Goal: Task Accomplishment & Management: Use online tool/utility

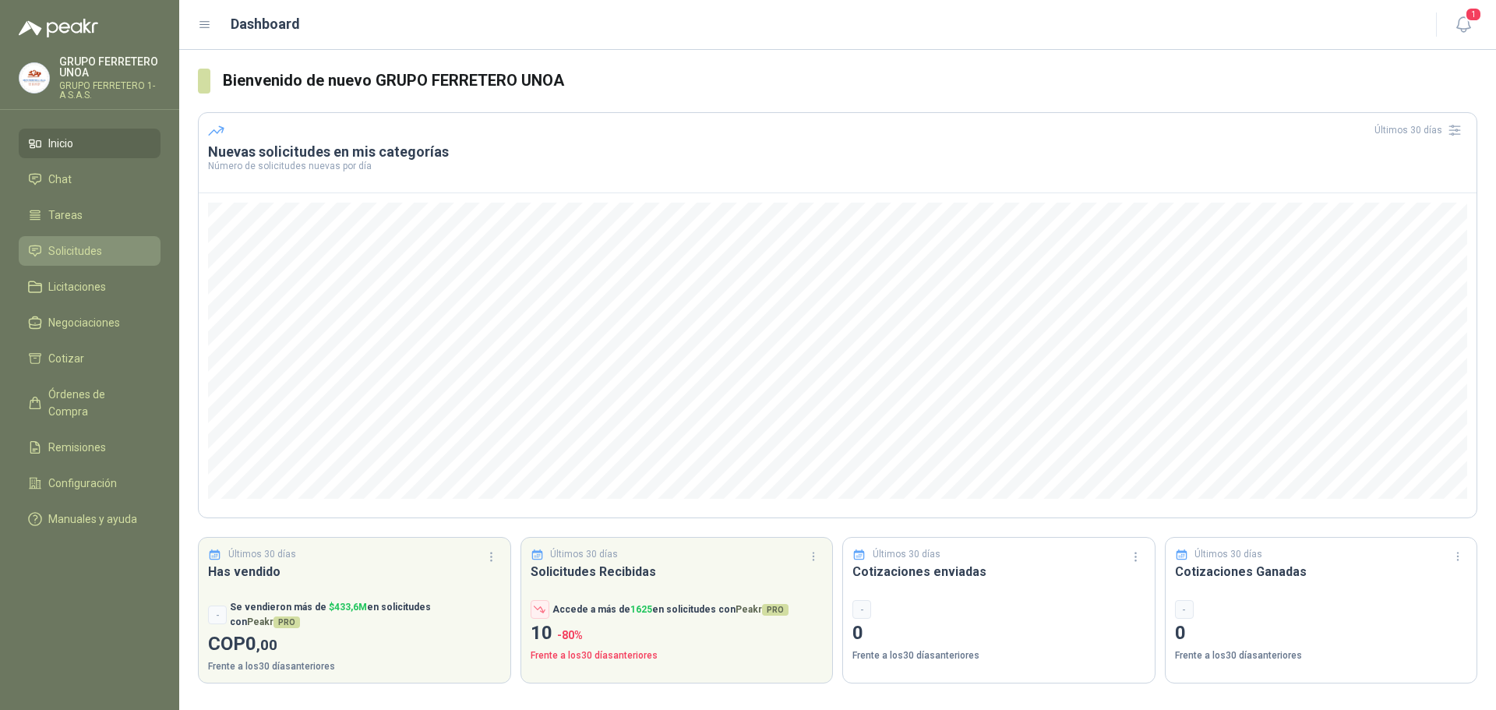
click at [72, 252] on span "Solicitudes" at bounding box center [75, 250] width 54 height 17
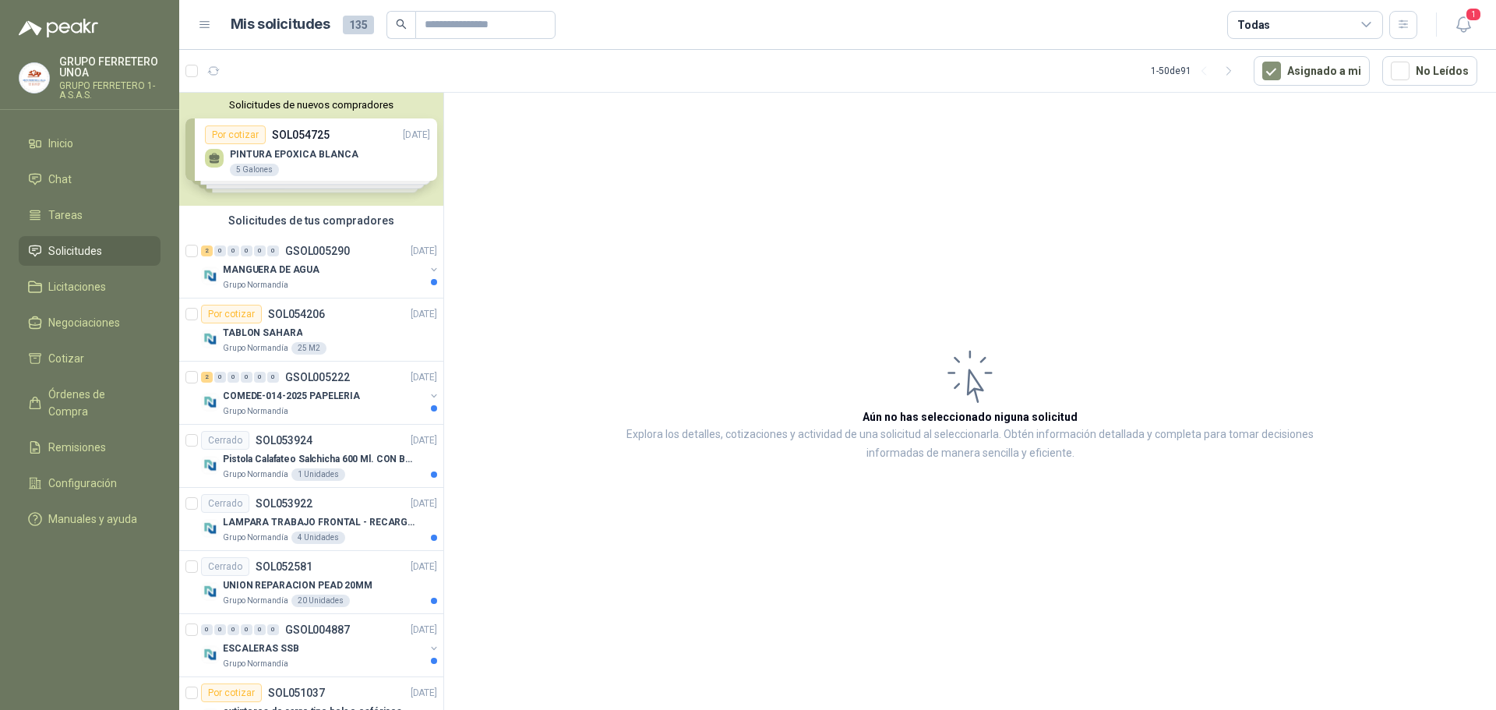
click at [282, 157] on div "Solicitudes de nuevos compradores Por cotizar SOL054725 [DATE] PINTURA EPOXICA …" at bounding box center [311, 149] width 264 height 113
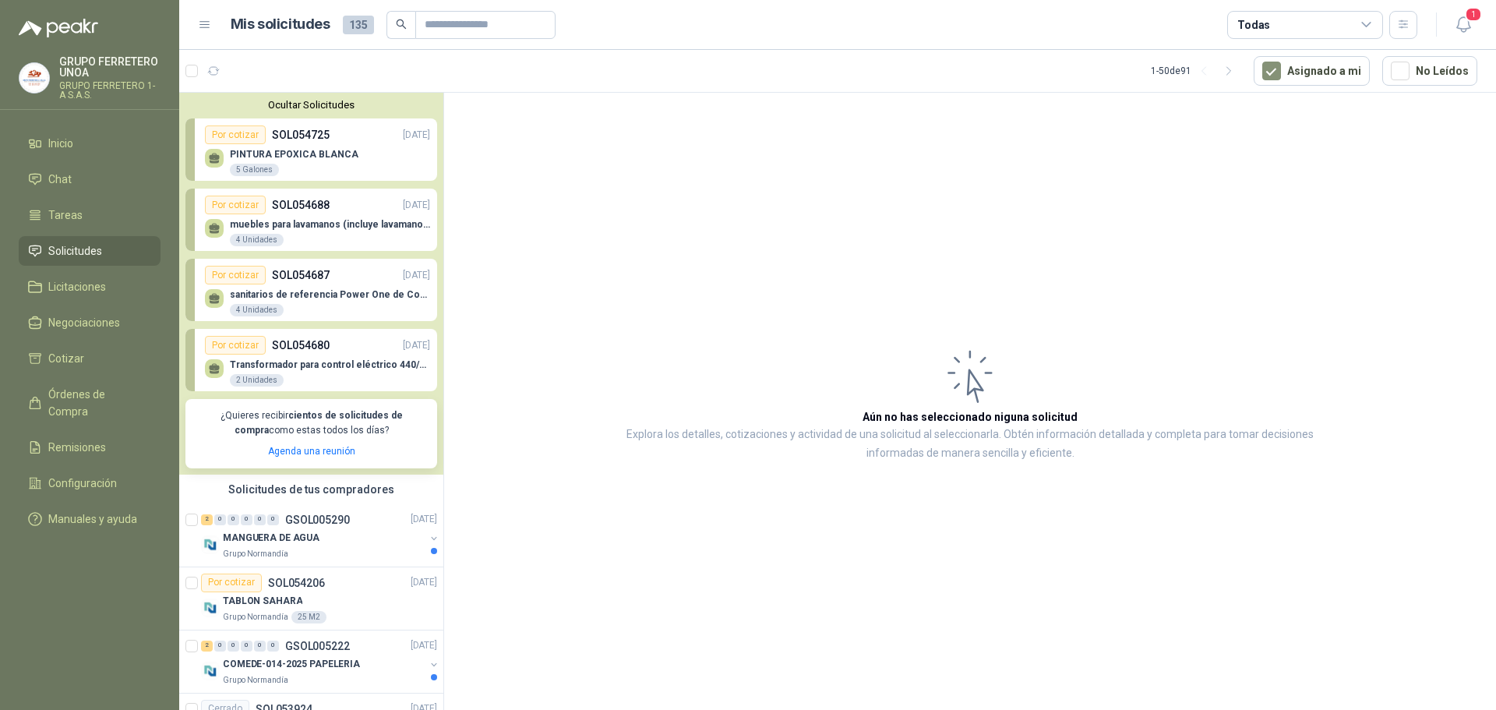
click at [315, 159] on p "PINTURA EPOXICA BLANCA" at bounding box center [294, 154] width 129 height 11
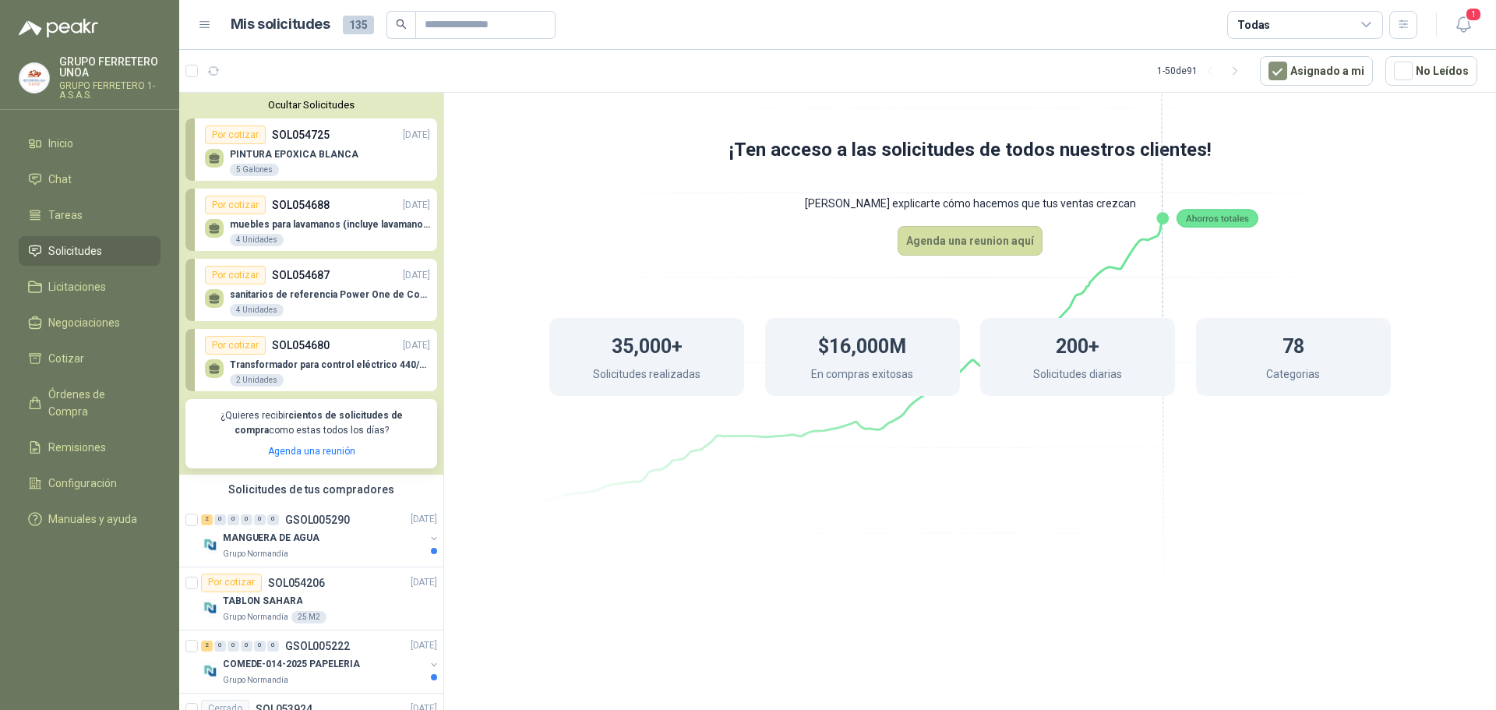
click at [309, 203] on p "SOL054688" at bounding box center [301, 204] width 58 height 17
click at [330, 289] on div "sanitarios de referencia Power One [PERSON_NAME] 4 Unidades" at bounding box center [317, 300] width 225 height 33
click at [976, 235] on button "Agenda una reunion aquí" at bounding box center [970, 241] width 145 height 30
click at [341, 351] on div "Por cotizar SOL054680 [DATE]" at bounding box center [317, 345] width 225 height 19
click at [125, 283] on li "Licitaciones" at bounding box center [89, 286] width 123 height 17
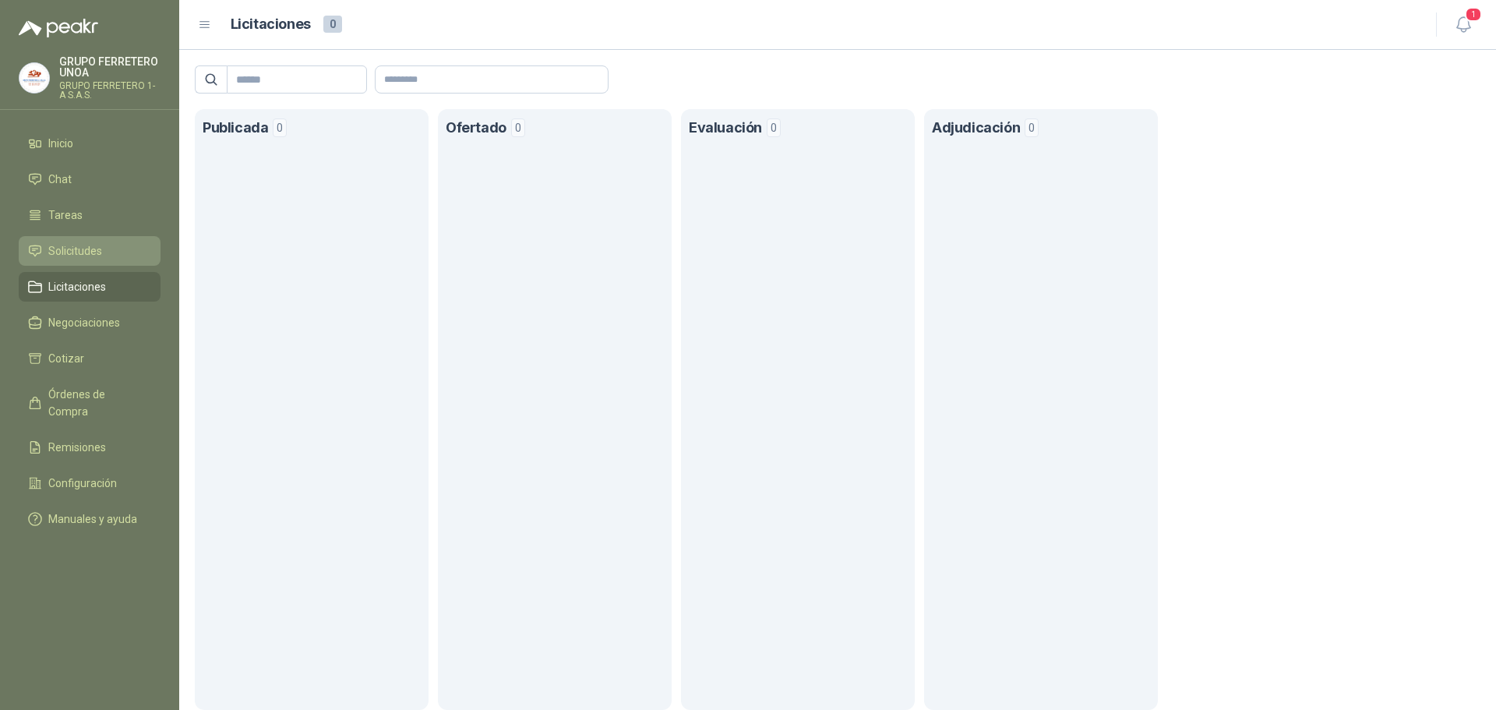
click at [97, 250] on span "Solicitudes" at bounding box center [75, 250] width 54 height 17
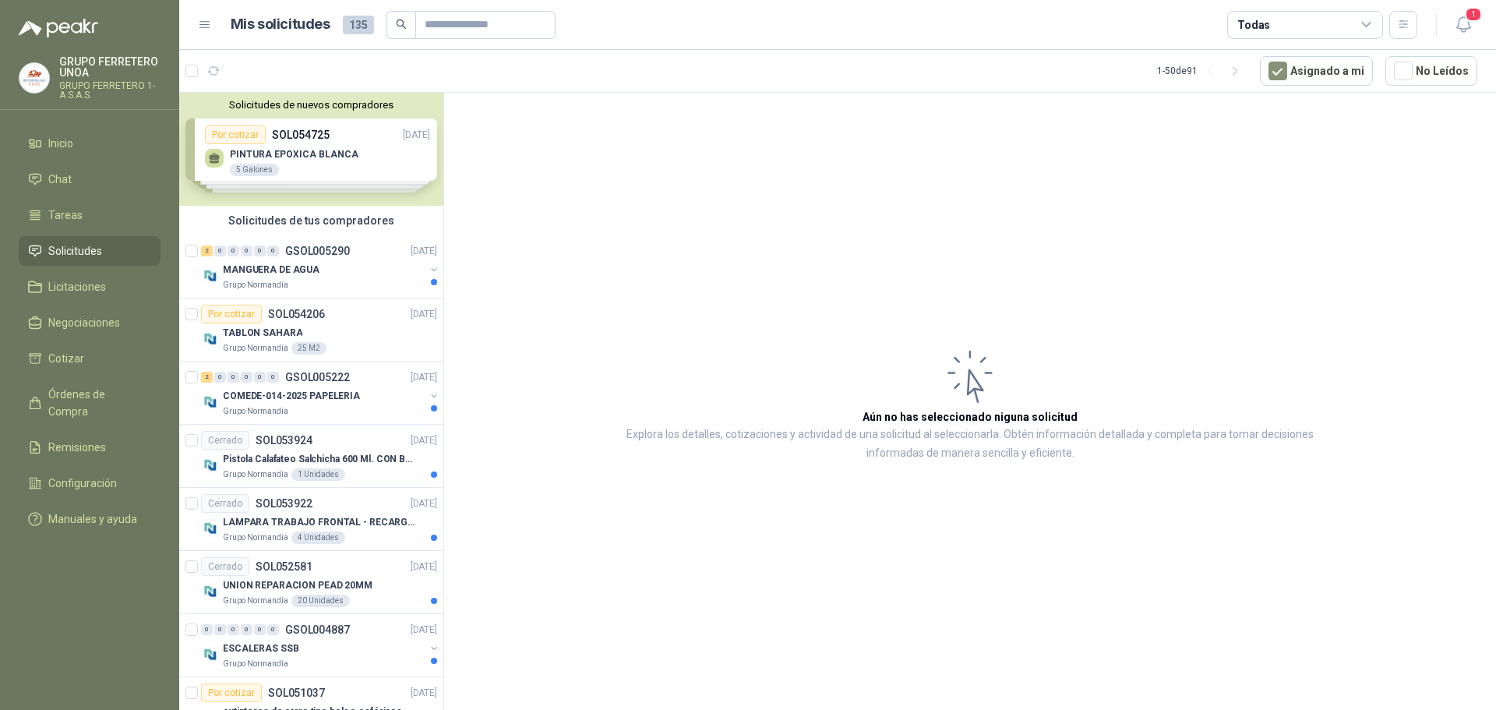
click at [343, 163] on div "Solicitudes de nuevos compradores Por cotizar SOL054725 [DATE] PINTURA EPOXICA …" at bounding box center [311, 149] width 264 height 113
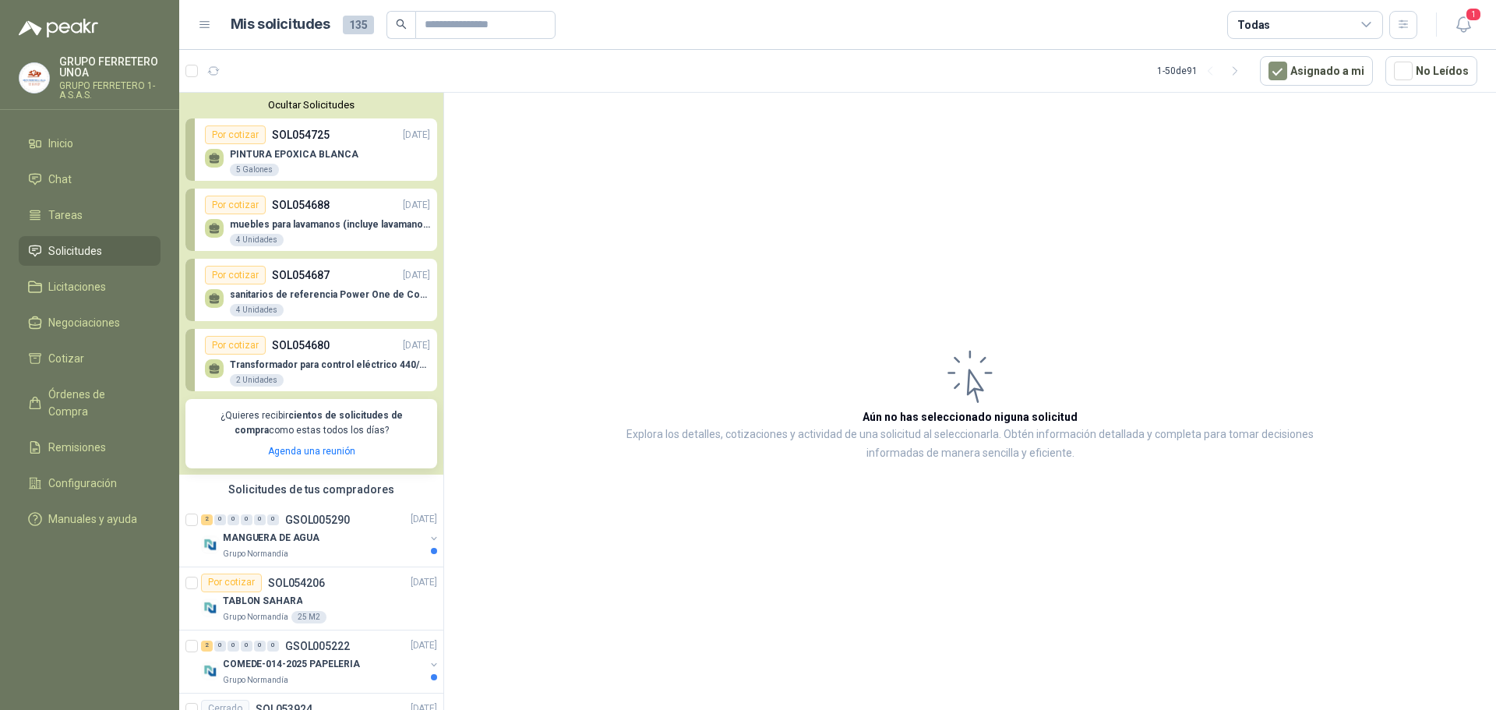
click at [200, 165] on link "Por cotizar SOL054725 [DATE] PINTURA EPOXICA BLANCA 5 Galones" at bounding box center [311, 149] width 252 height 62
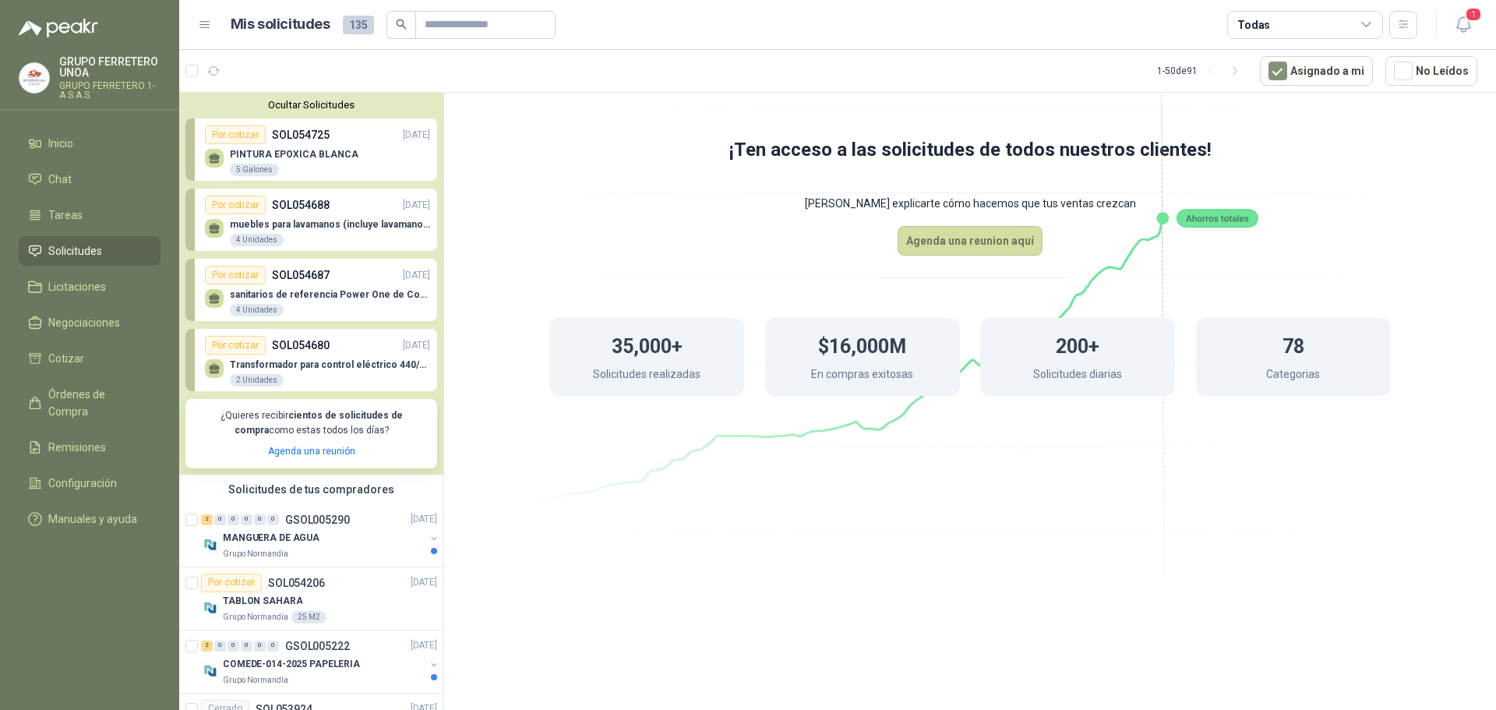
click at [242, 231] on div "muebles para lavamanos (incluye lavamanos) 4 Unidades" at bounding box center [330, 233] width 200 height 28
click at [300, 291] on p "sanitarios de referencia Power One de Corona" at bounding box center [330, 294] width 200 height 11
click at [316, 161] on div "PINTURA EPOXICA BLANCA 5 Galones" at bounding box center [294, 163] width 129 height 28
click at [316, 94] on div "Ocultar Solicitudes Por cotizar SOL054725 [DATE] PINTURA EPOXICA BLANCA 5 Galon…" at bounding box center [311, 284] width 264 height 382
click at [317, 102] on button "Ocultar Solicitudes" at bounding box center [311, 105] width 252 height 12
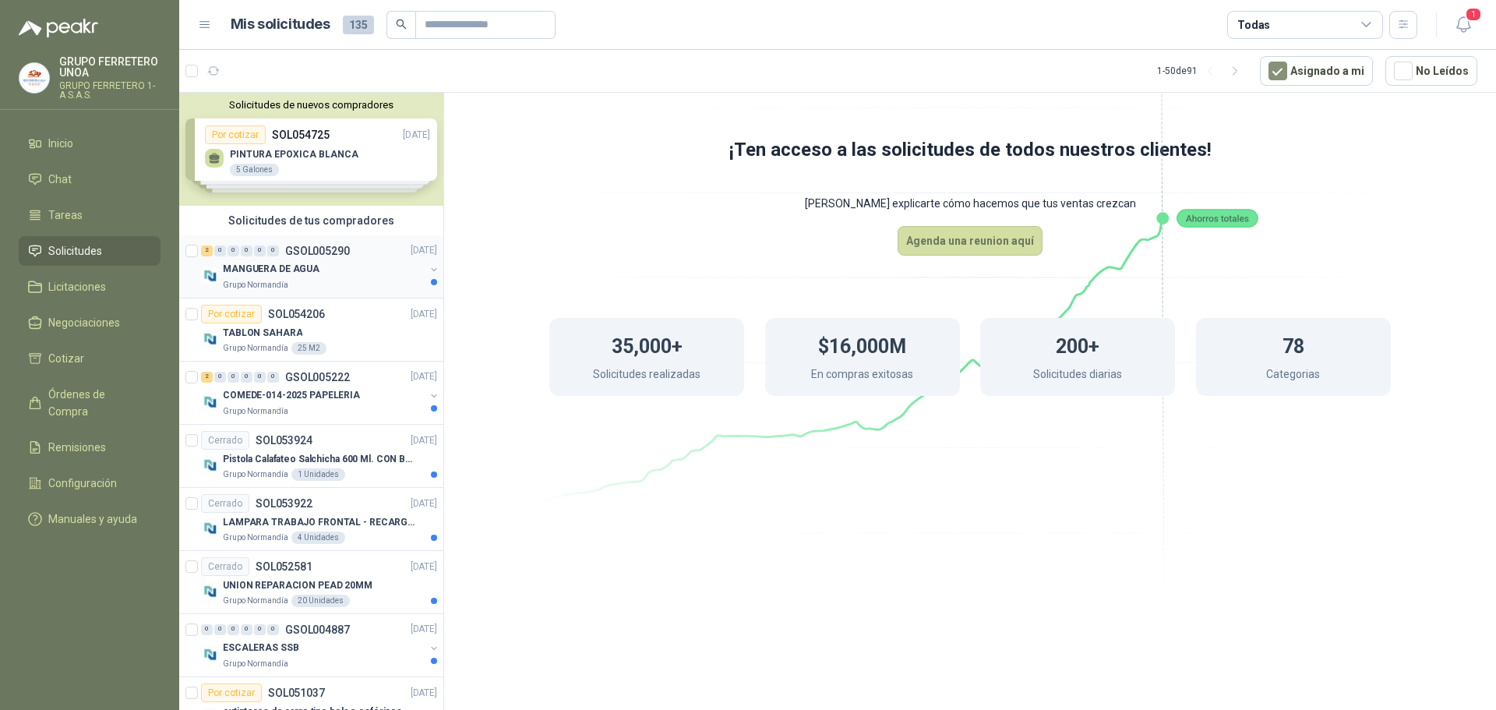
click at [343, 253] on p "GSOL005290" at bounding box center [317, 250] width 65 height 11
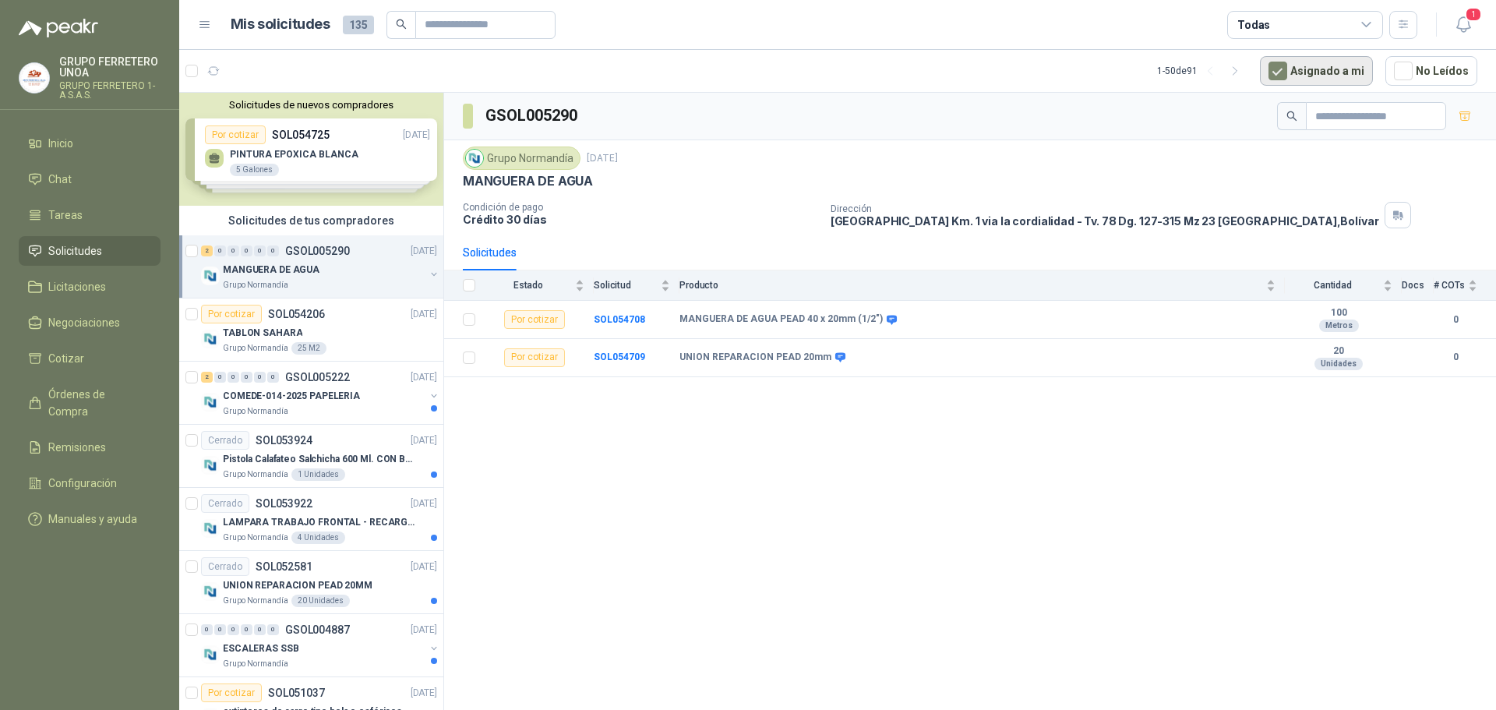
click at [1301, 69] on button "Asignado a mi" at bounding box center [1316, 71] width 113 height 30
click at [304, 174] on div "Solicitudes de nuevos compradores Por cotizar SOL054725 [DATE] PINTURA EPOXICA …" at bounding box center [311, 149] width 264 height 113
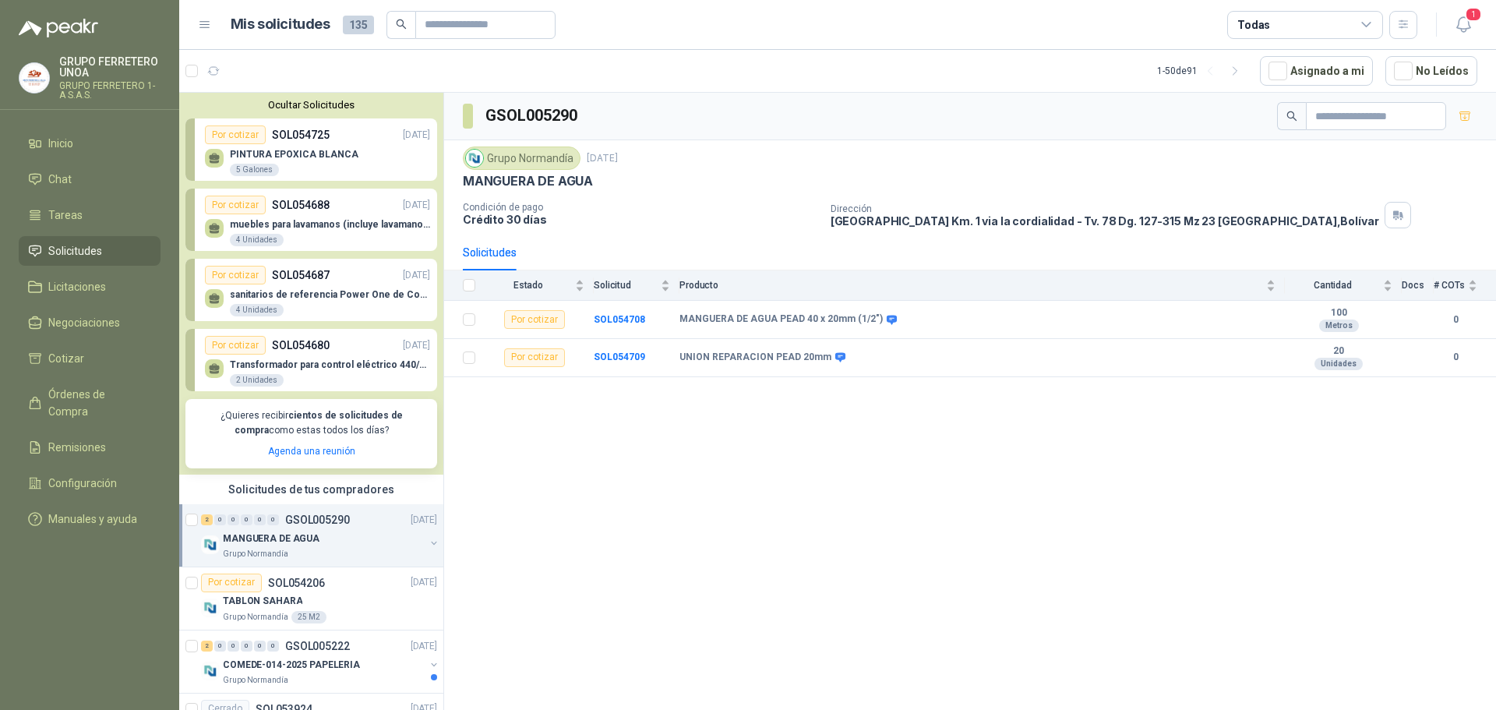
click at [364, 217] on div "muebles para lavamanos (incluye lavamanos) 4 Unidades" at bounding box center [317, 230] width 225 height 33
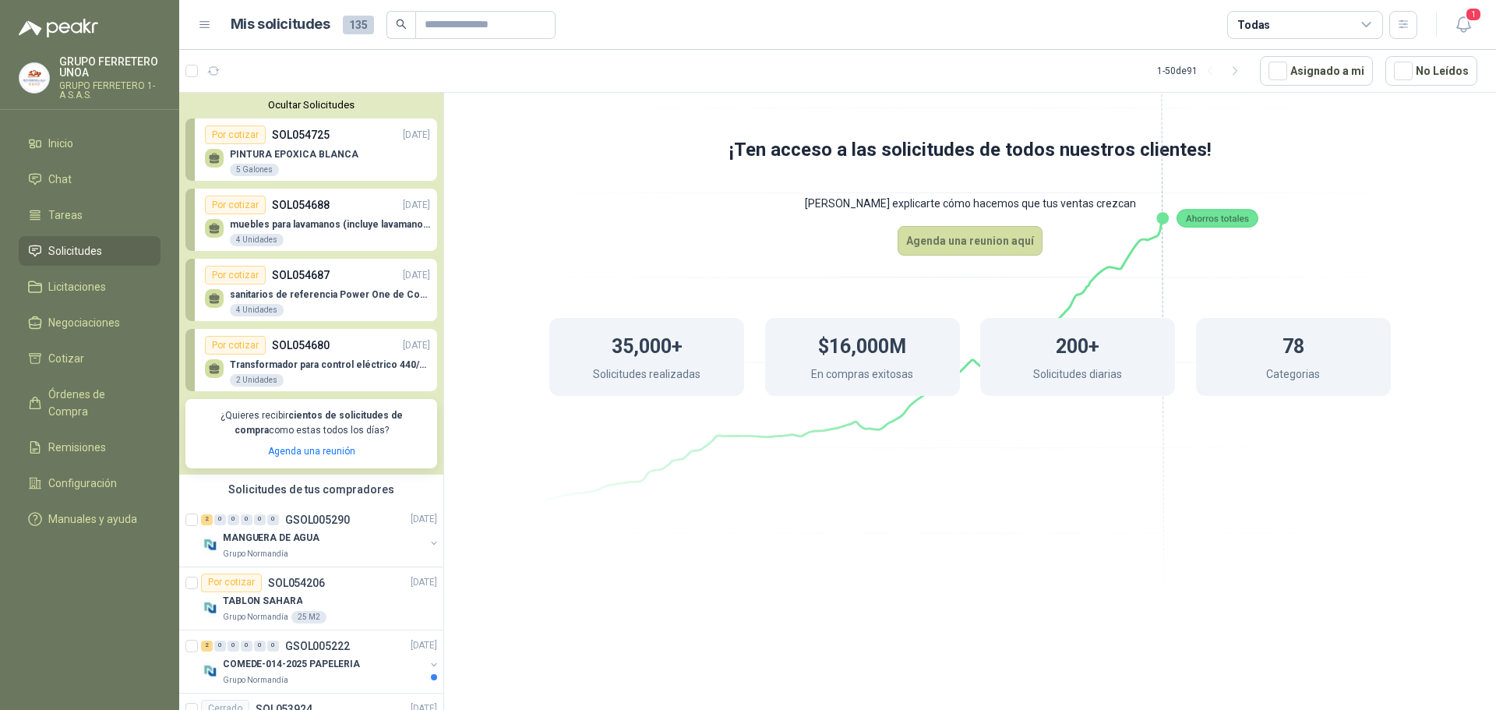
click at [341, 295] on p "sanitarios de referencia Power One de Corona" at bounding box center [330, 294] width 200 height 11
click at [335, 337] on div "Por cotizar SOL054680 [DATE]" at bounding box center [317, 345] width 225 height 19
click at [316, 139] on p "SOL054725" at bounding box center [301, 134] width 58 height 17
drag, startPoint x: 938, startPoint y: 209, endPoint x: 1106, endPoint y: 208, distance: 168.3
click at [1106, 208] on icon at bounding box center [970, 266] width 873 height 736
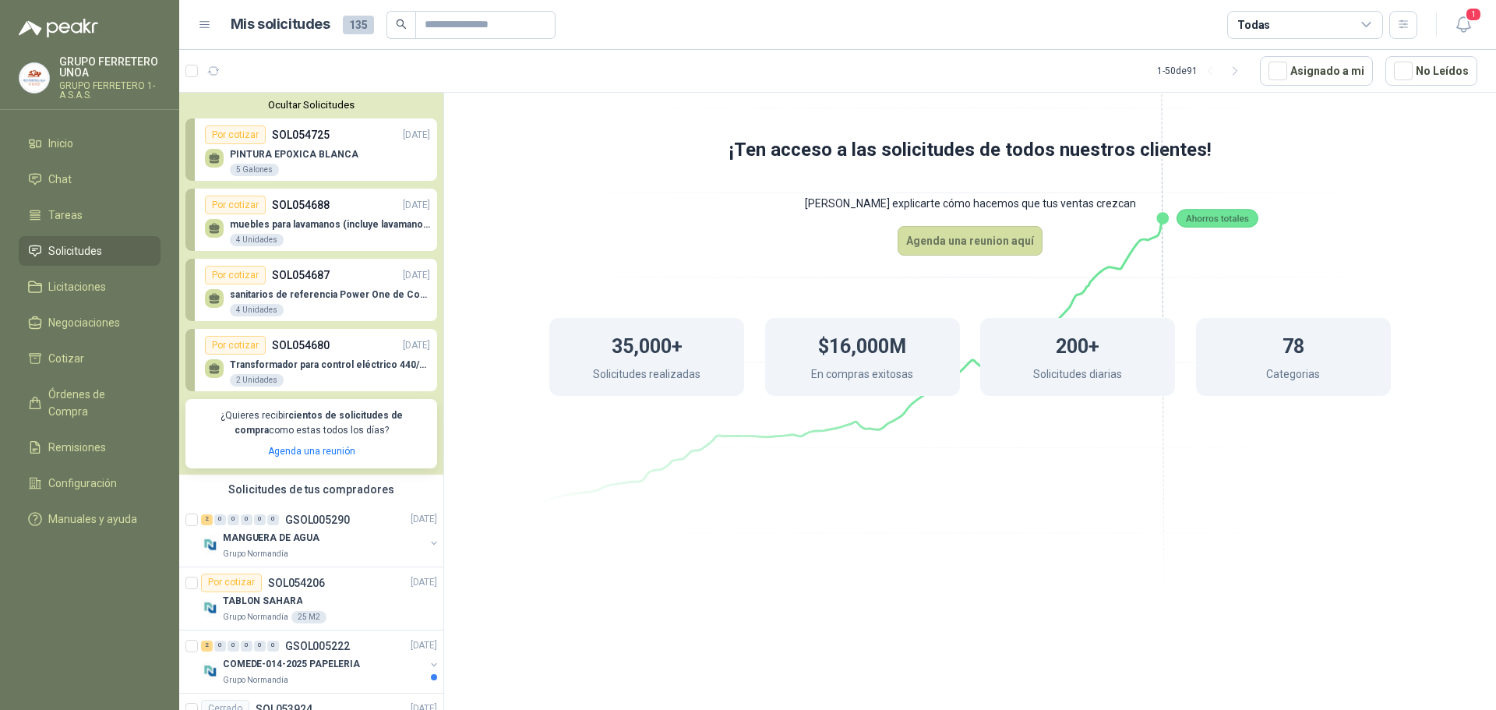
click at [330, 101] on button "Ocultar Solicitudes" at bounding box center [311, 105] width 252 height 12
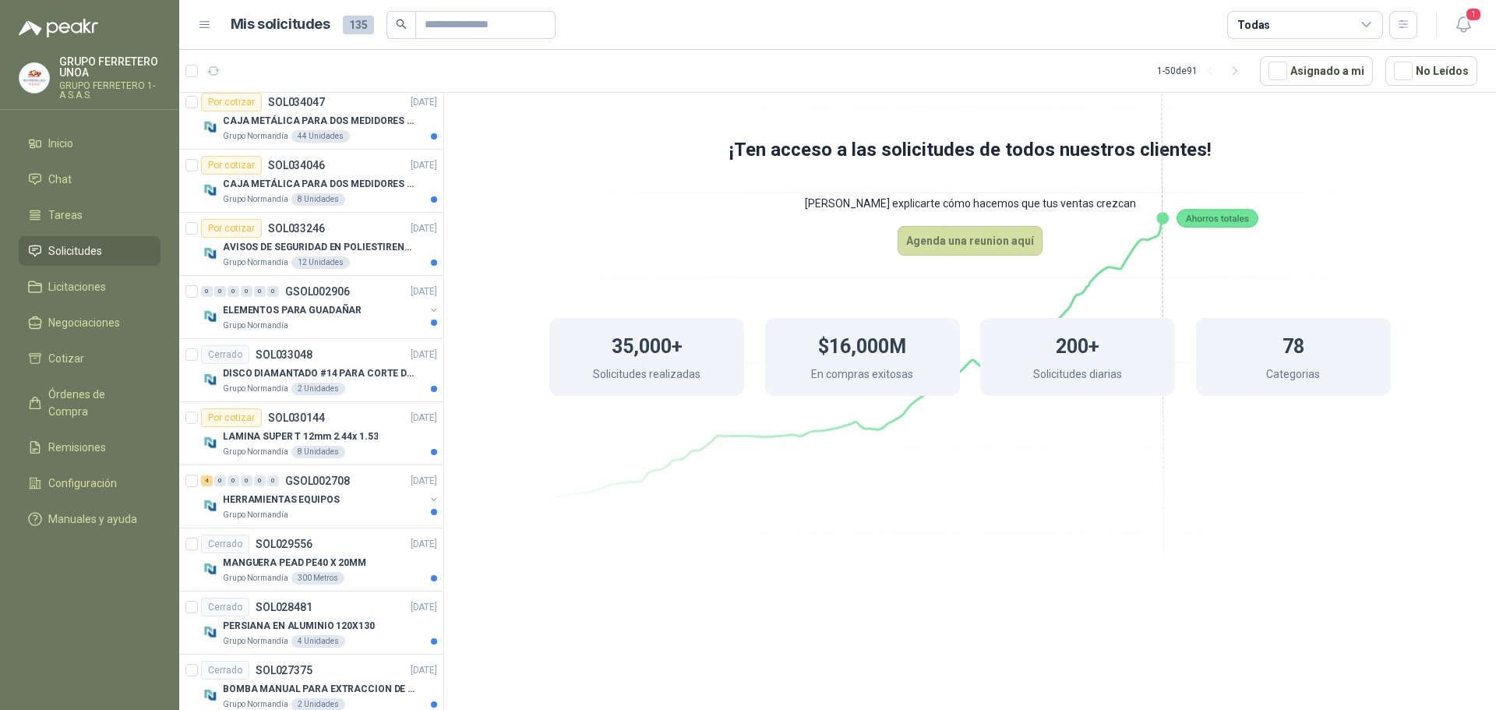
scroll to position [2698, 0]
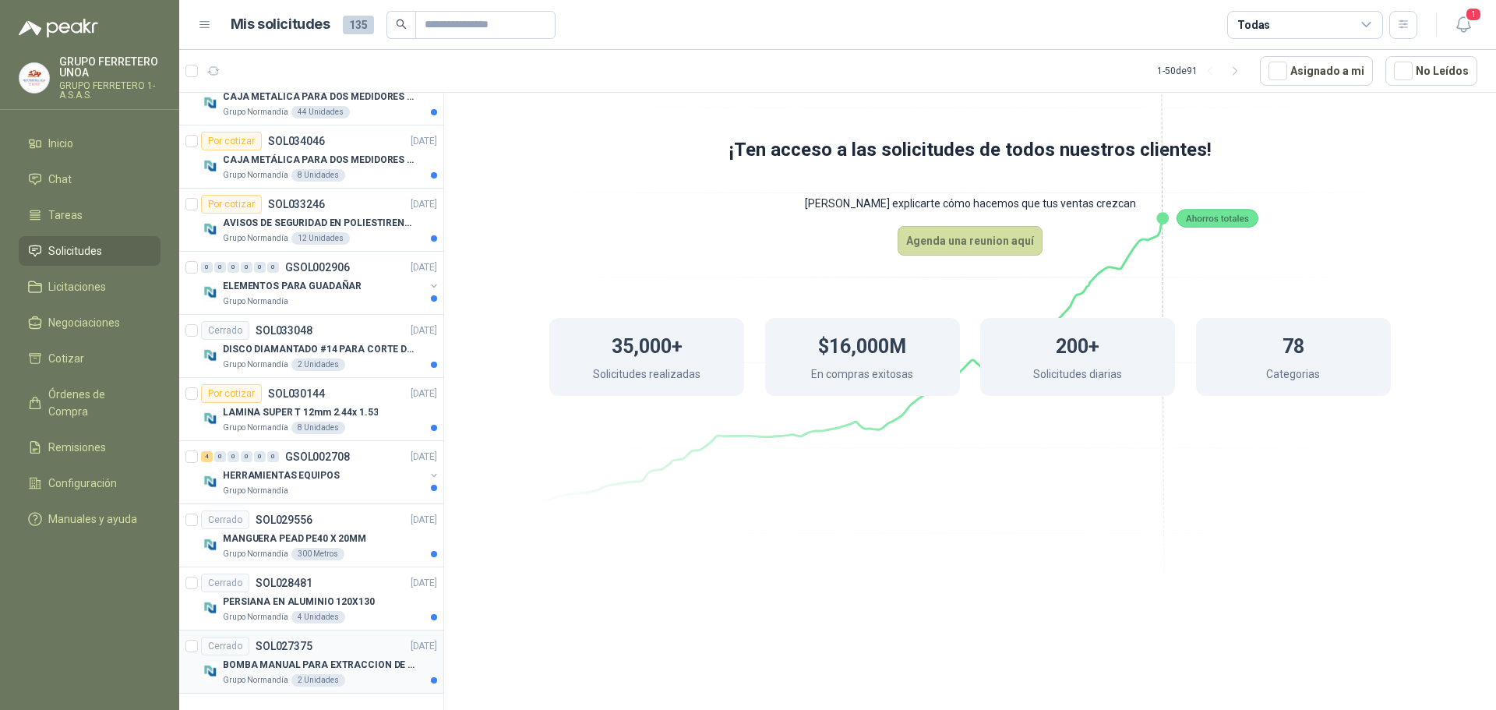
click at [351, 649] on div "Cerrado SOL027375 [DATE]" at bounding box center [319, 646] width 236 height 19
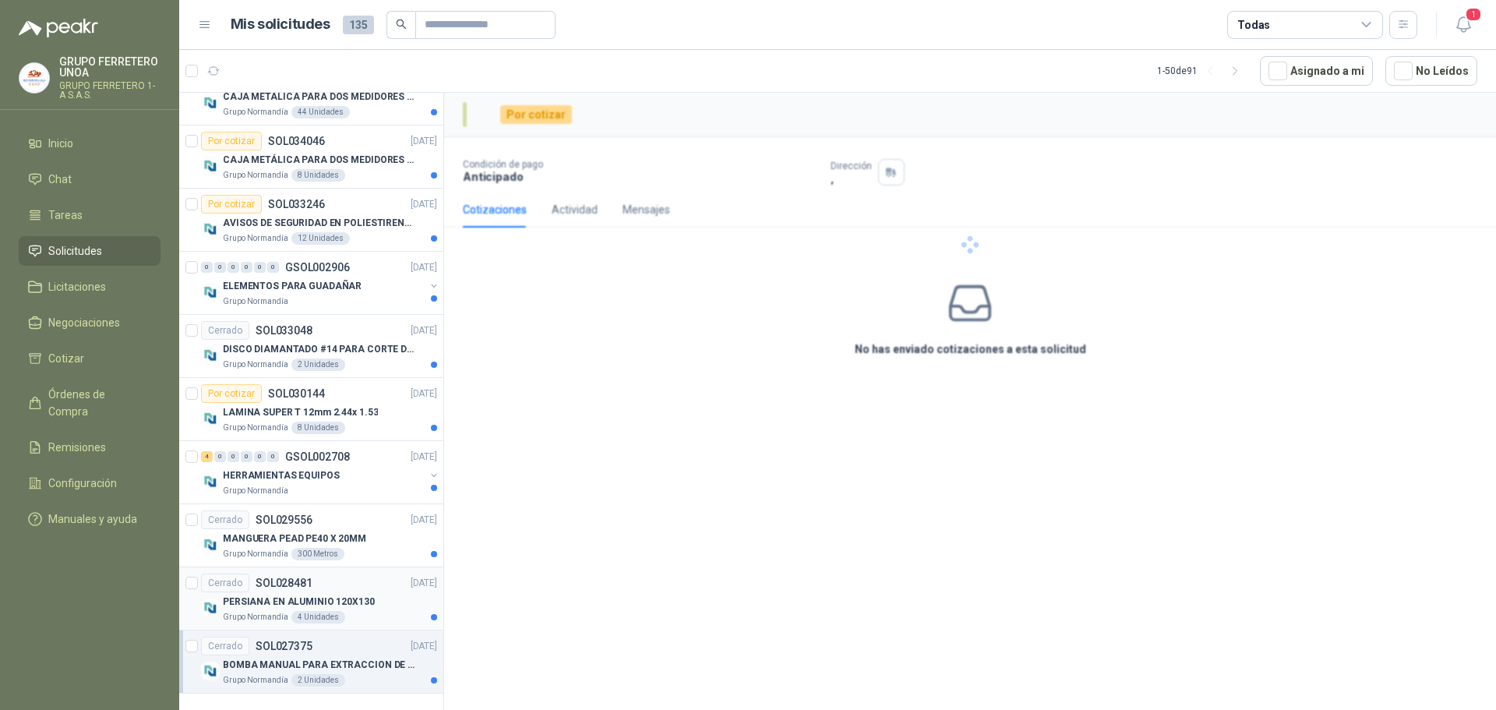
click at [358, 595] on p "PERSIANA EN ALUMINIO 120X130" at bounding box center [299, 602] width 152 height 15
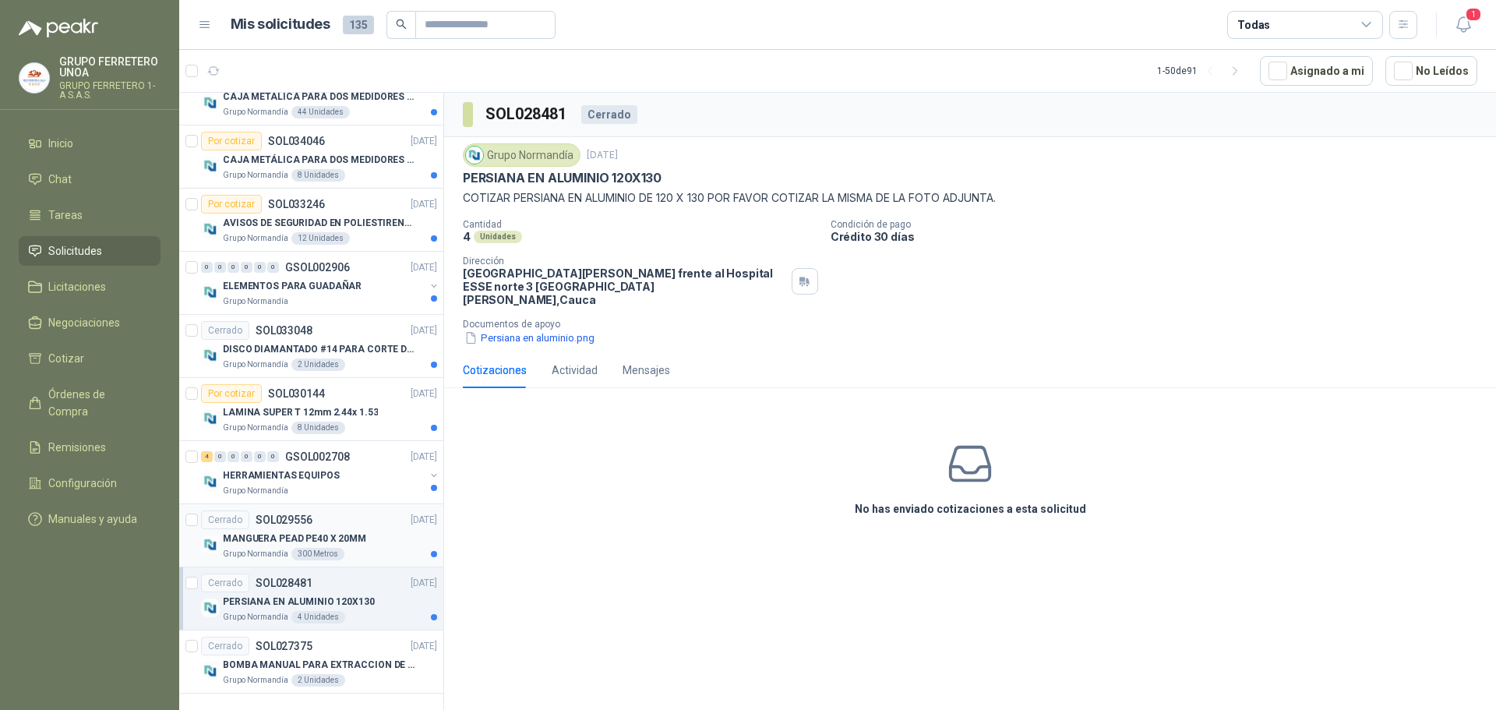
click at [362, 539] on div "MANGUERA PEAD PE40 X 20MM" at bounding box center [330, 538] width 214 height 19
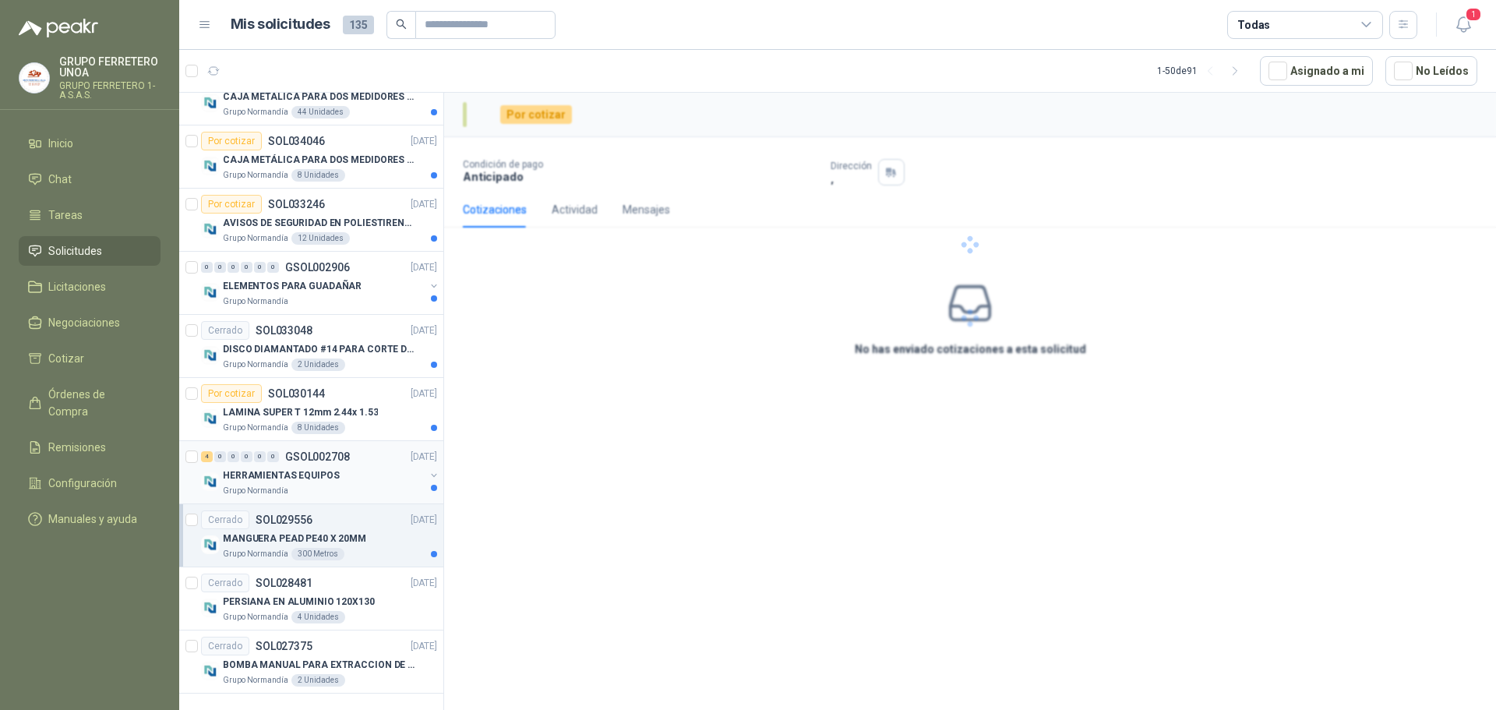
click at [350, 466] on div "HERRAMIENTAS EQUIPOS" at bounding box center [324, 475] width 202 height 19
click at [348, 401] on div "Por cotizar SOL030144 [DATE]" at bounding box center [319, 393] width 236 height 19
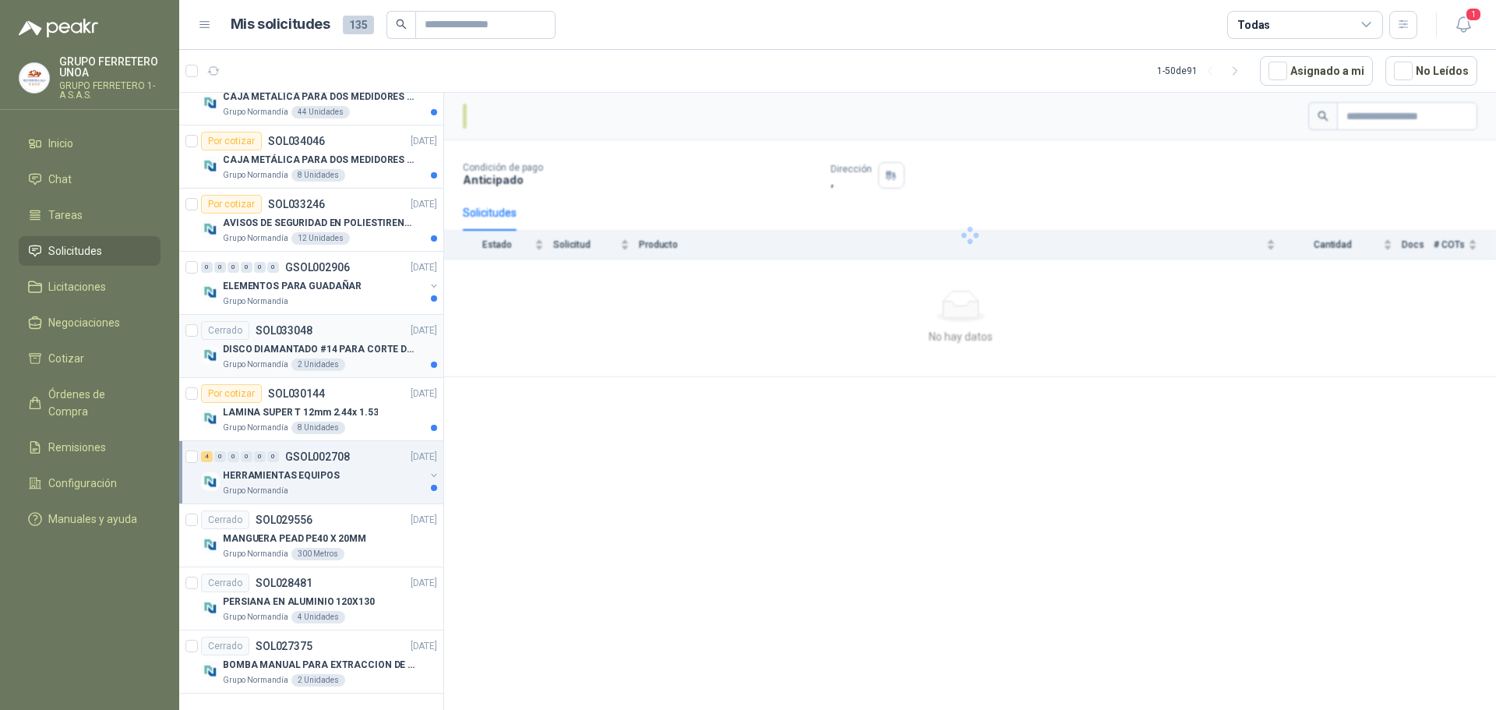
click at [341, 338] on div "Cerrado SOL033048 [DATE]" at bounding box center [319, 330] width 236 height 19
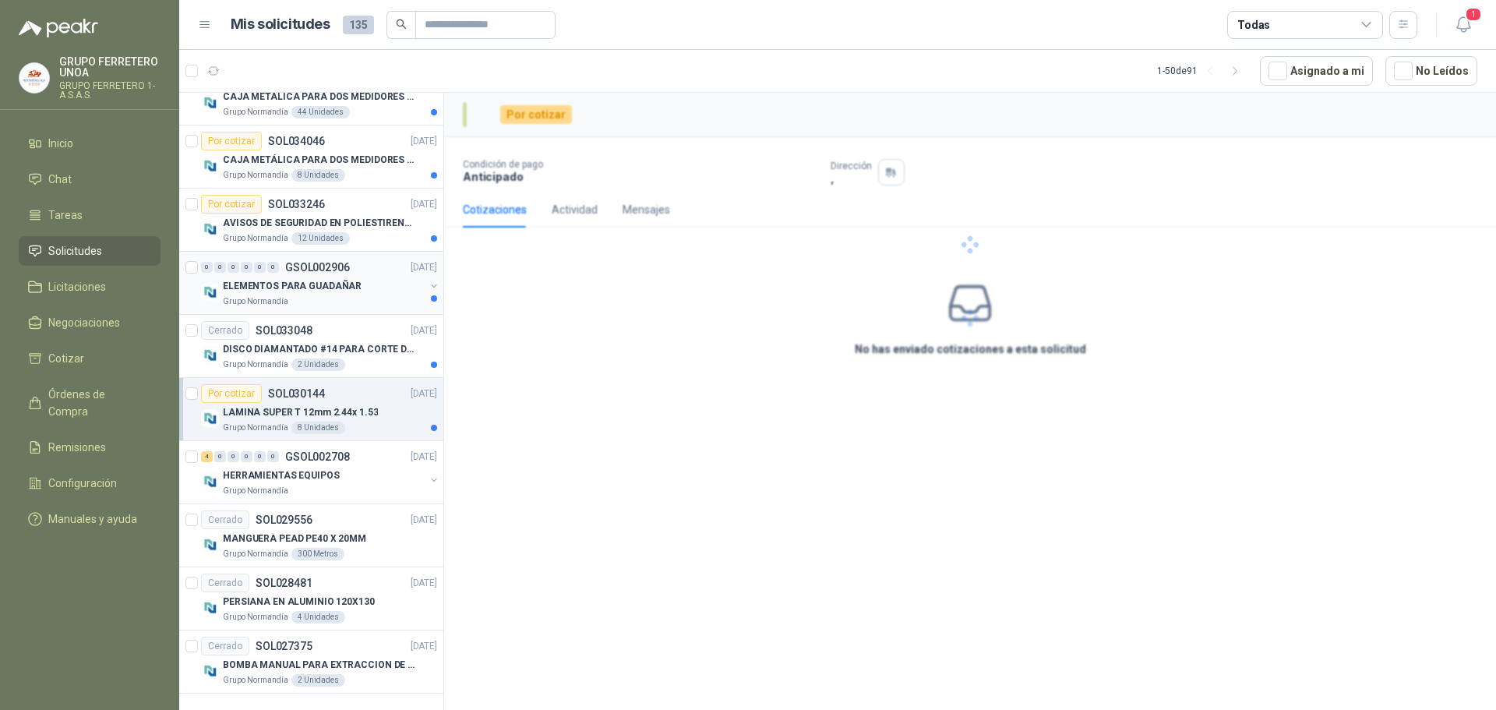
click at [341, 262] on p "GSOL002906" at bounding box center [317, 267] width 65 height 11
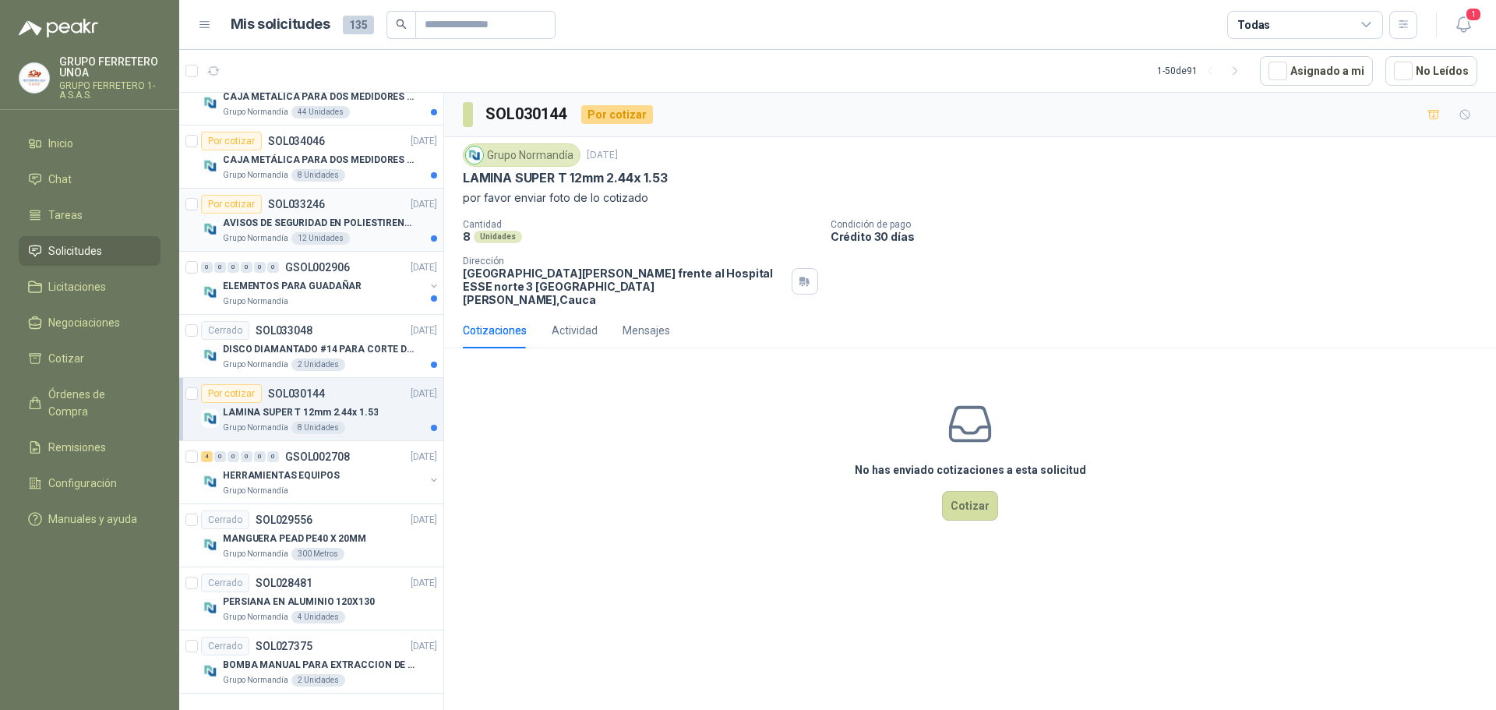
click at [343, 208] on div "Por cotizar SOL033246 [DATE]" at bounding box center [319, 204] width 236 height 19
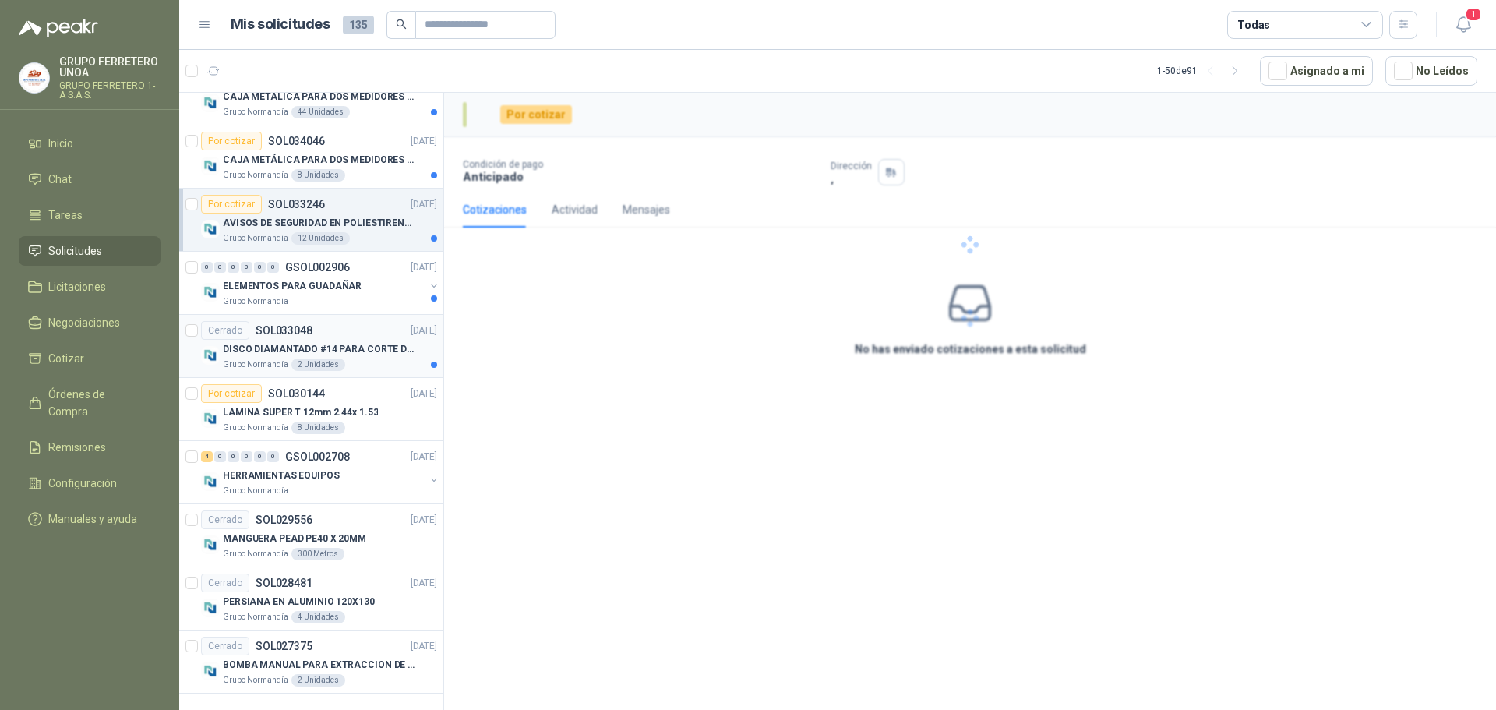
scroll to position [2542, 0]
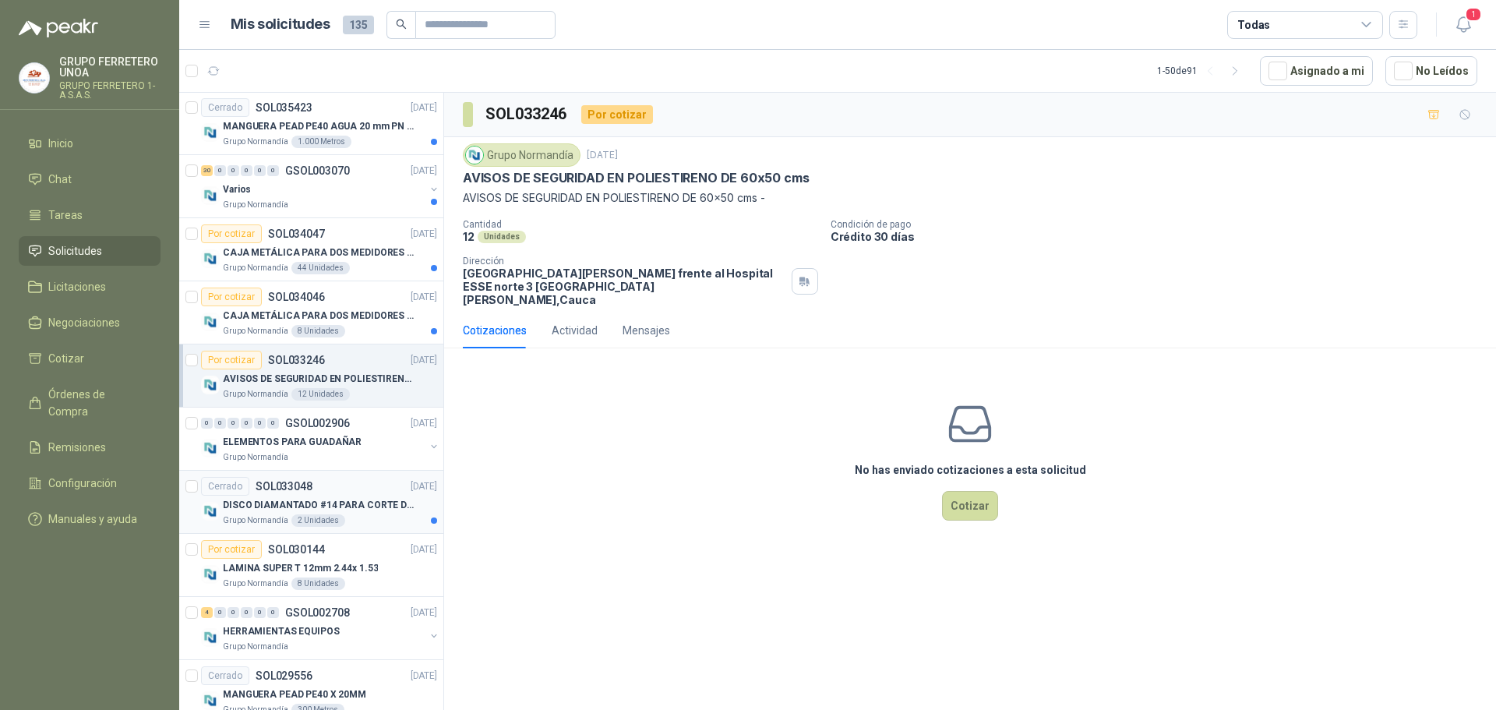
click at [366, 510] on p "DISCO DIAMANTADO #14 PARA CORTE DE LADRILLO MARCA HILTI" at bounding box center [320, 505] width 194 height 15
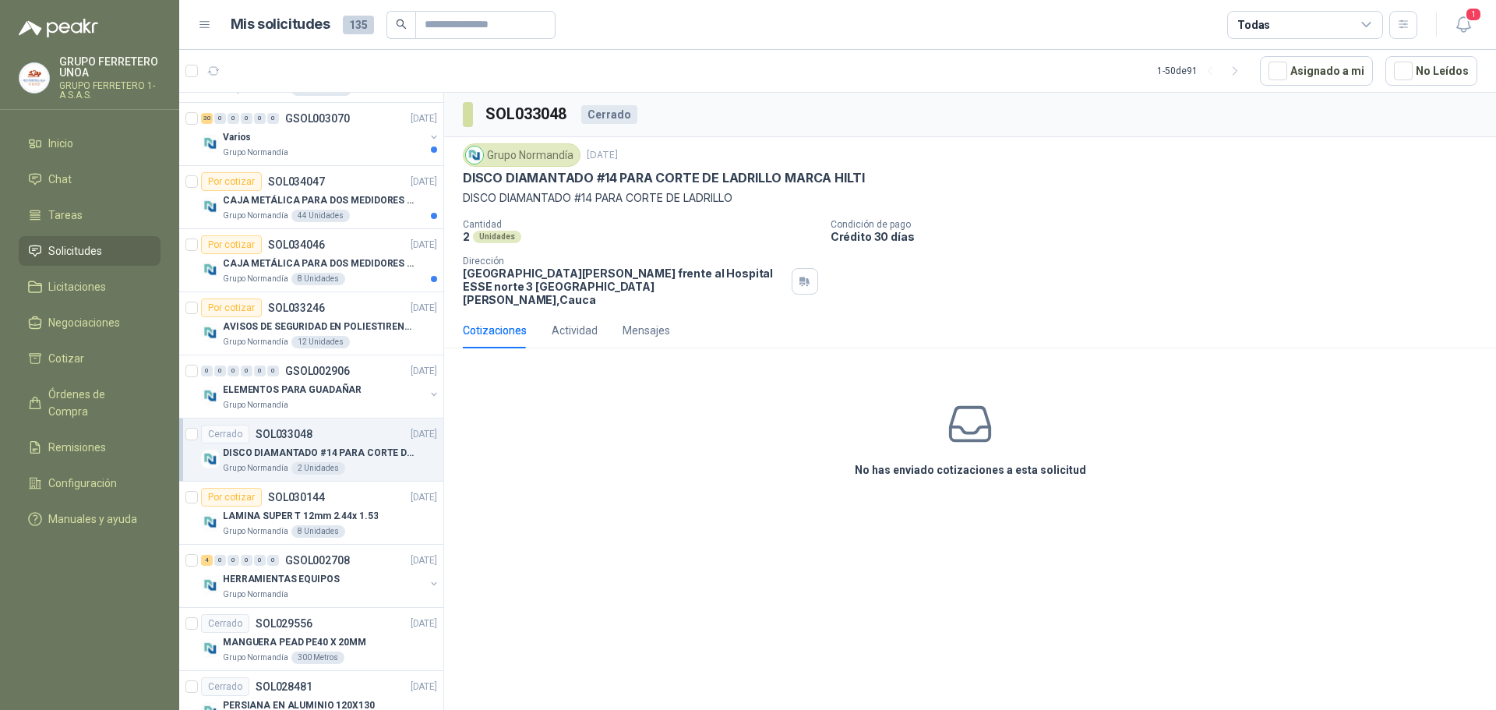
scroll to position [2464, 0]
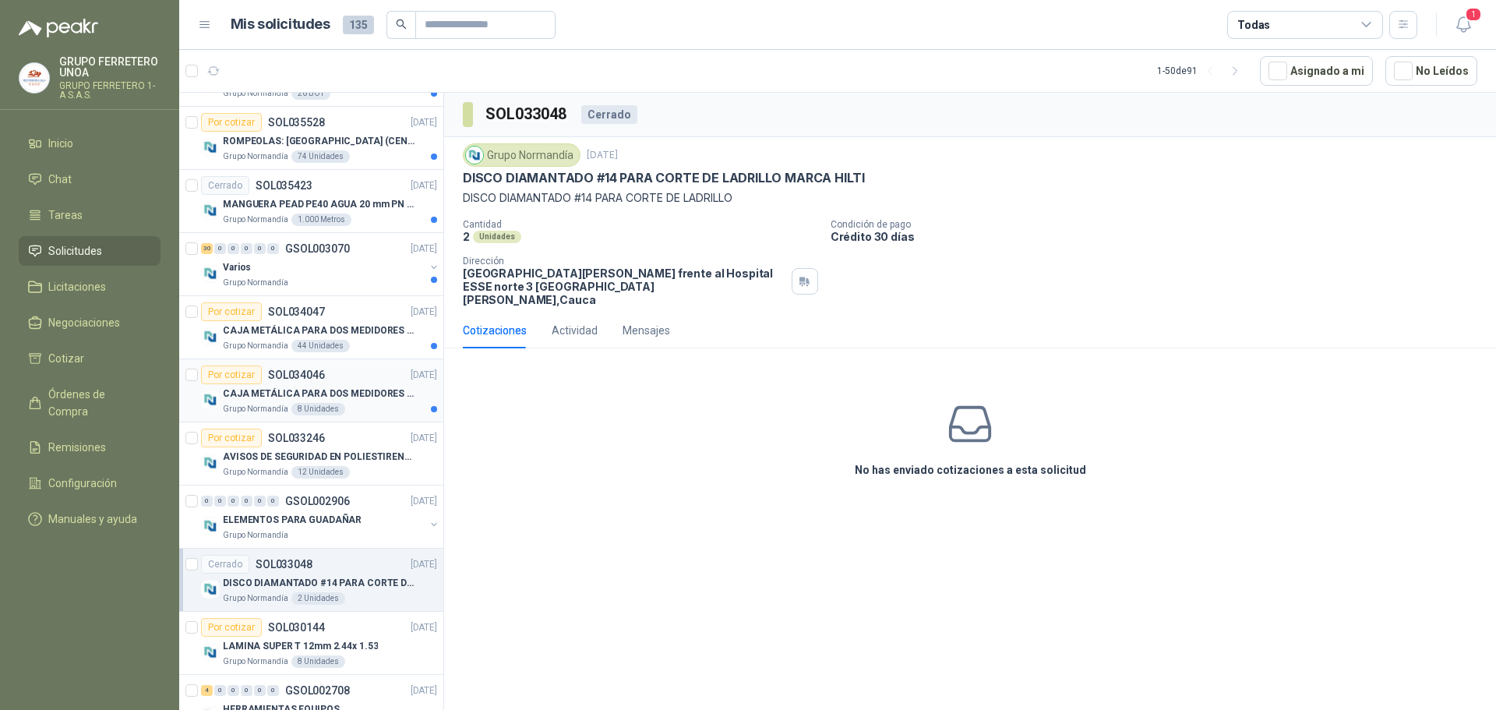
click at [370, 400] on p "CAJA METÁLICA PARA DOS MEDIDORES DE ACUEDUCTO FABRICADA EN LAMINA DE ACERO COLL…" at bounding box center [320, 394] width 194 height 15
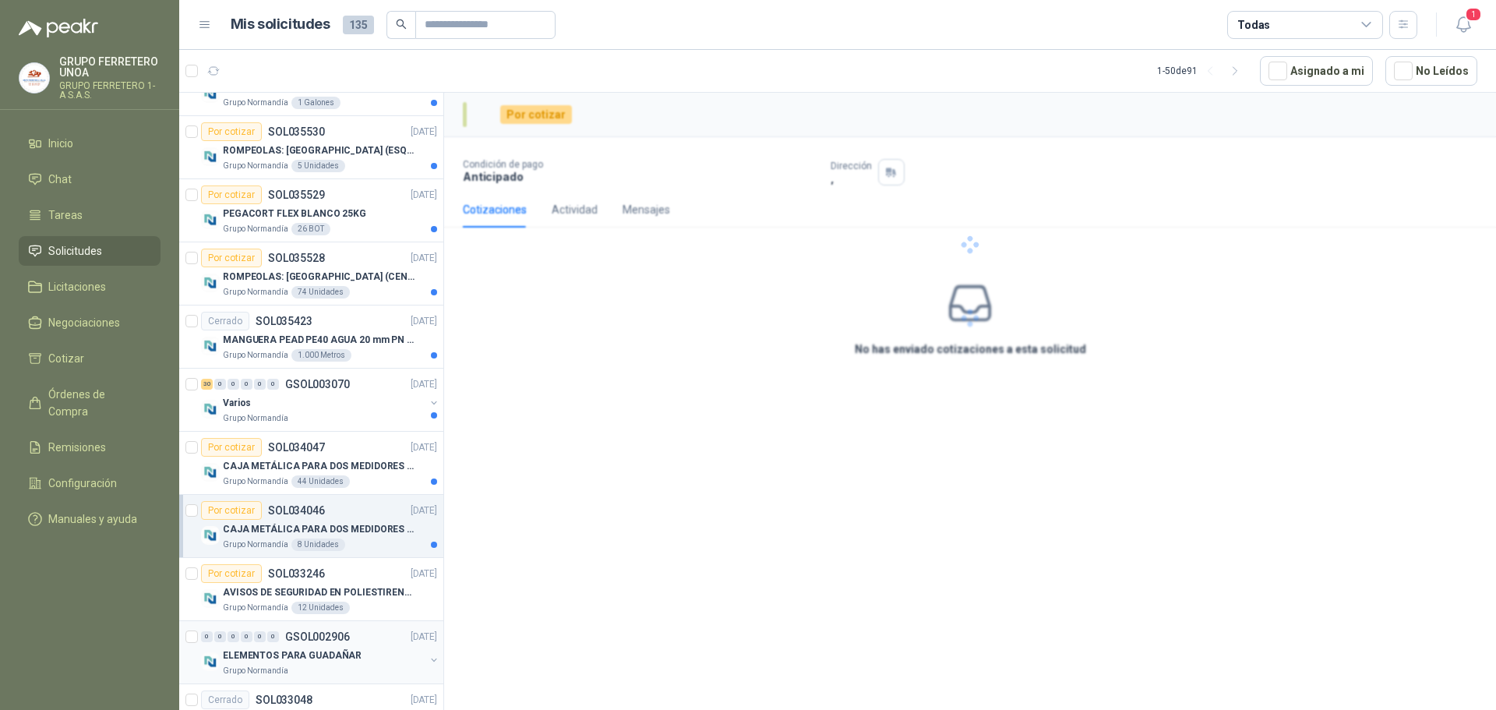
scroll to position [2308, 0]
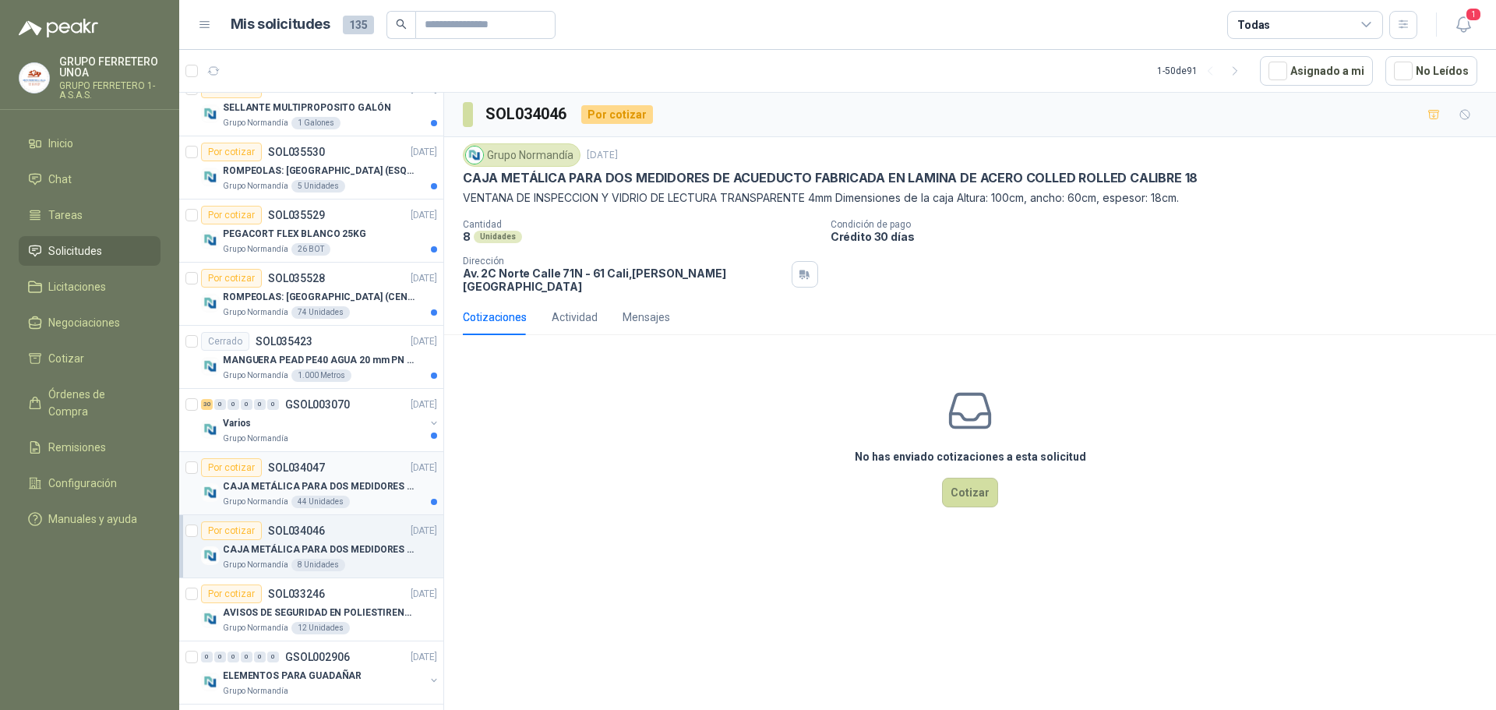
click at [360, 486] on p "CAJA METÁLICA PARA DOS MEDIDORES DE ACUEDUCTO FABRICADA EN LAMINA DE ACERO COLL…" at bounding box center [320, 486] width 194 height 15
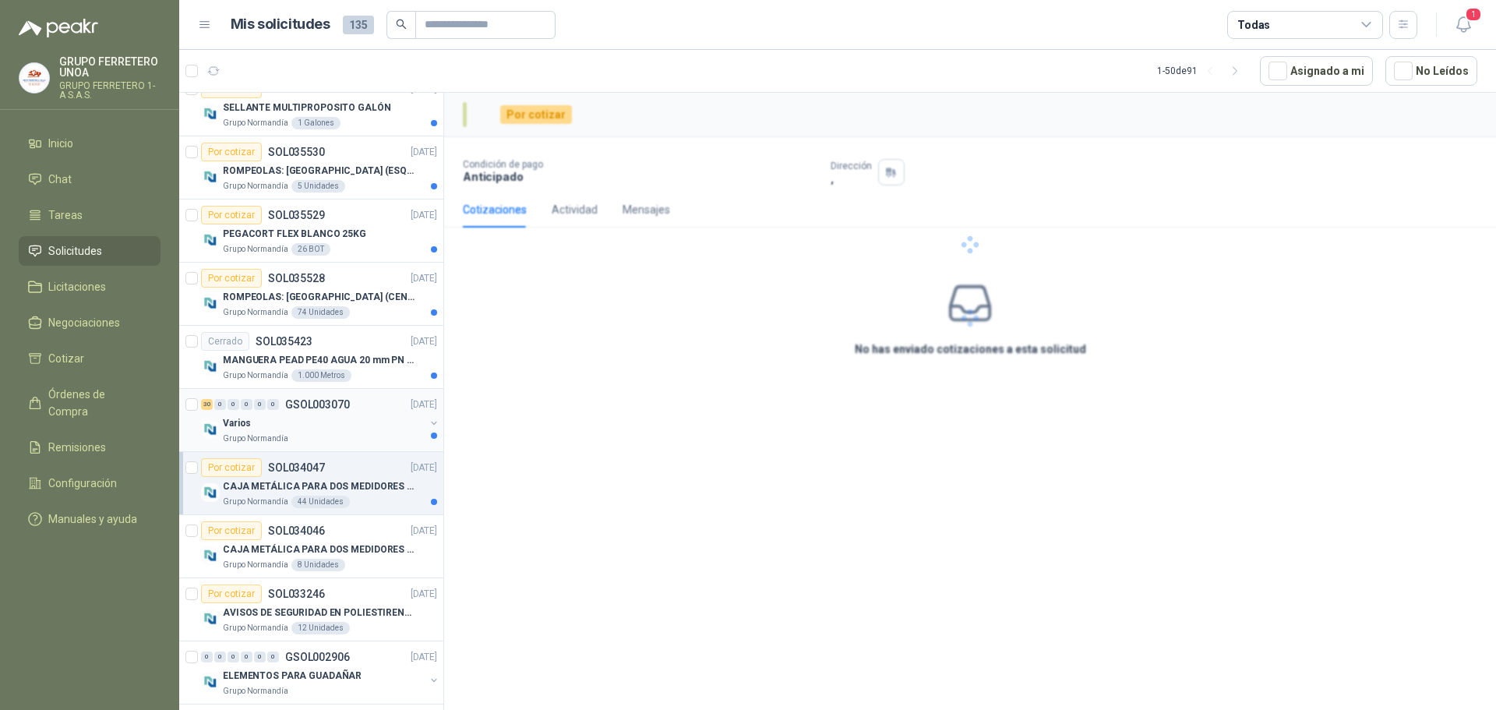
click at [355, 408] on div "30 0 0 0 0 0 GSOL003070 [DATE]" at bounding box center [320, 404] width 239 height 19
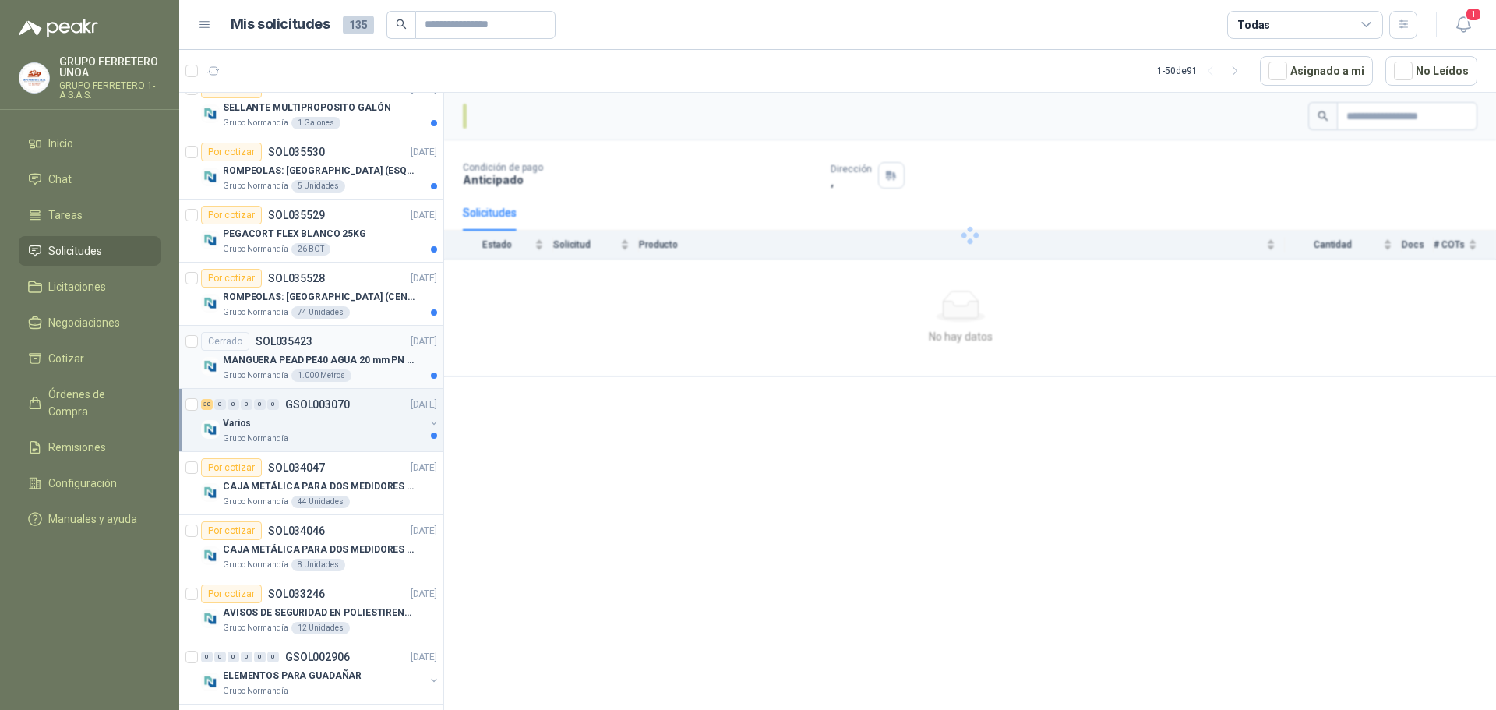
click at [366, 353] on p "MANGUERA PEAD PE40 AGUA 20 mm PN 10" at bounding box center [320, 360] width 194 height 15
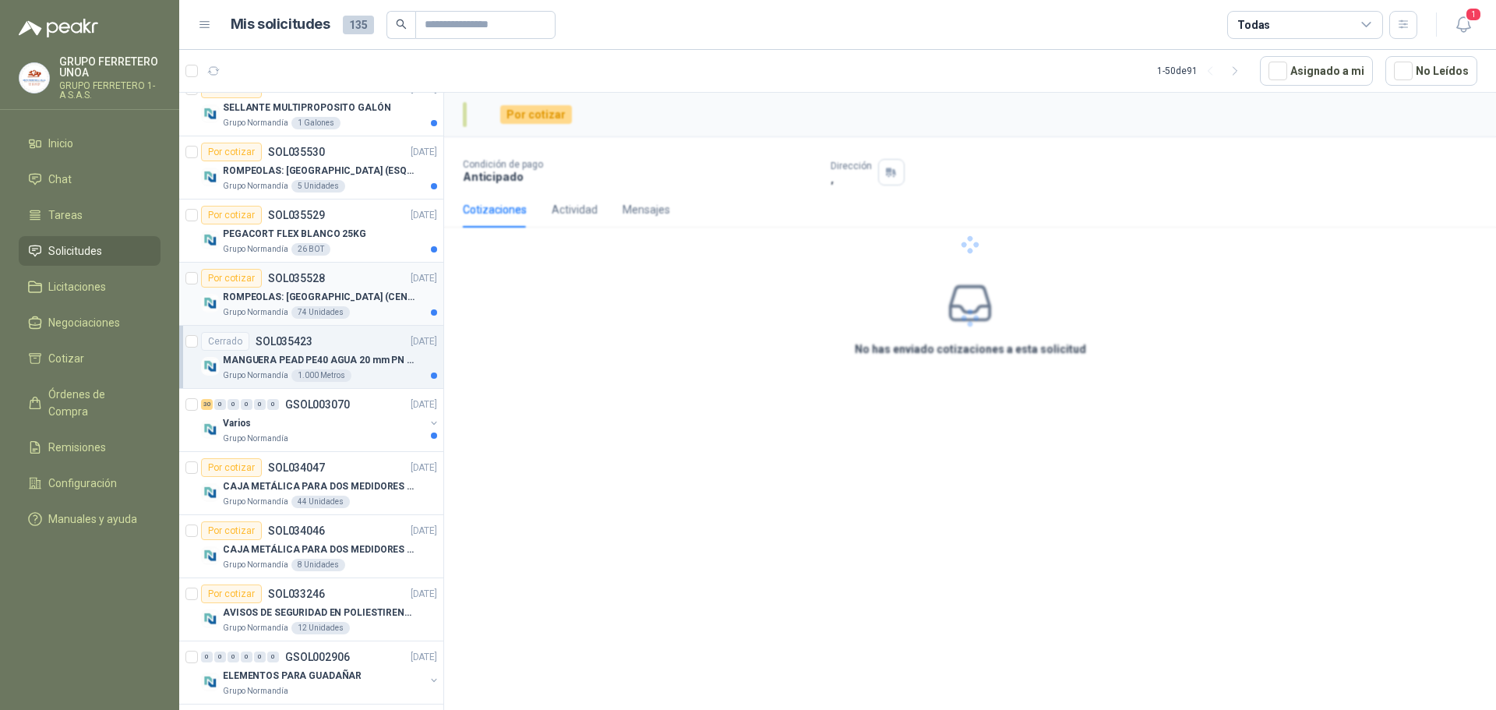
click at [358, 298] on p "ROMPEOLAS: [GEOGRAPHIC_DATA] (CENTRAL)" at bounding box center [320, 297] width 194 height 15
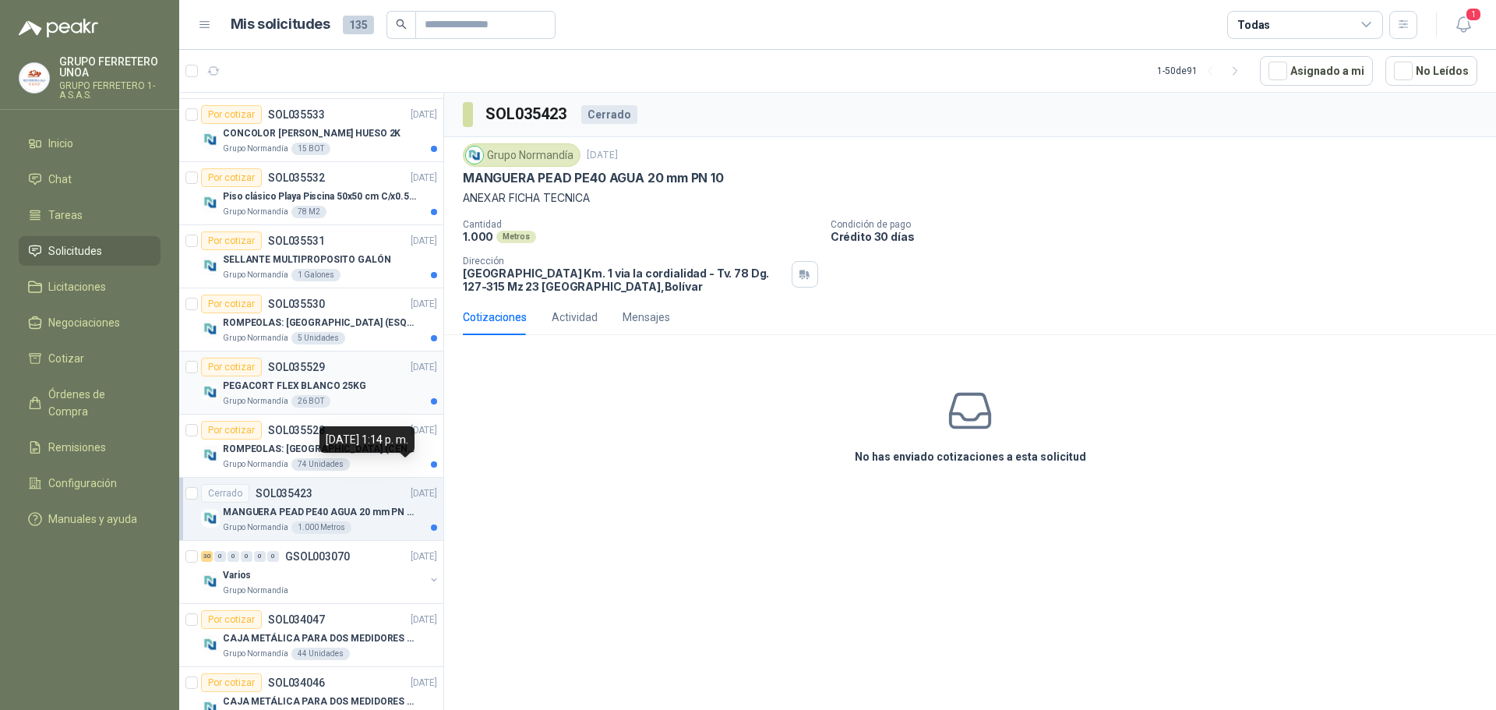
scroll to position [2153, 0]
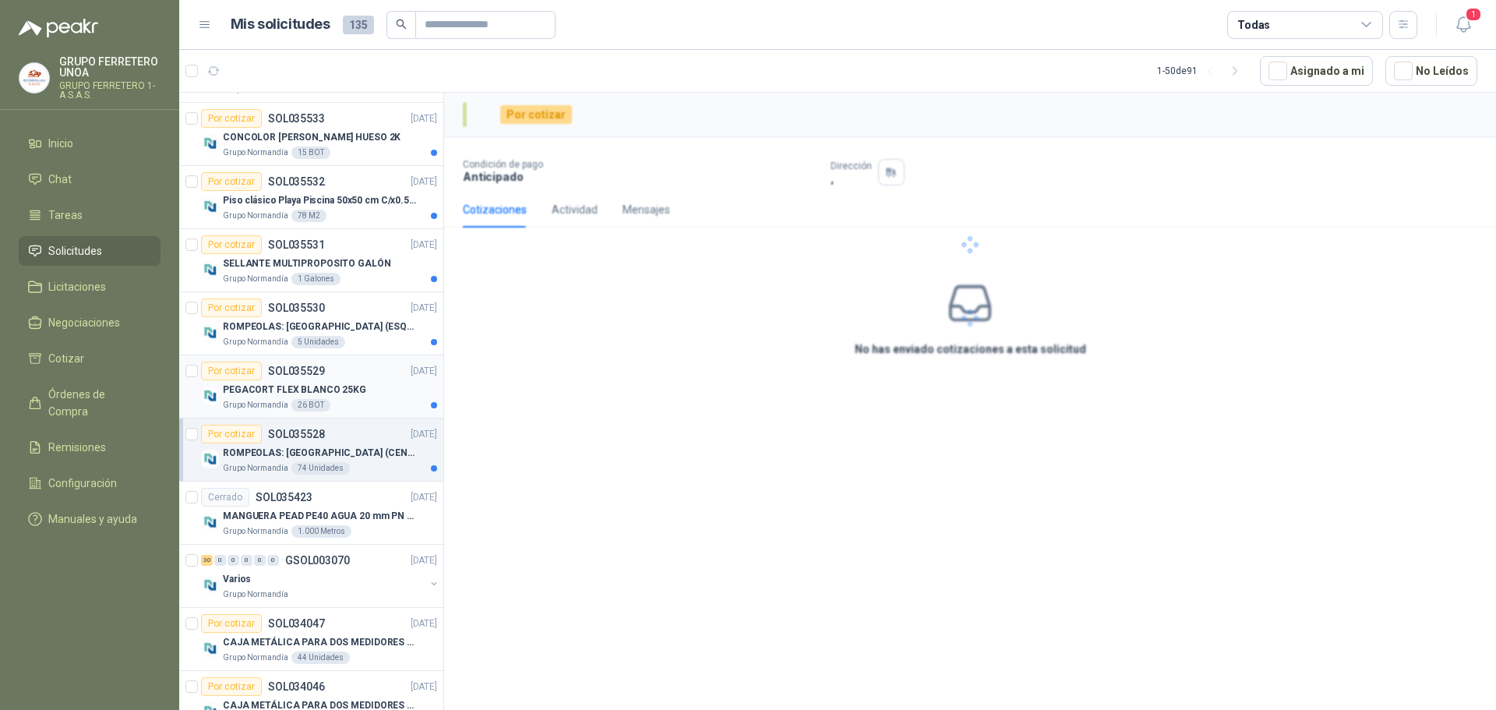
click at [360, 398] on div "PEGACORT FLEX BLANCO 25KG" at bounding box center [330, 389] width 214 height 19
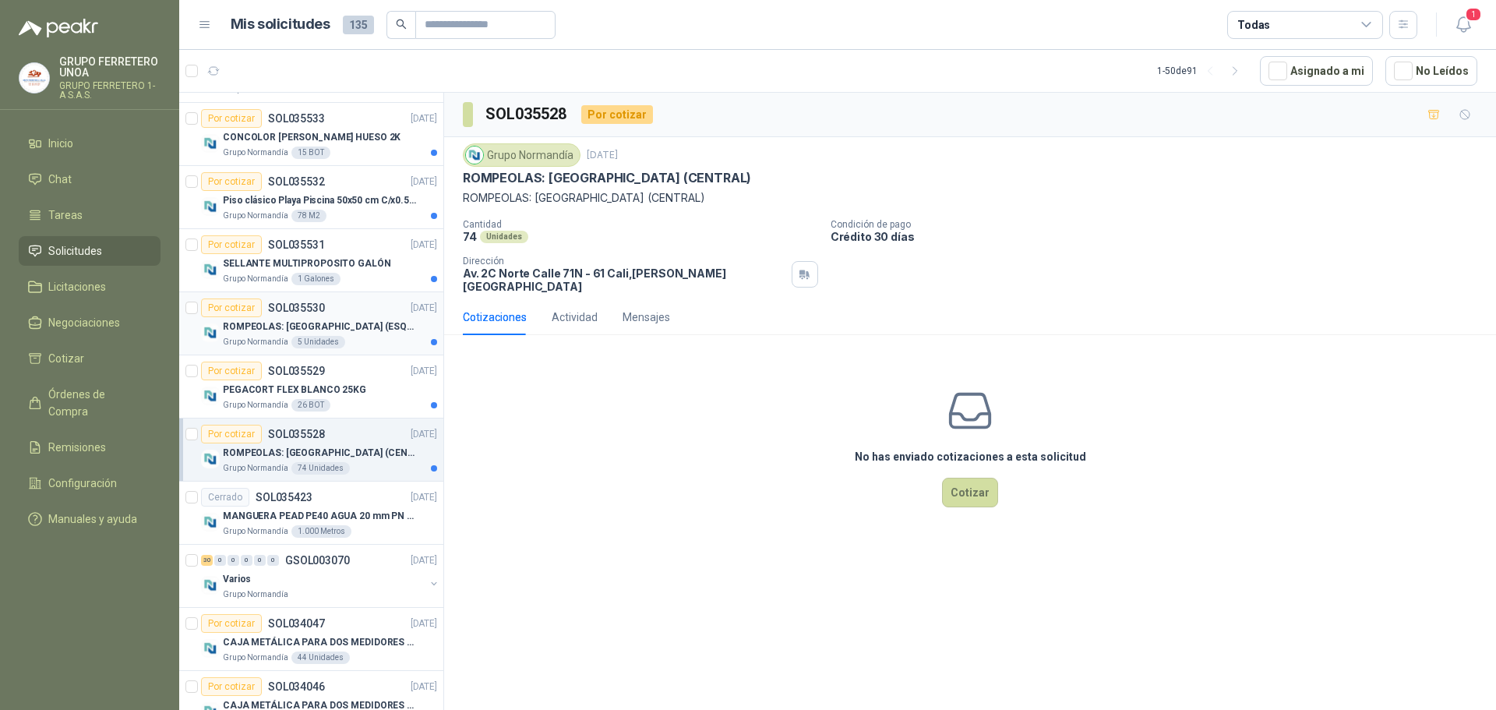
click at [369, 342] on div "Grupo [PERSON_NAME] 5 Unidades" at bounding box center [330, 342] width 214 height 12
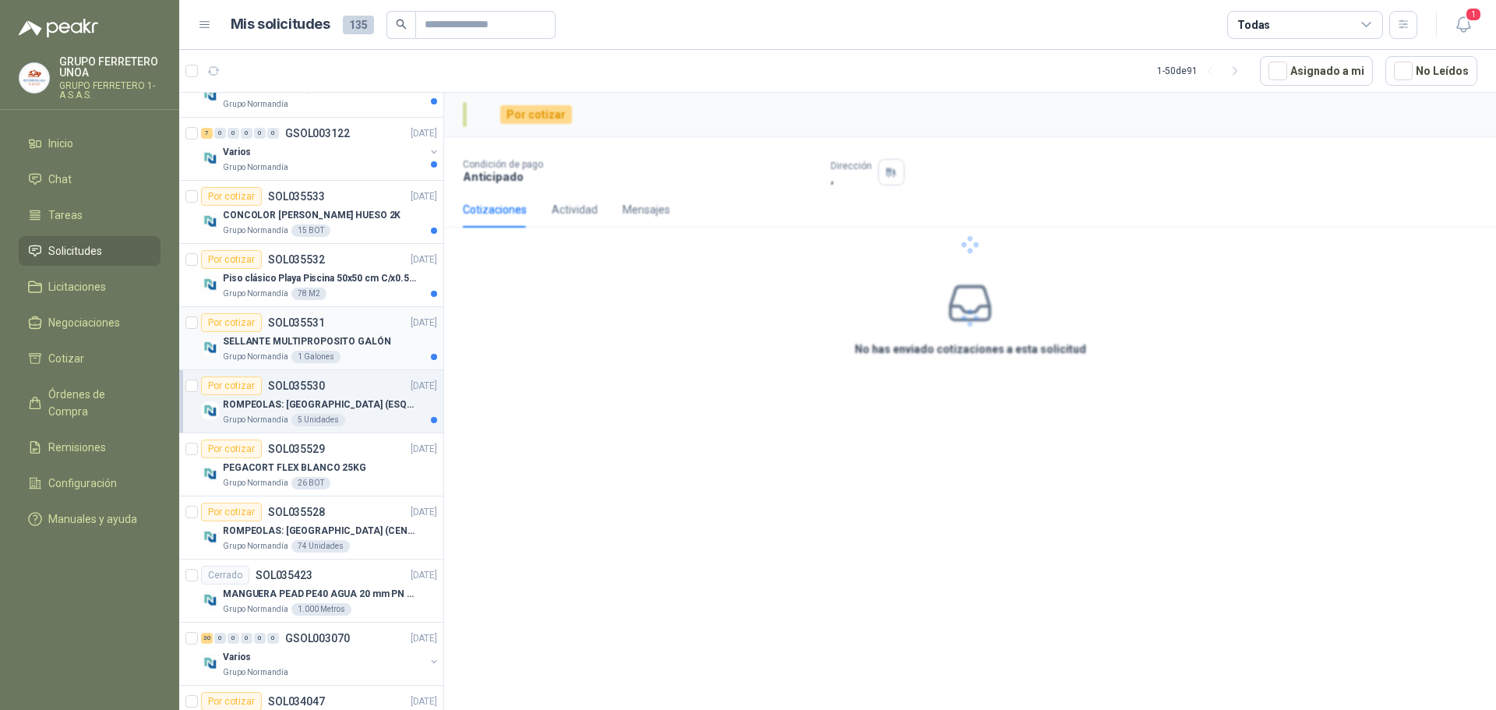
click at [383, 362] on div "Grupo [PERSON_NAME] 1 Galones" at bounding box center [330, 357] width 214 height 12
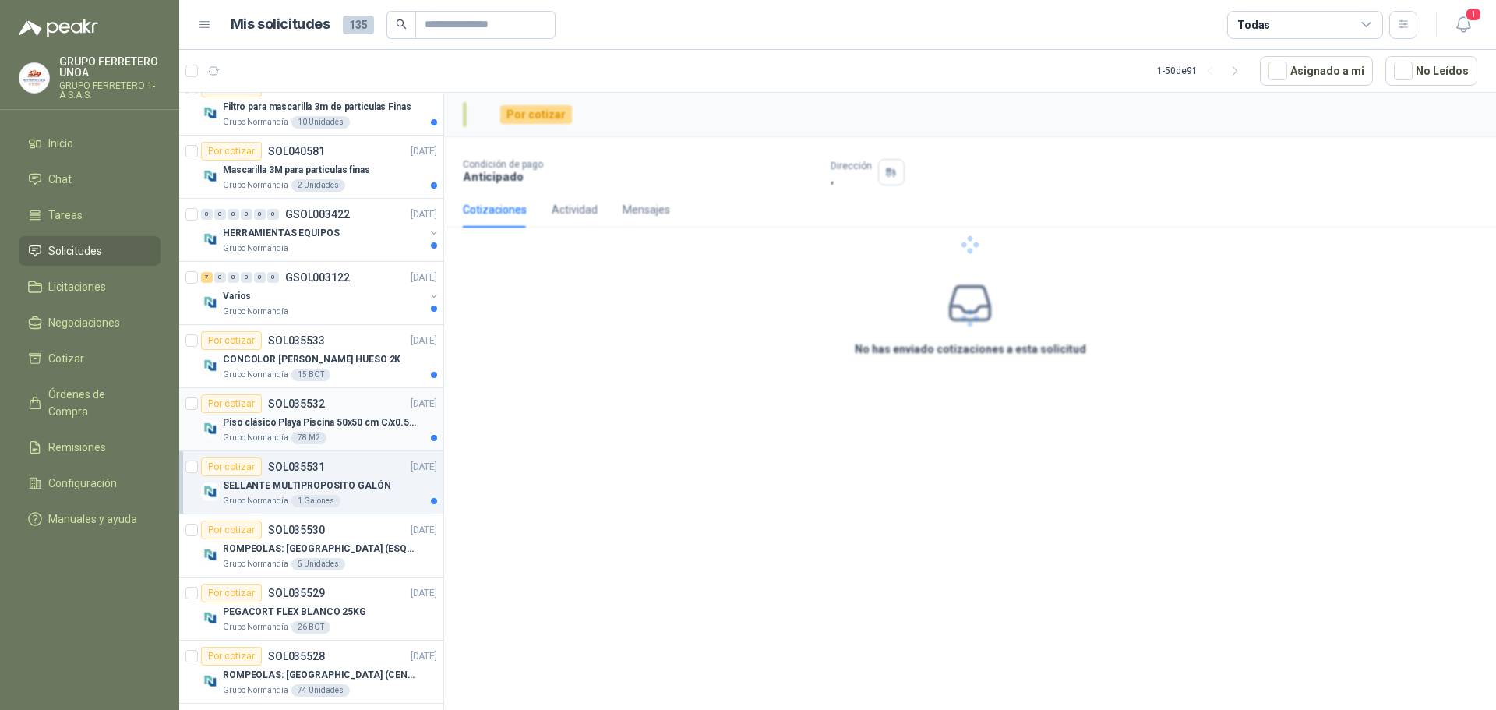
scroll to position [1919, 0]
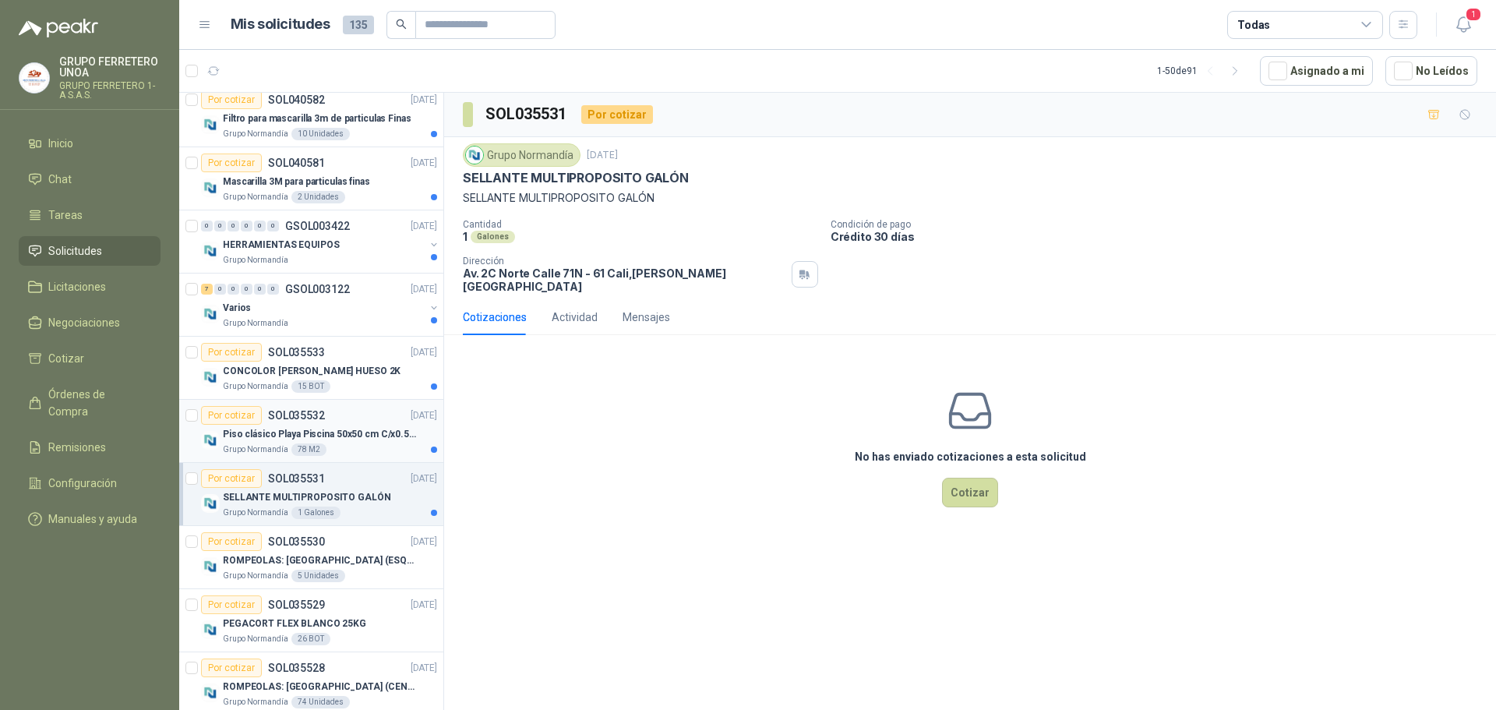
click at [364, 423] on div "Por cotizar SOL035532 [DATE]" at bounding box center [319, 415] width 236 height 19
click at [366, 366] on p "CONCOLOR [PERSON_NAME] HUESO 2K" at bounding box center [312, 371] width 178 height 15
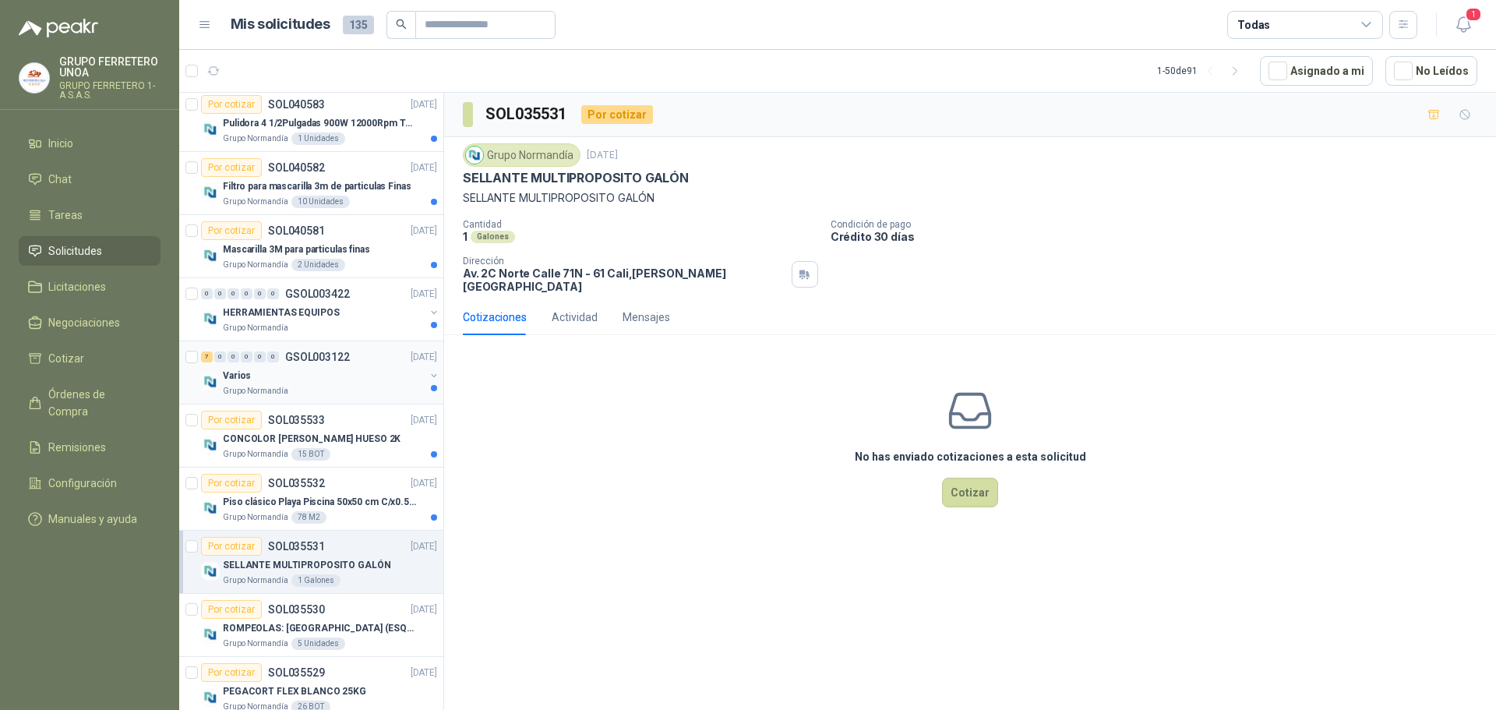
scroll to position [1763, 0]
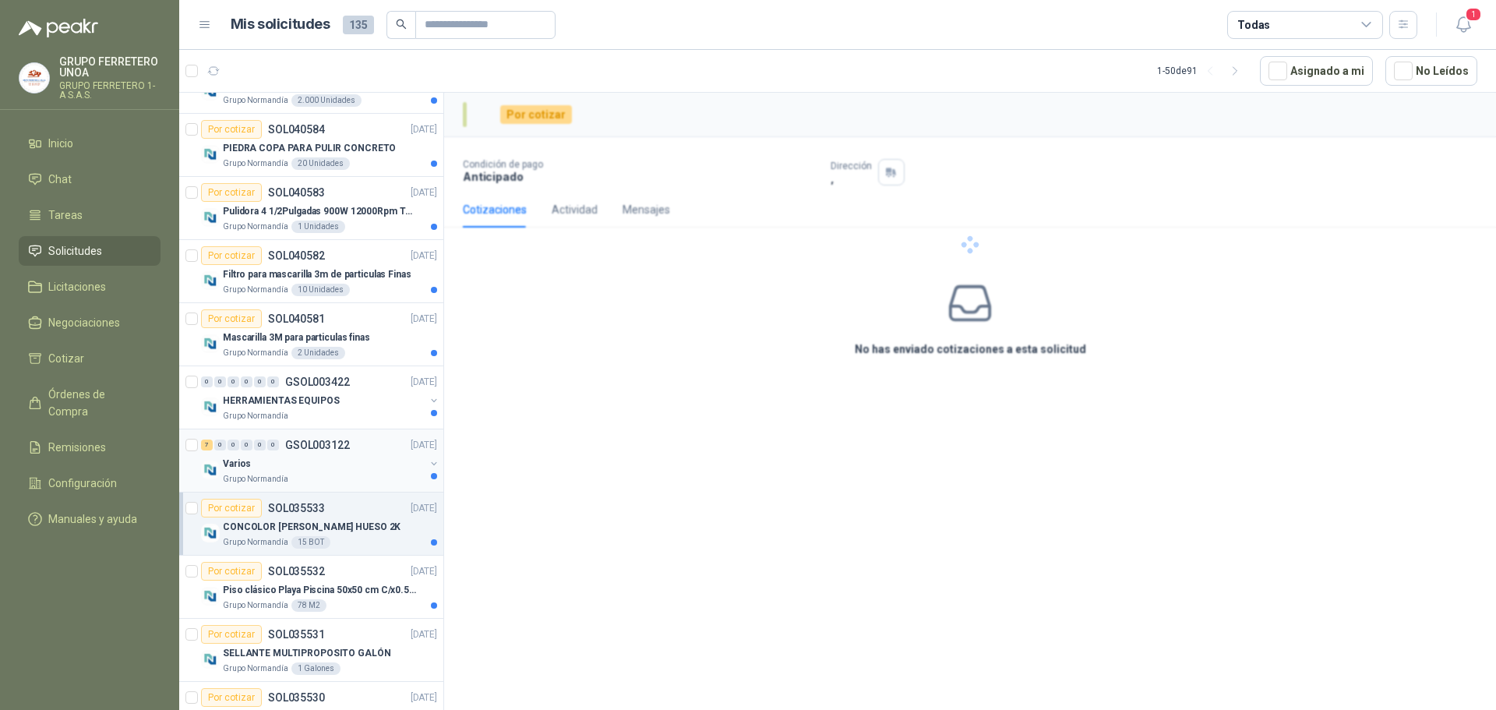
click at [369, 464] on div "Varios" at bounding box center [324, 463] width 202 height 19
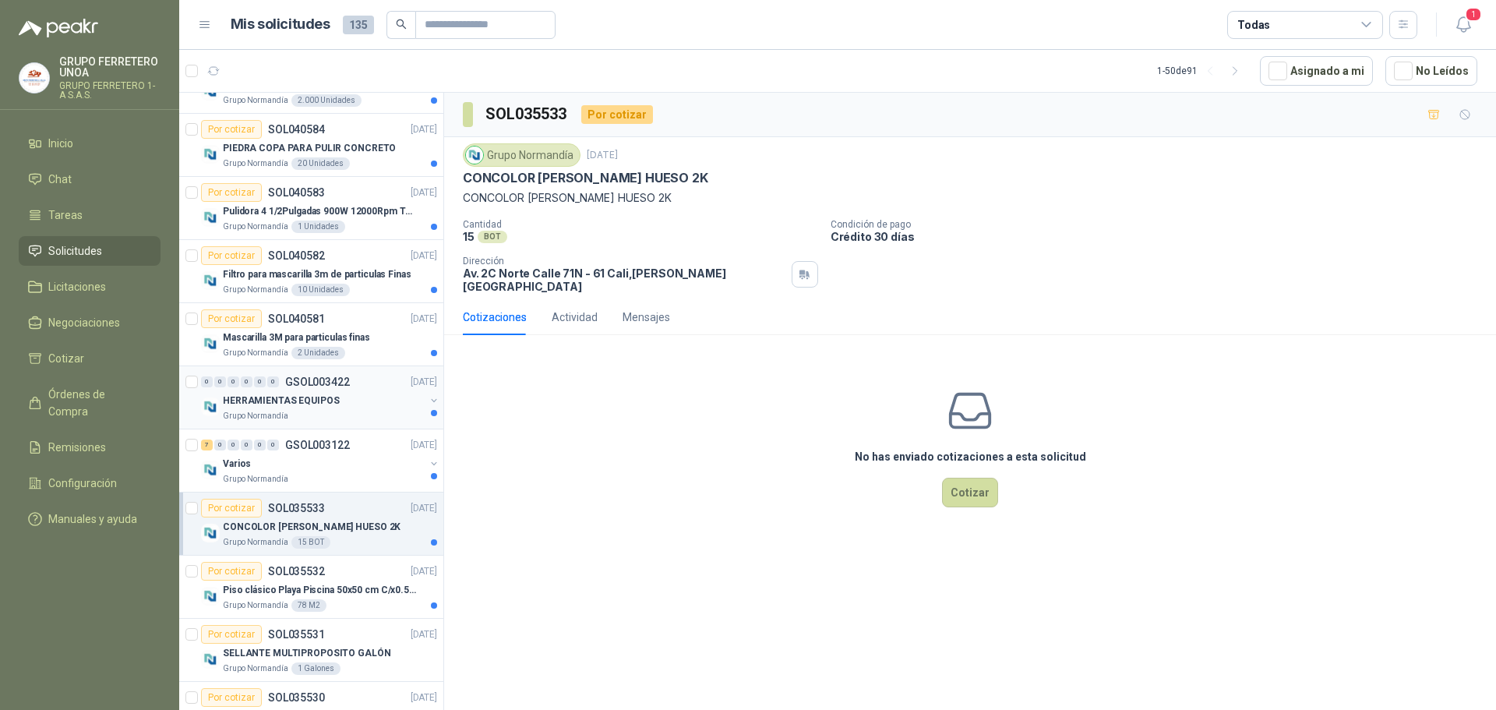
click at [371, 394] on div "HERRAMIENTAS EQUIPOS" at bounding box center [324, 400] width 202 height 19
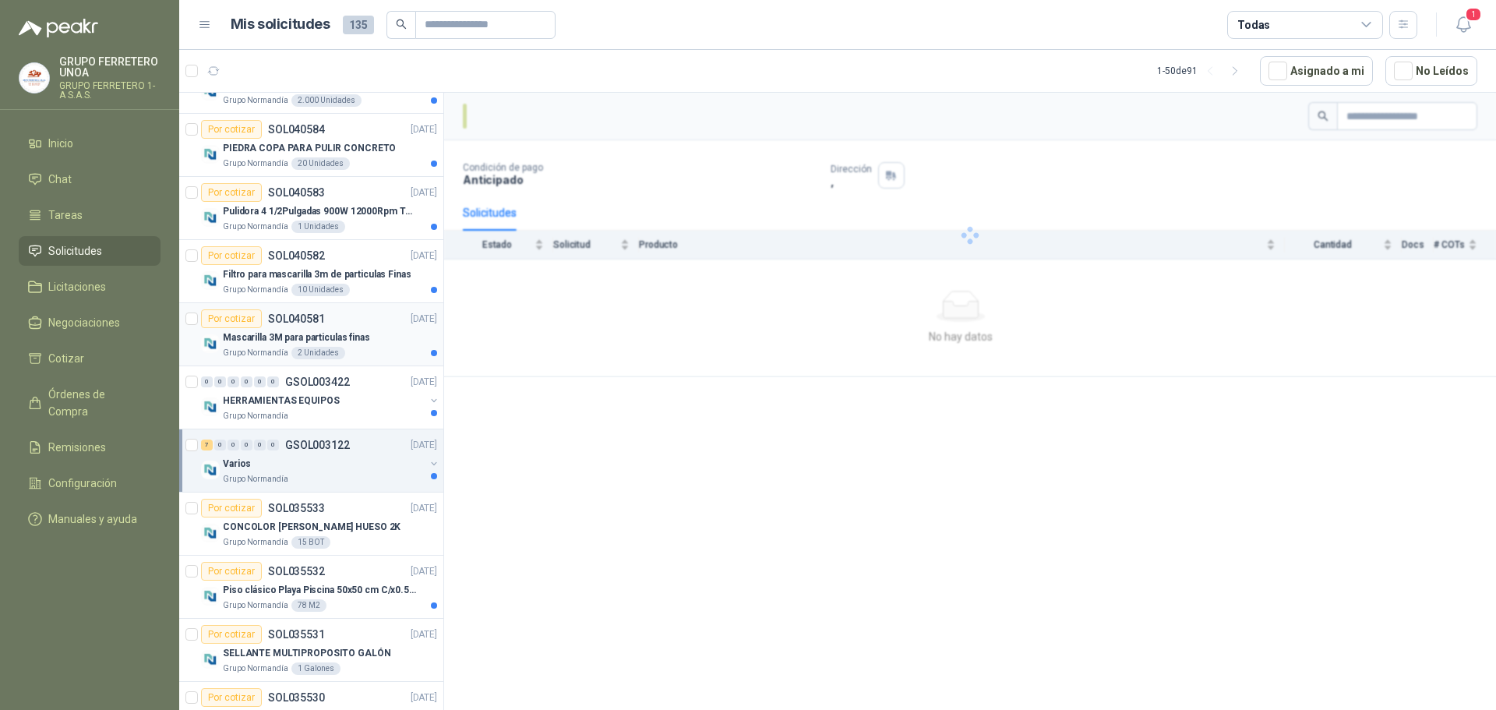
click at [367, 327] on div "Por cotizar SOL040581 [DATE]" at bounding box center [319, 318] width 236 height 19
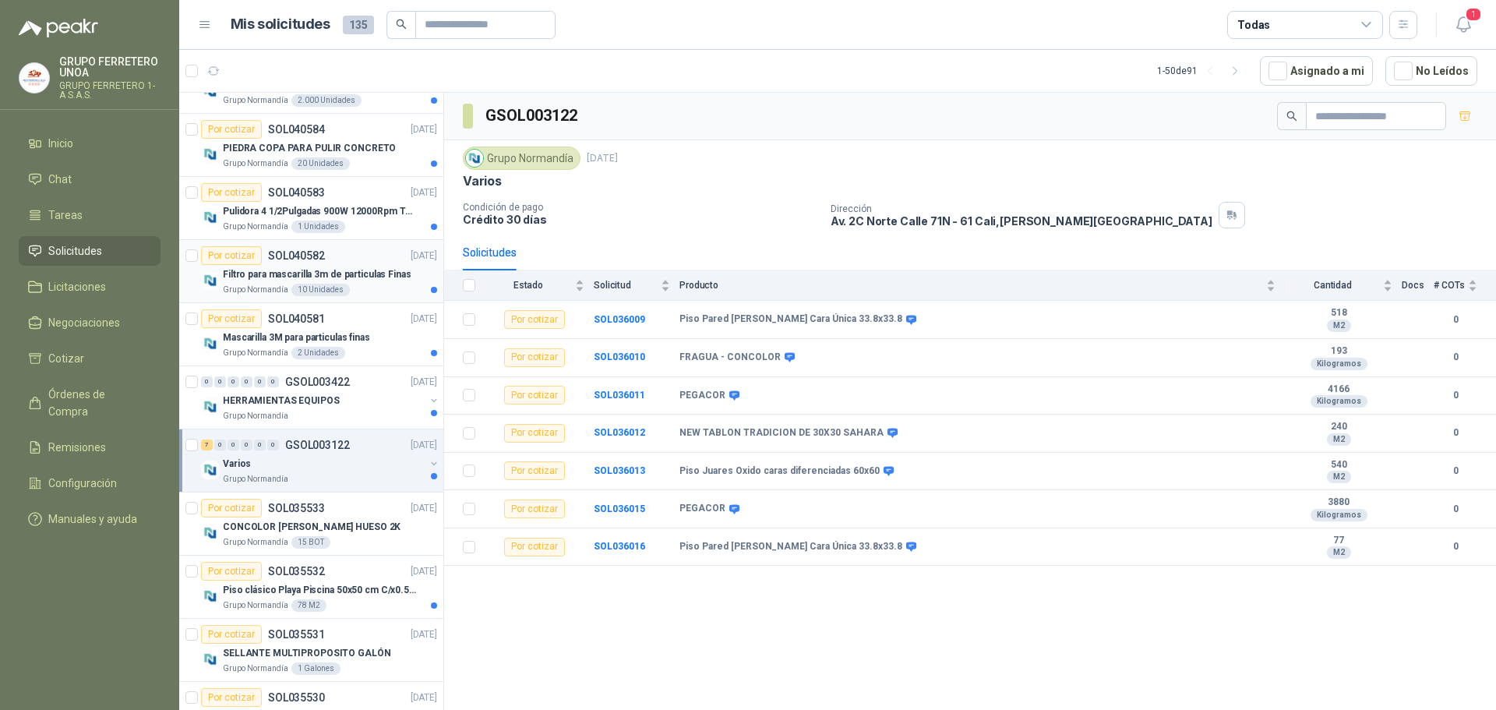
click at [362, 265] on div "Filtro para mascarilla 3m de particulas Finas" at bounding box center [330, 274] width 214 height 19
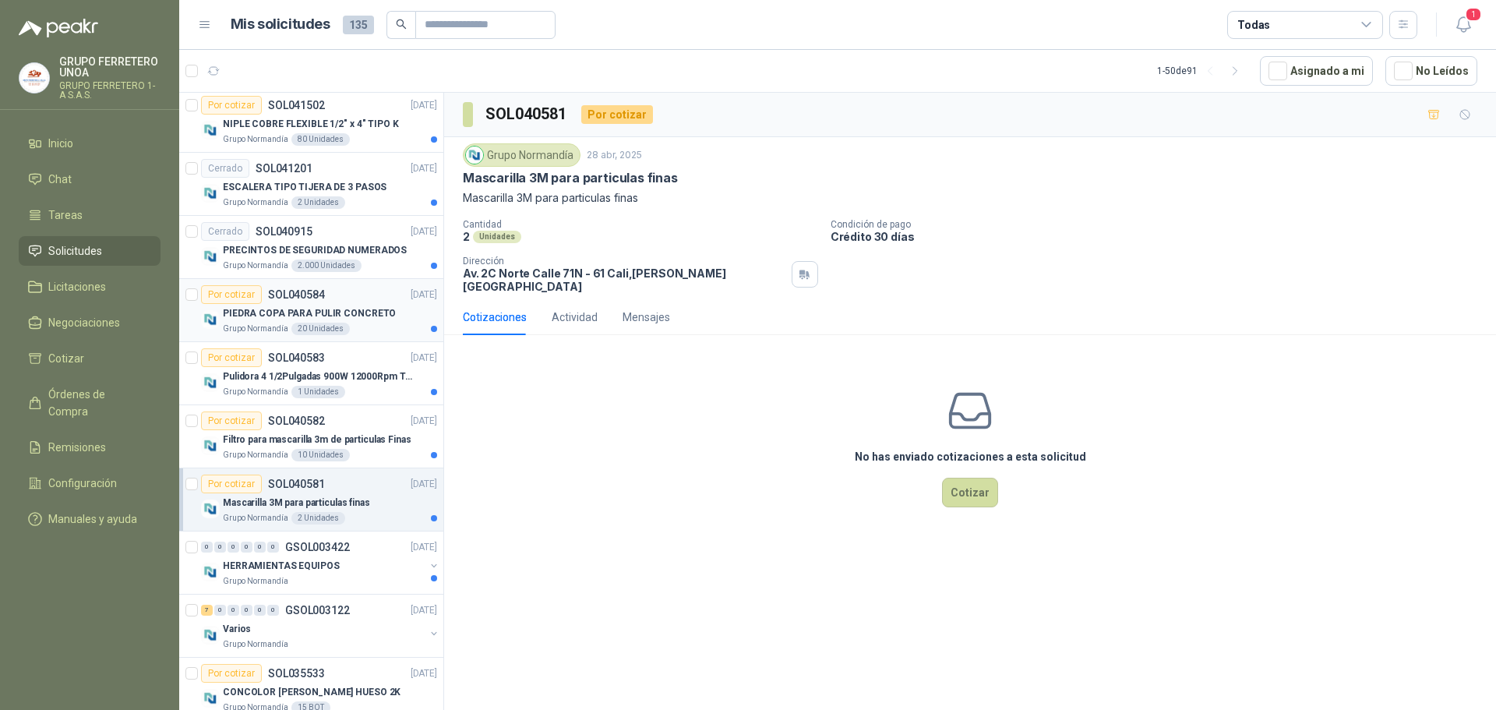
scroll to position [1529, 0]
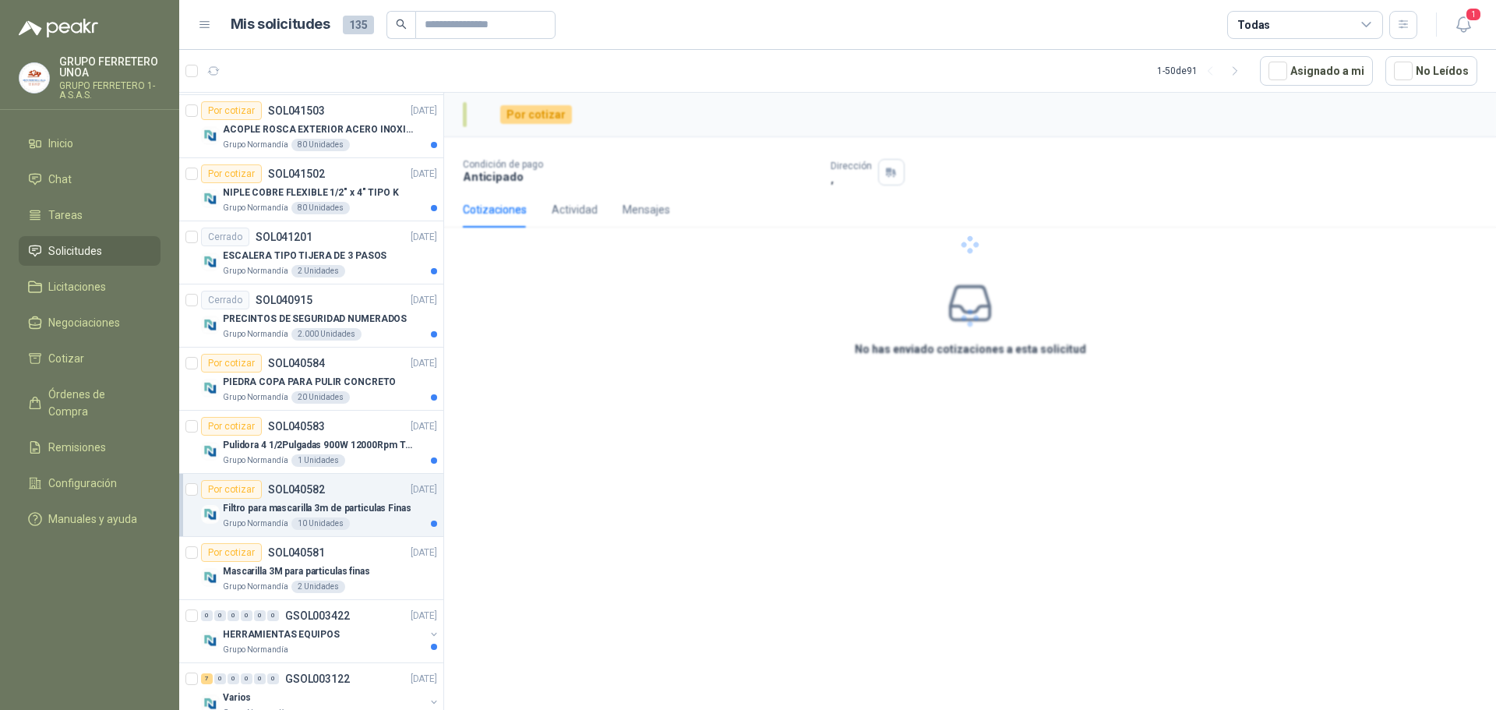
click at [373, 494] on div "Por cotizar SOL040582 [DATE]" at bounding box center [319, 489] width 236 height 19
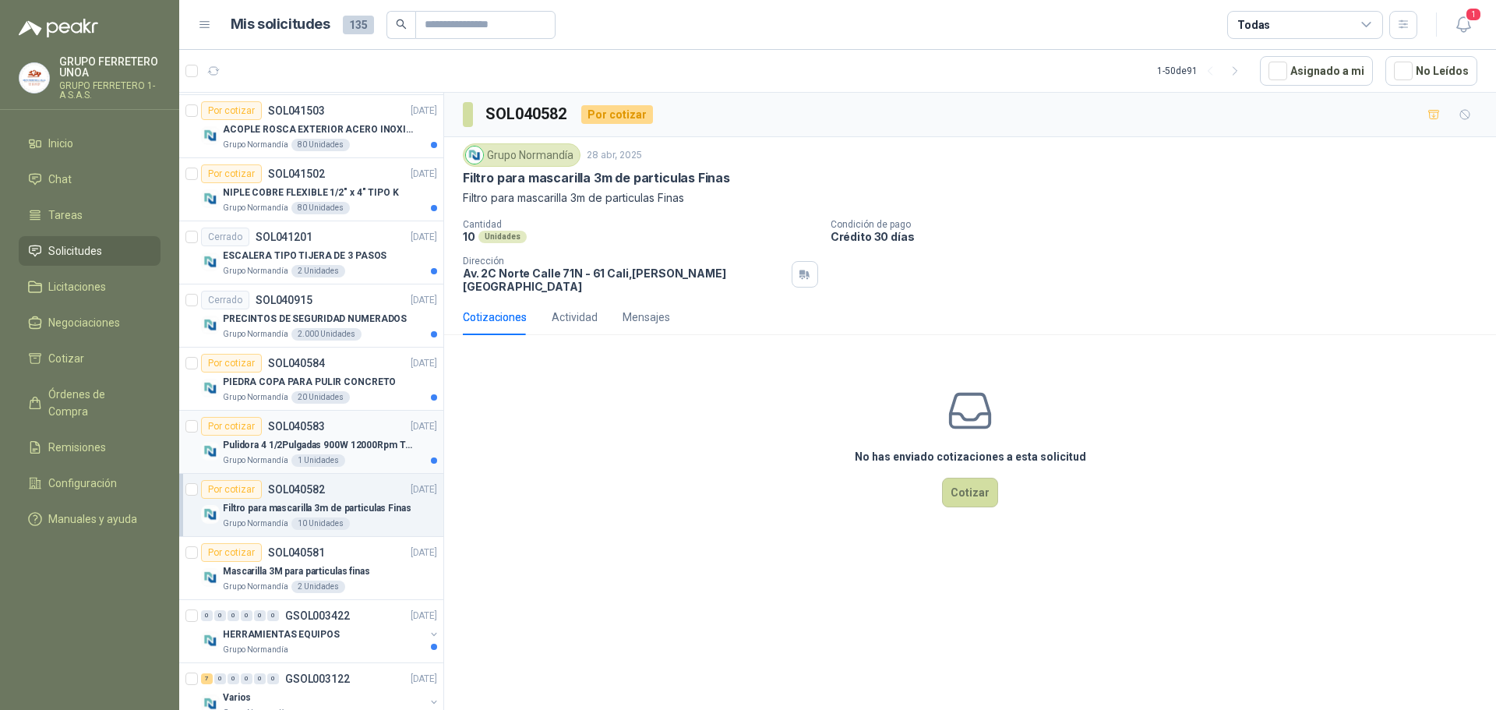
click at [373, 429] on div "Por cotizar SOL040583 [DATE]" at bounding box center [319, 426] width 236 height 19
click at [376, 379] on p "PIEDRA COPA PARA PULIR CONCRETO" at bounding box center [309, 382] width 173 height 15
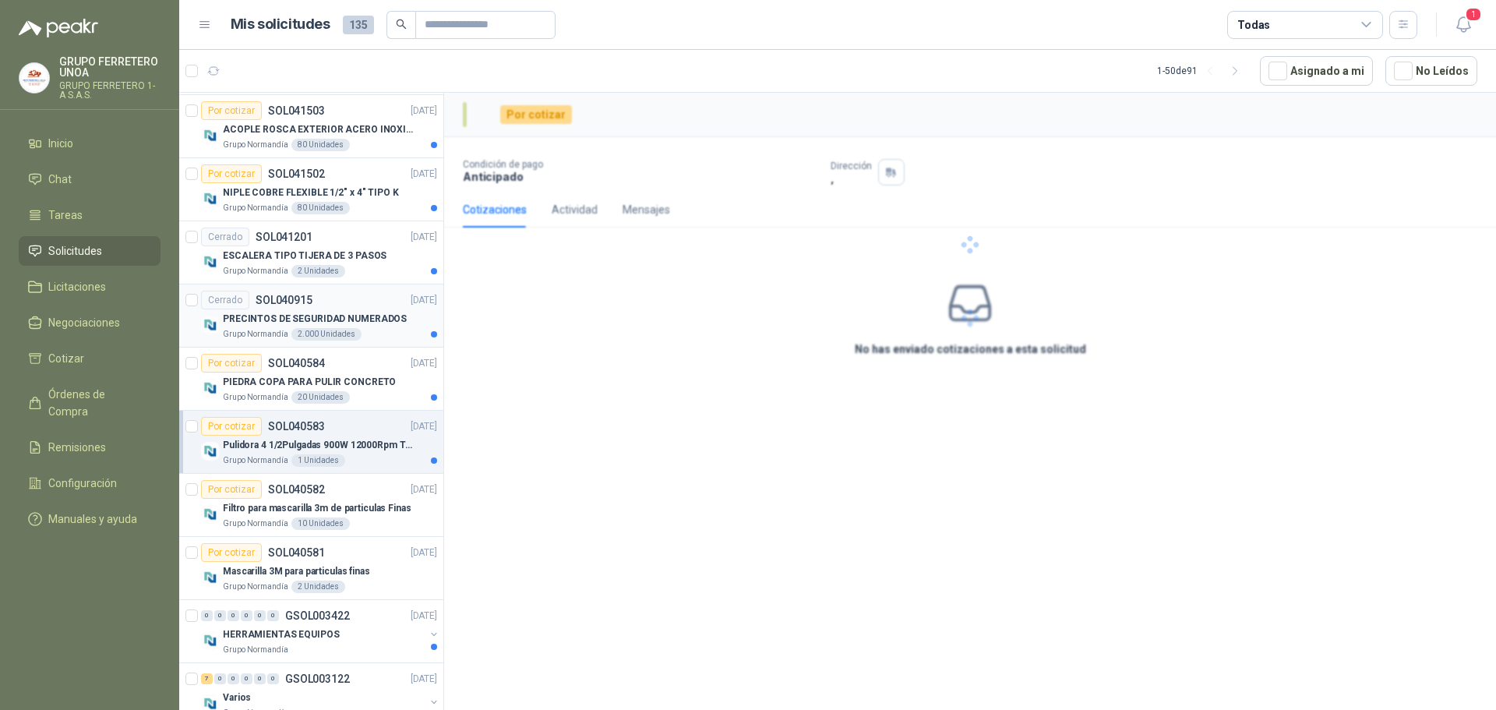
click at [371, 317] on p "PRECINTOS DE SEGURIDAD NUMERADOS" at bounding box center [315, 319] width 184 height 15
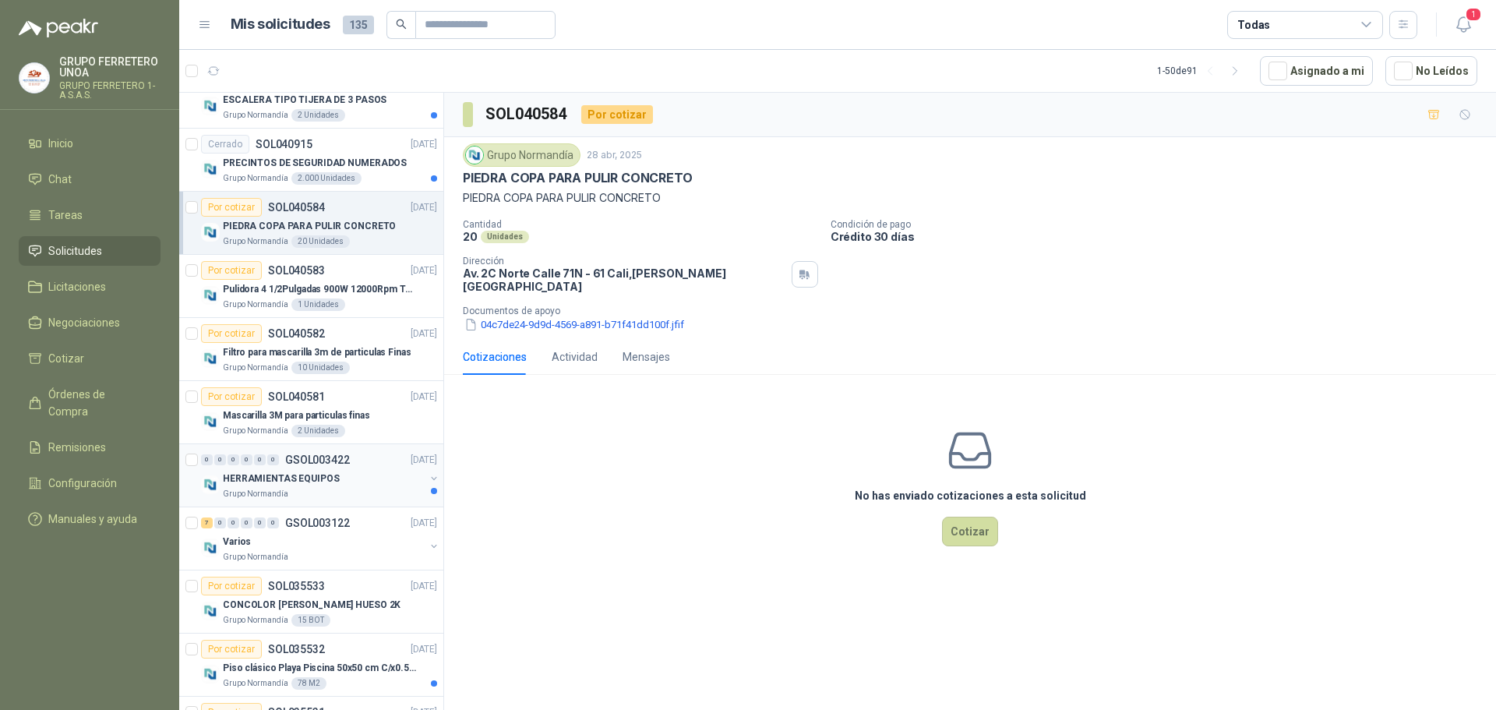
click at [370, 461] on div "0 0 0 0 0 0 GSOL003422 [DATE]" at bounding box center [320, 459] width 239 height 19
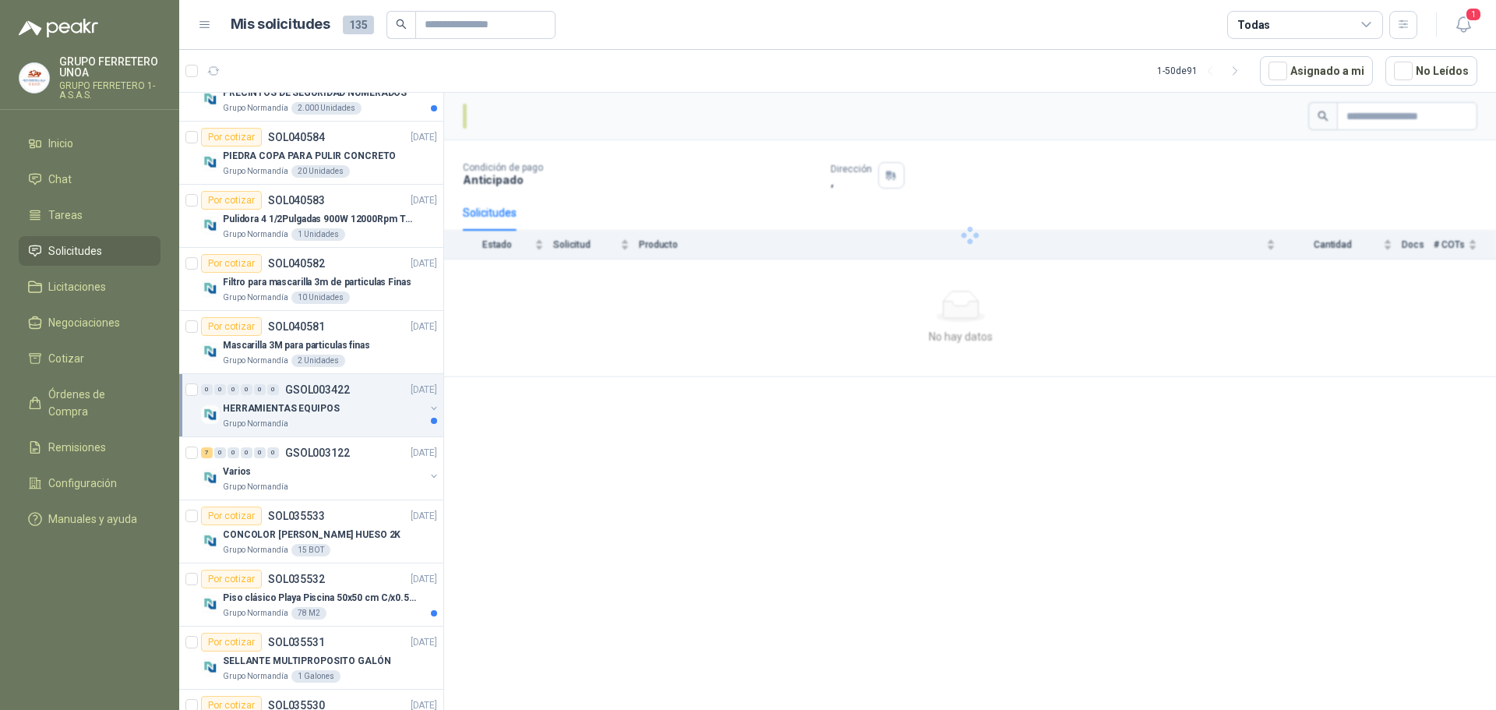
scroll to position [1919, 0]
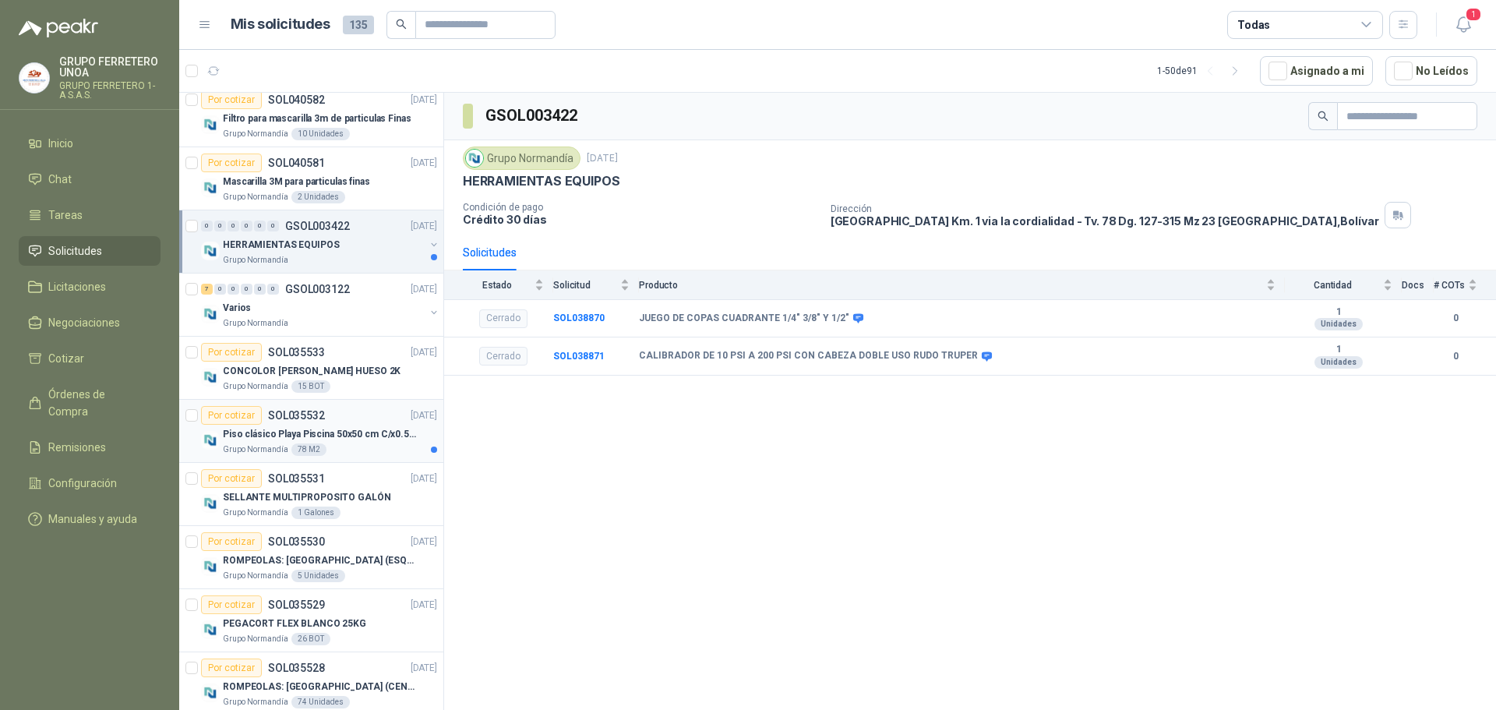
click at [385, 436] on p "Piso clásico Playa Piscina 50x50 cm C/x0.50 Mt2 Blanco Albo Coralino" at bounding box center [320, 434] width 194 height 15
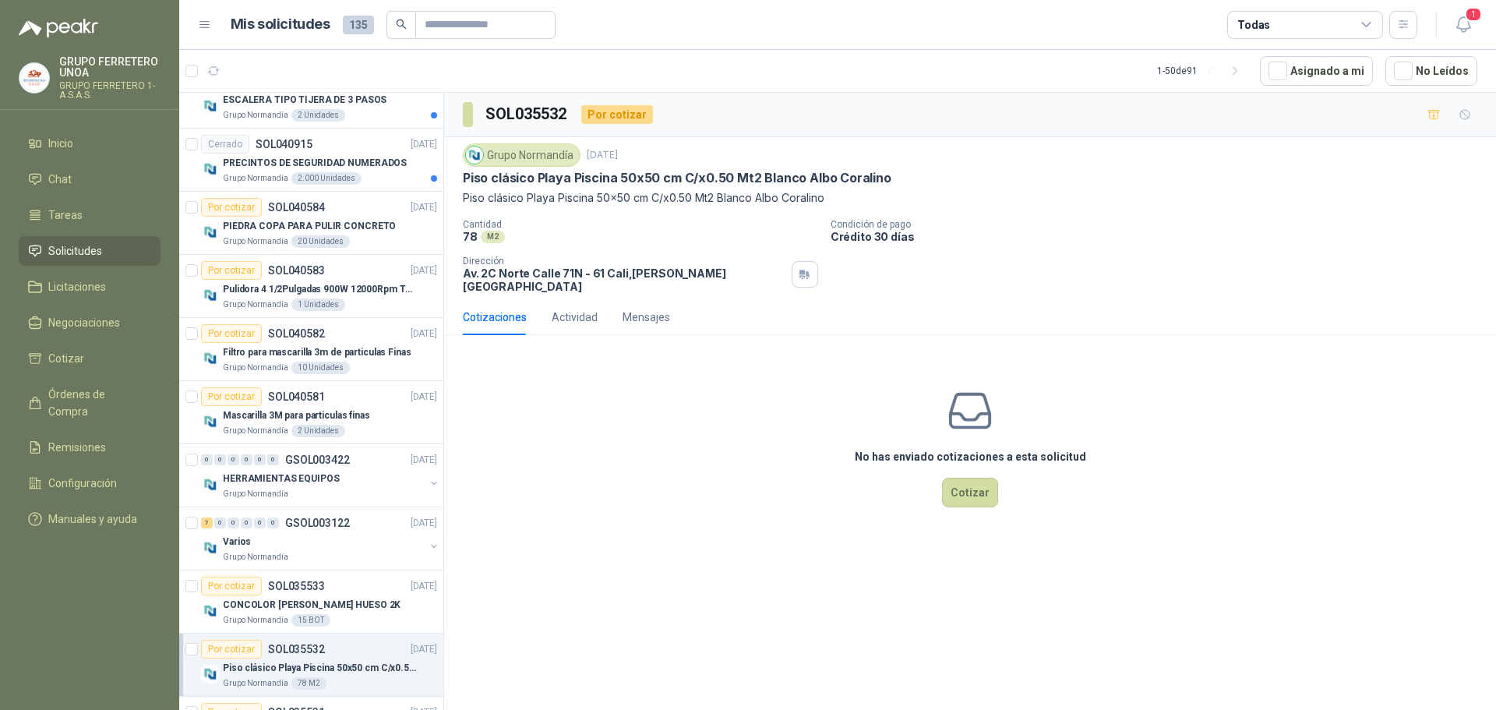
scroll to position [1451, 0]
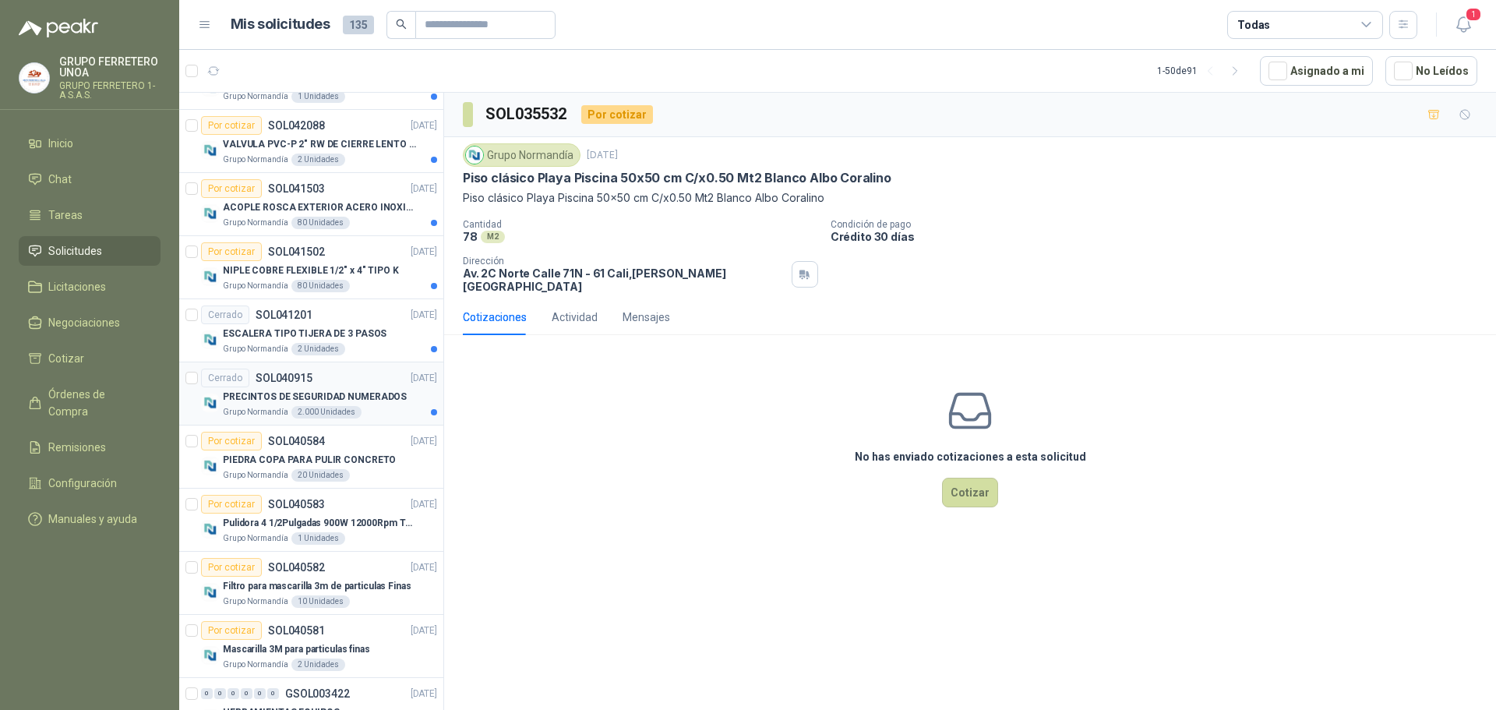
click at [341, 418] on div "2.000 Unidades" at bounding box center [326, 412] width 70 height 12
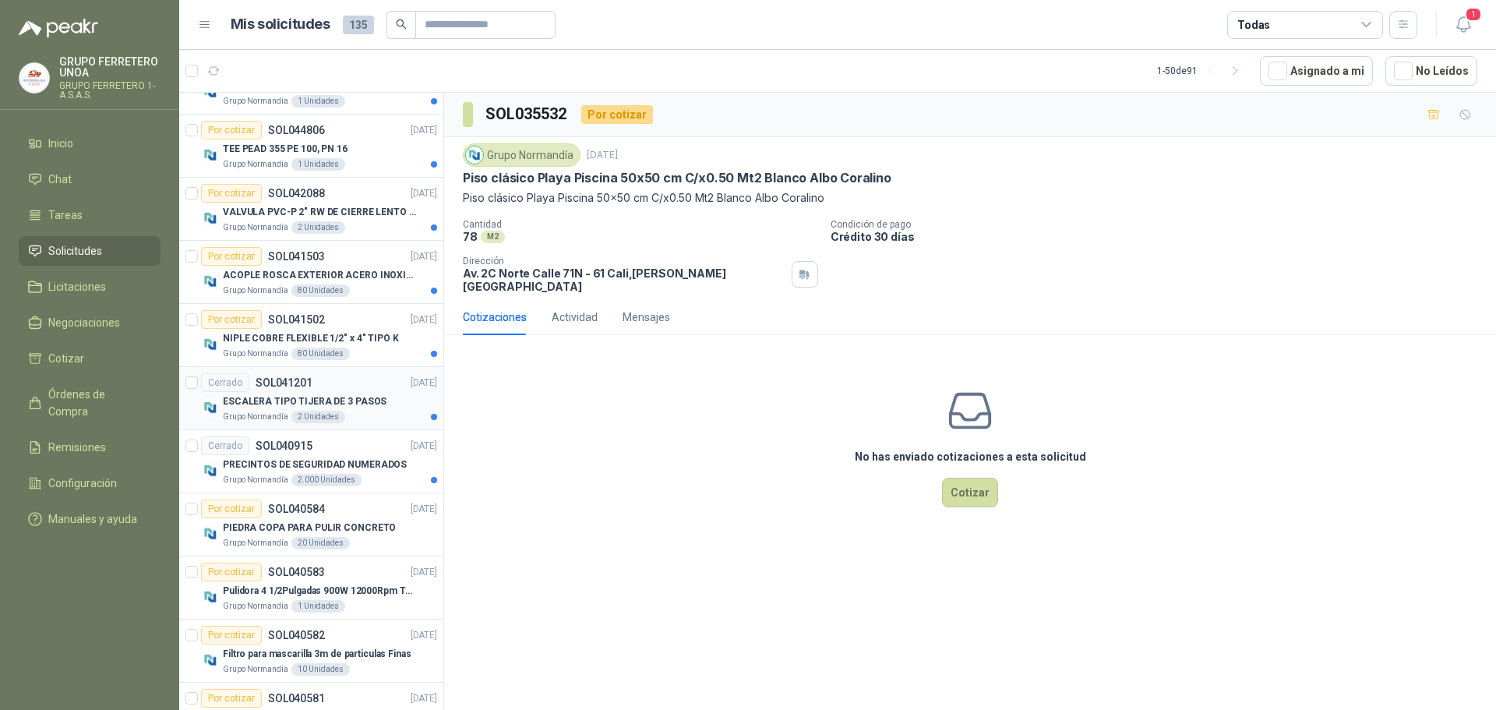
scroll to position [1295, 0]
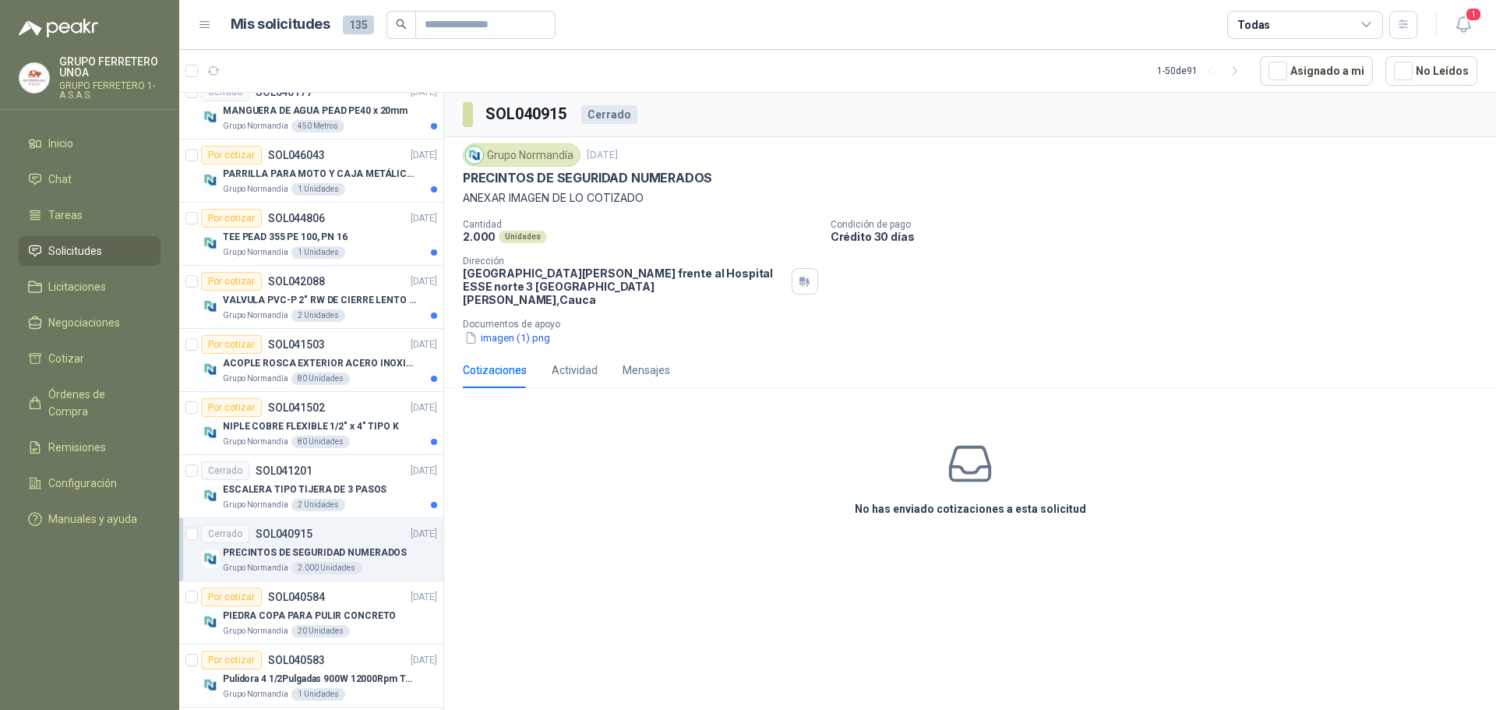
click at [348, 530] on div "Cerrado SOL040915 [DATE]" at bounding box center [319, 533] width 236 height 19
click at [357, 485] on p "ESCALERA TIPO TIJERA DE 3 PASOS" at bounding box center [305, 489] width 164 height 15
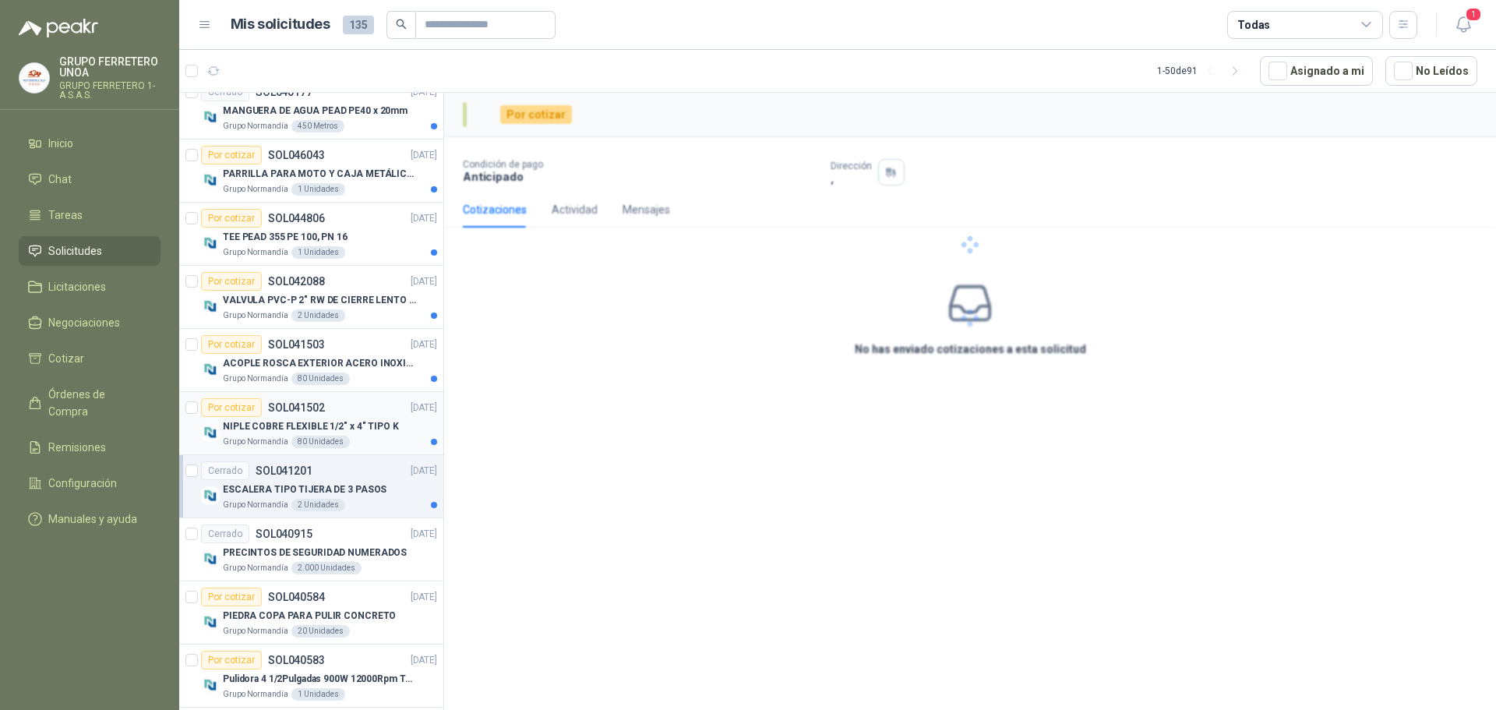
click at [356, 428] on p "NIPLE COBRE FLEXIBLE 1/2" x 4" TIPO K" at bounding box center [311, 426] width 176 height 15
click at [353, 359] on p "ACOPLE ROSCA EXTERIOR ACERO INOXIDABLE 1/2"" at bounding box center [320, 363] width 194 height 15
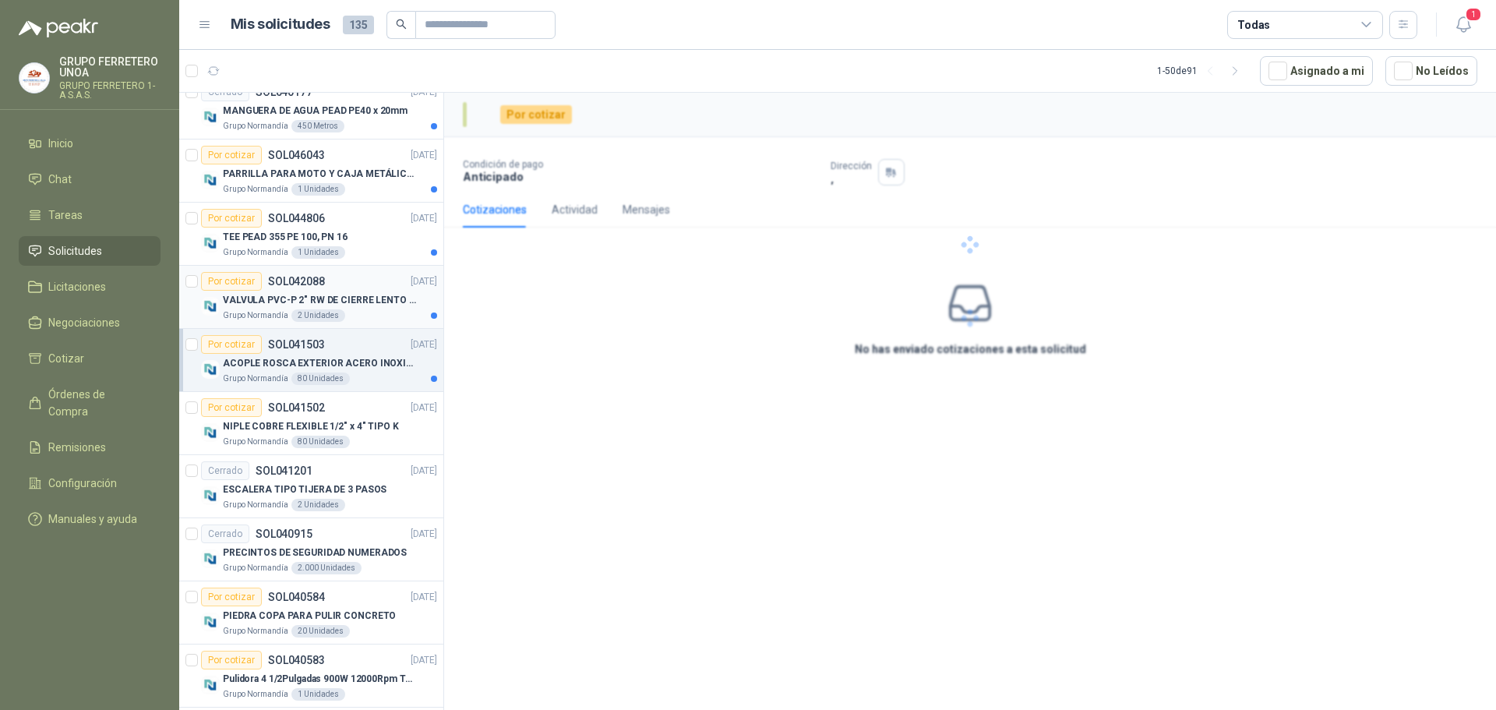
click at [351, 285] on div "Por cotizar SOL042088 [DATE]" at bounding box center [319, 281] width 236 height 19
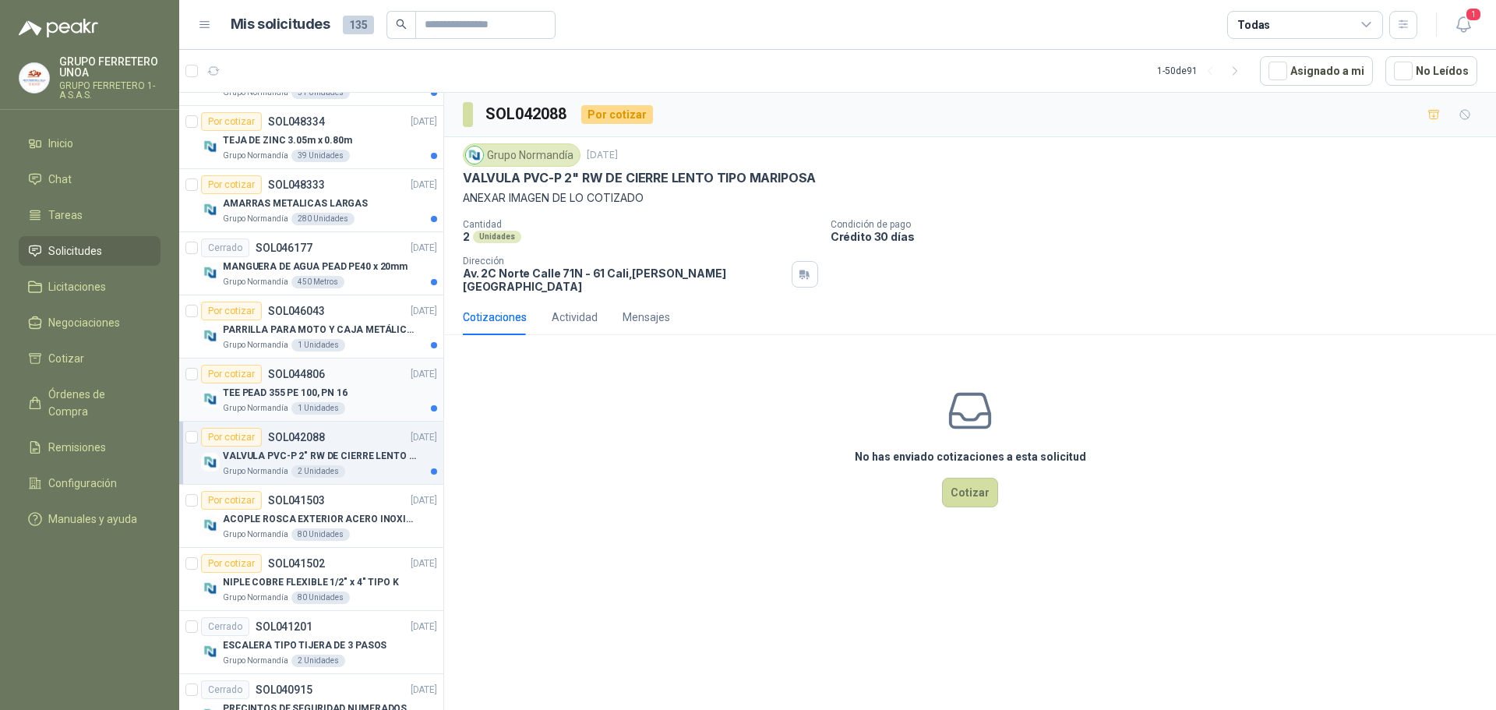
click at [370, 385] on div "TEE PEAD 355 PE 100, PN 16" at bounding box center [330, 392] width 214 height 19
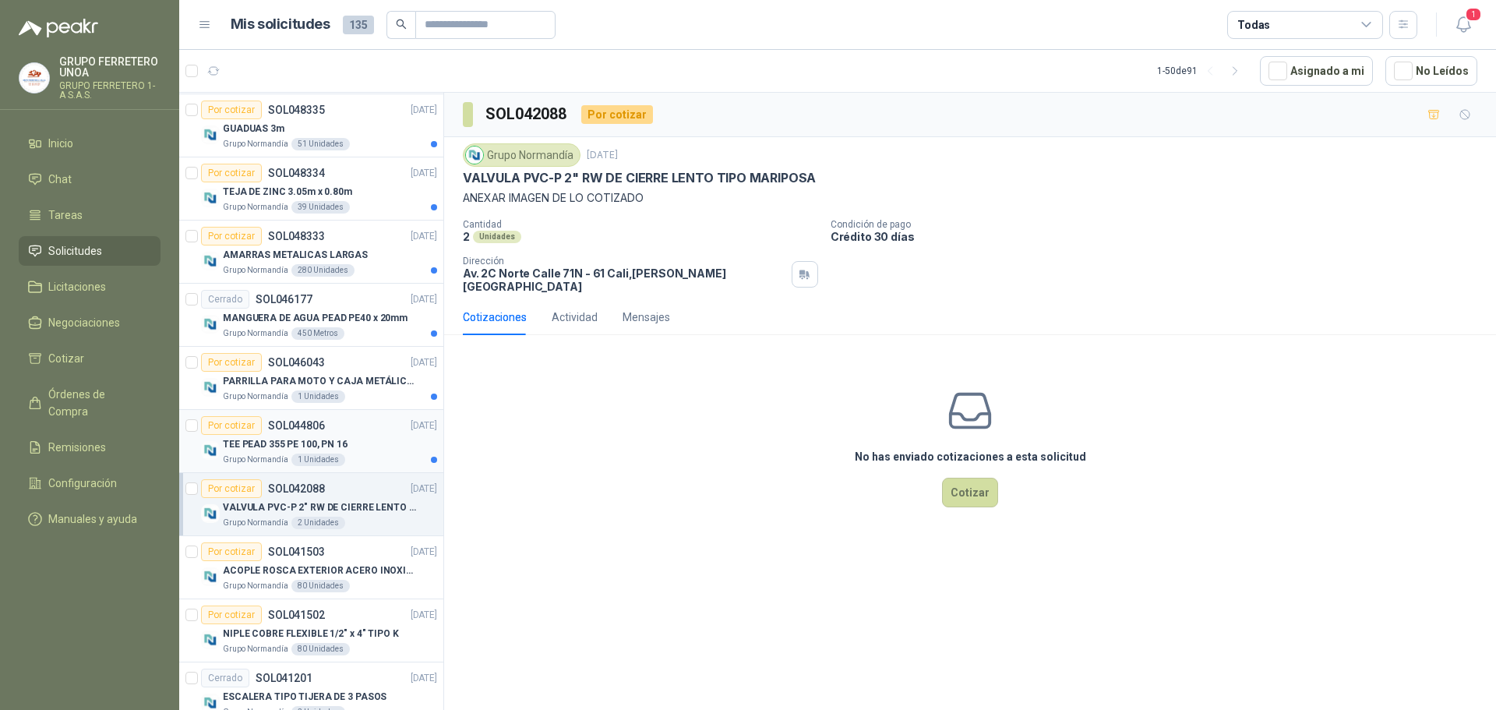
scroll to position [1061, 0]
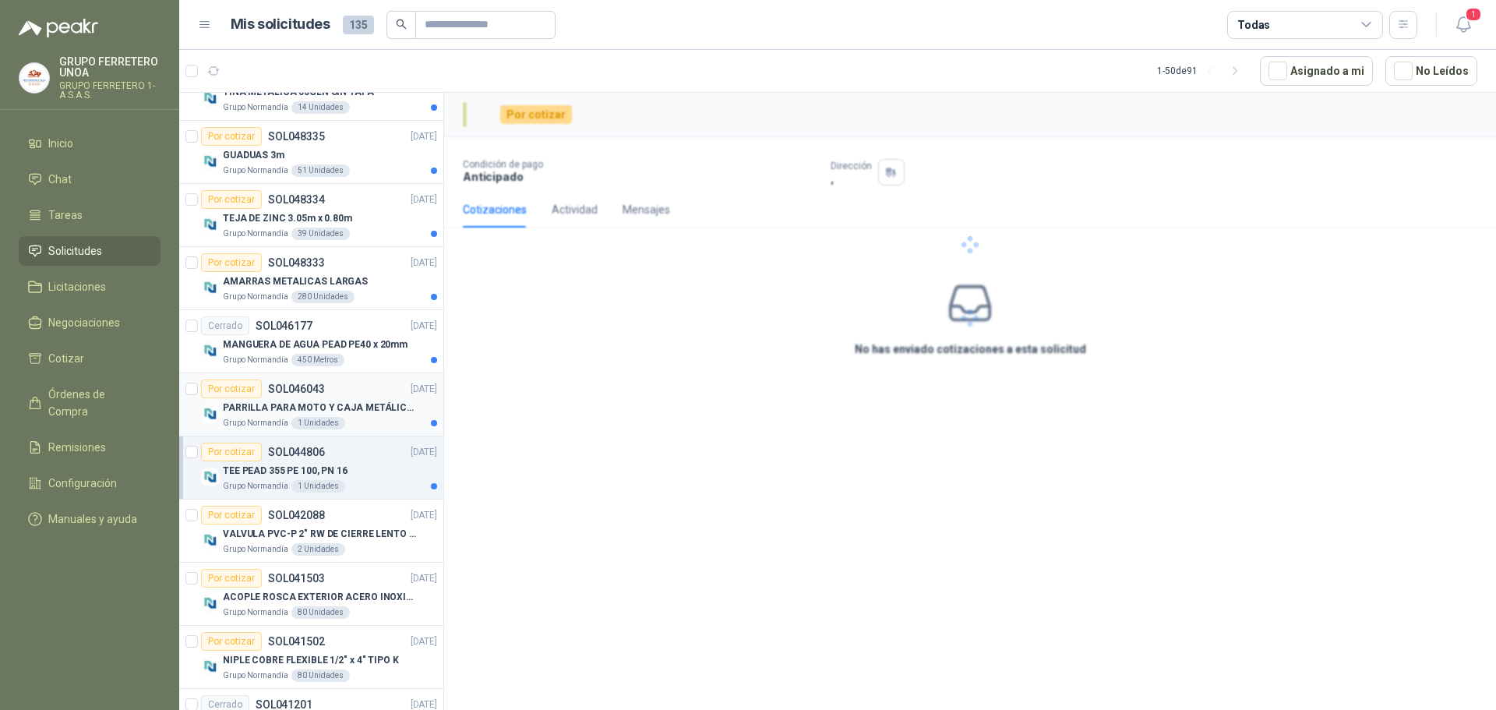
click at [392, 402] on p "PARRILLA PARA MOTO Y CAJA METÁLICA CON CANDADO PARA MOTO TVS APACHE RTR 160" at bounding box center [320, 408] width 194 height 15
click at [369, 339] on p "MANGUERA DE AGUA PEAD PE40 x 20mm" at bounding box center [315, 344] width 185 height 15
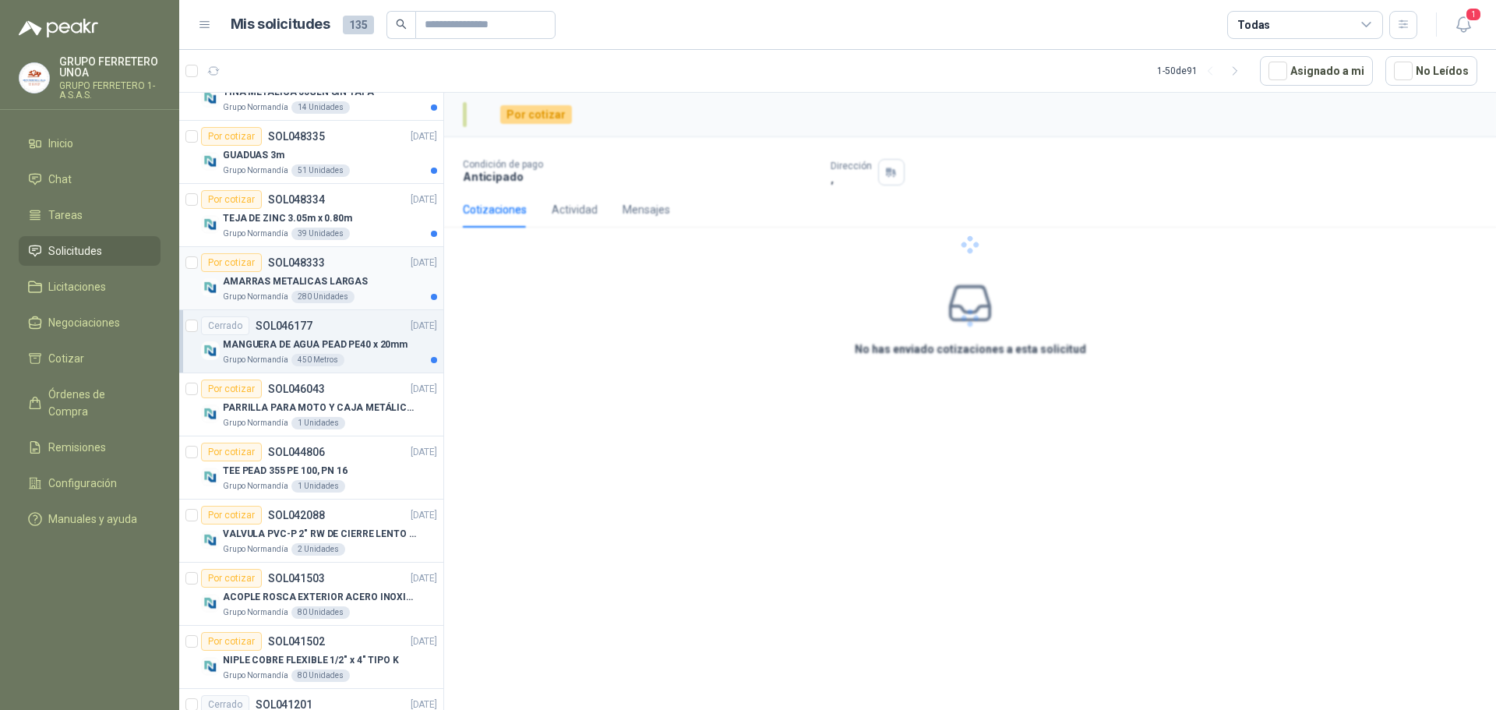
scroll to position [906, 0]
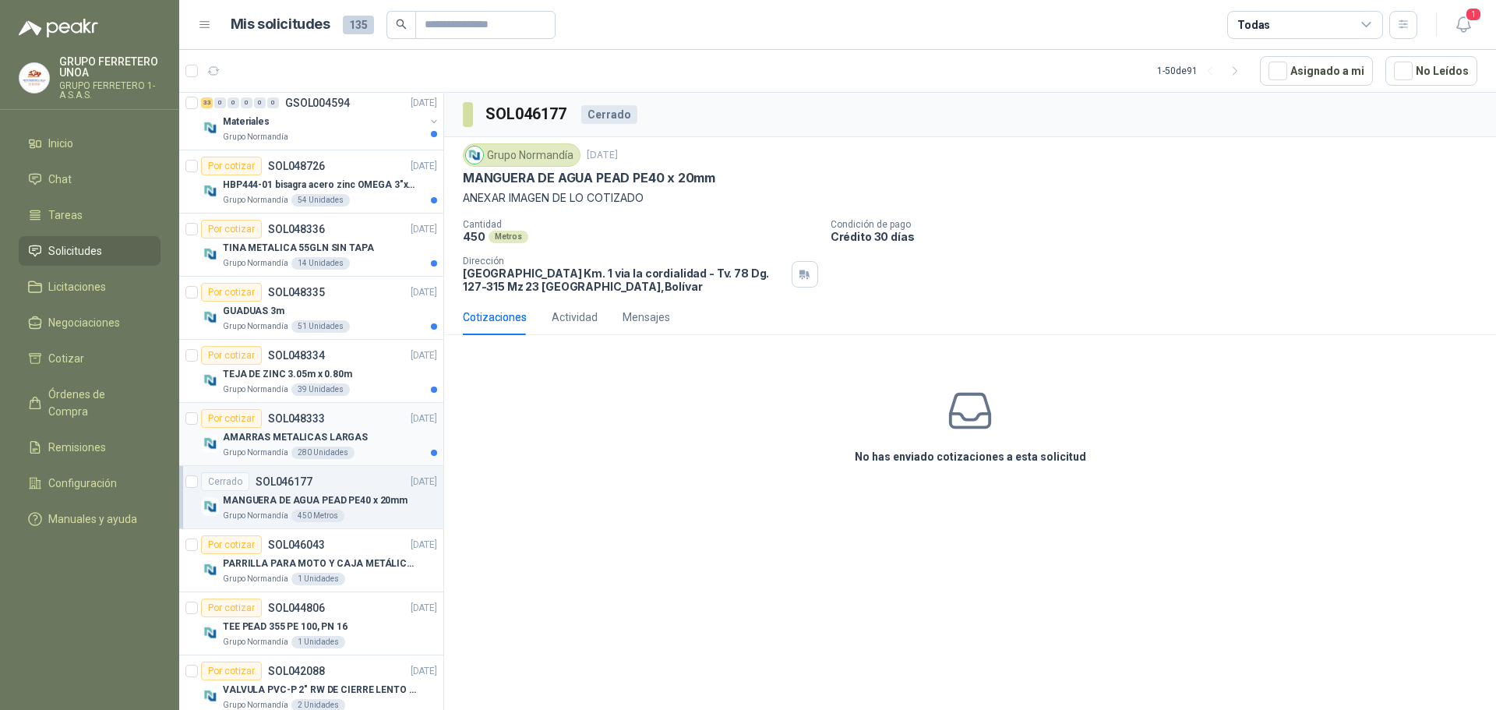
click at [379, 426] on div "Por cotizar SOL048333 [DATE]" at bounding box center [319, 418] width 236 height 19
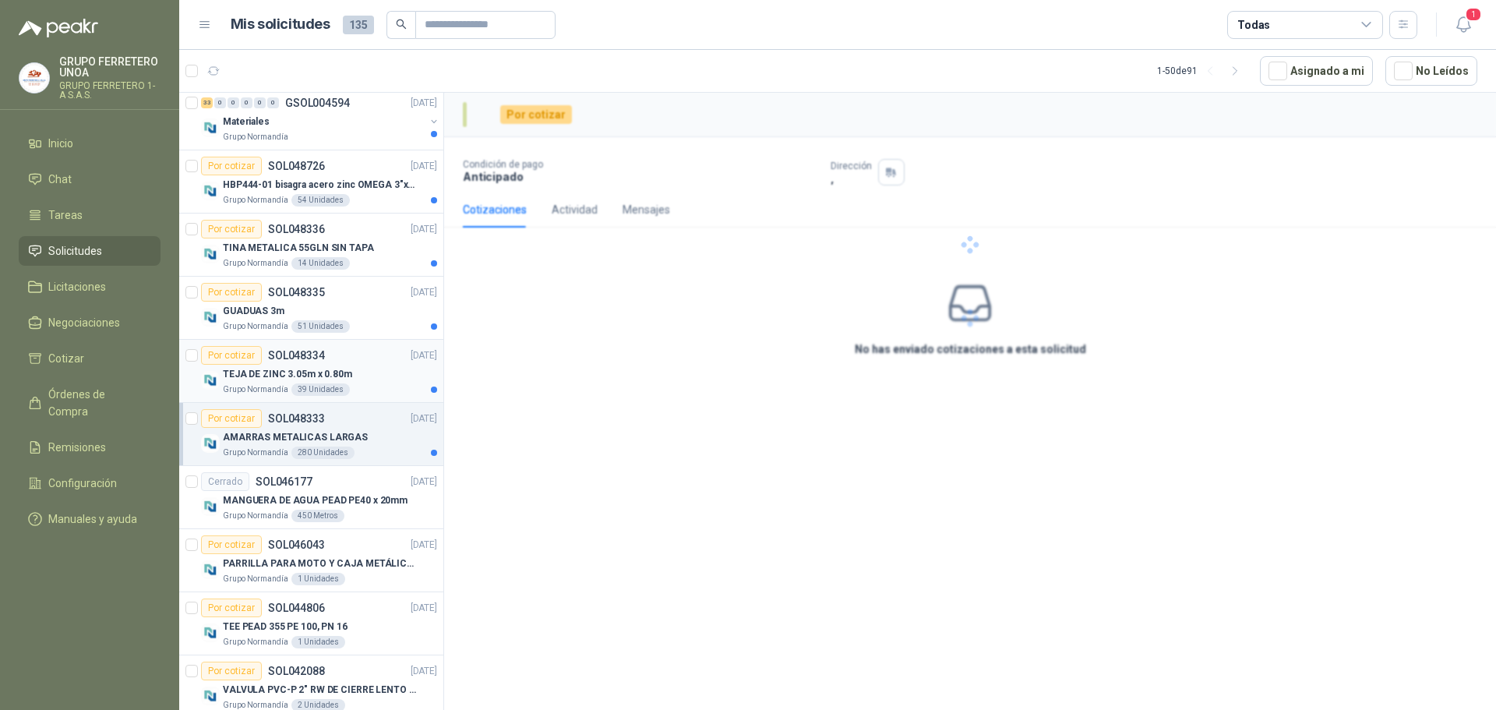
click at [411, 361] on p "[DATE]" at bounding box center [424, 355] width 26 height 15
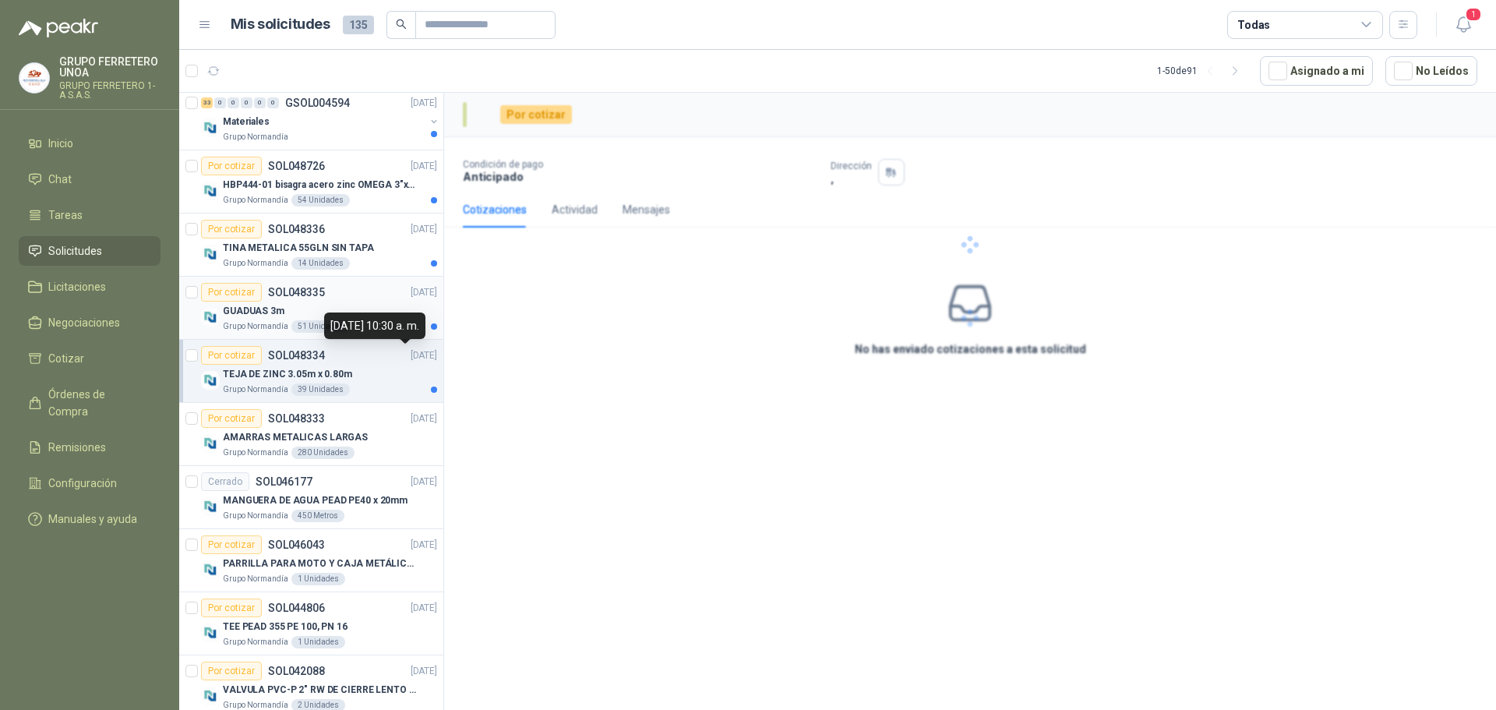
click at [376, 302] on div "GUADUAS 3m" at bounding box center [330, 311] width 214 height 19
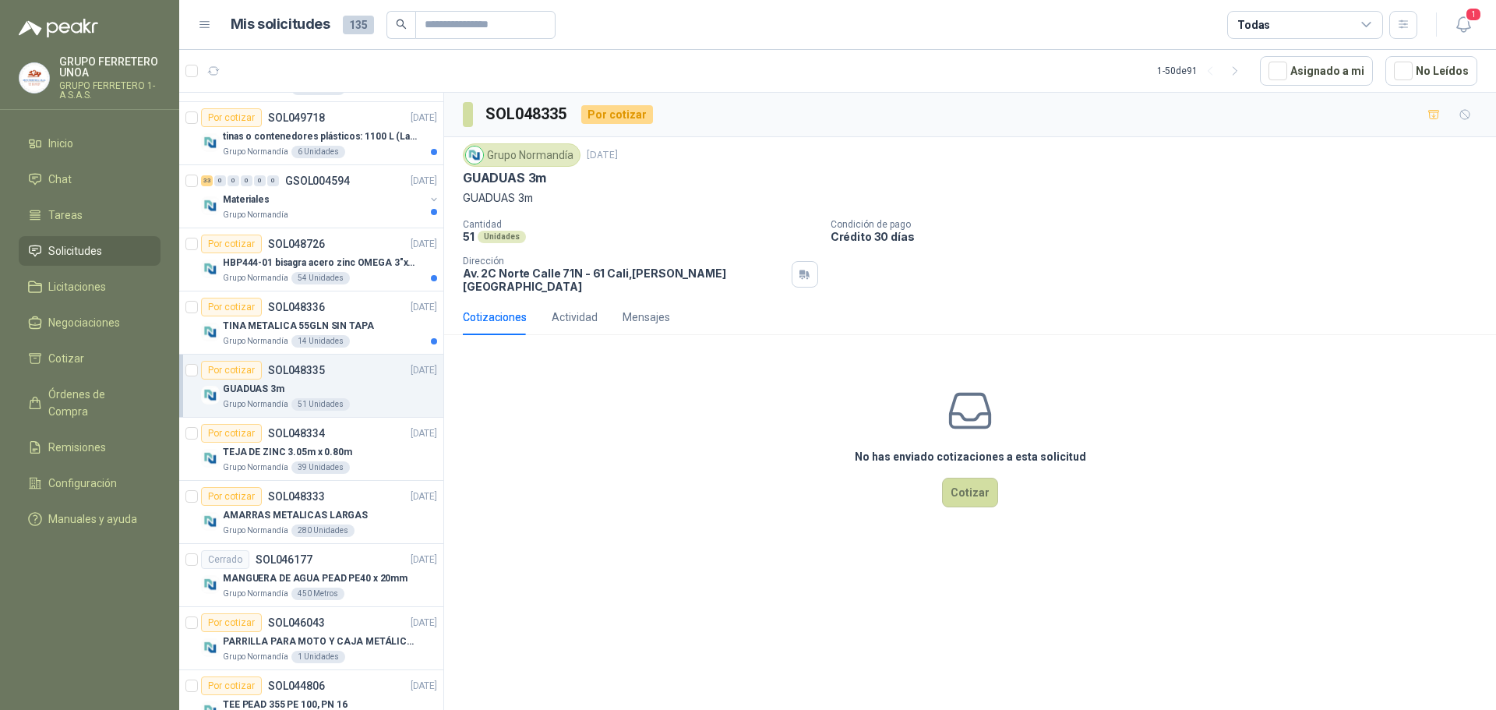
scroll to position [594, 0]
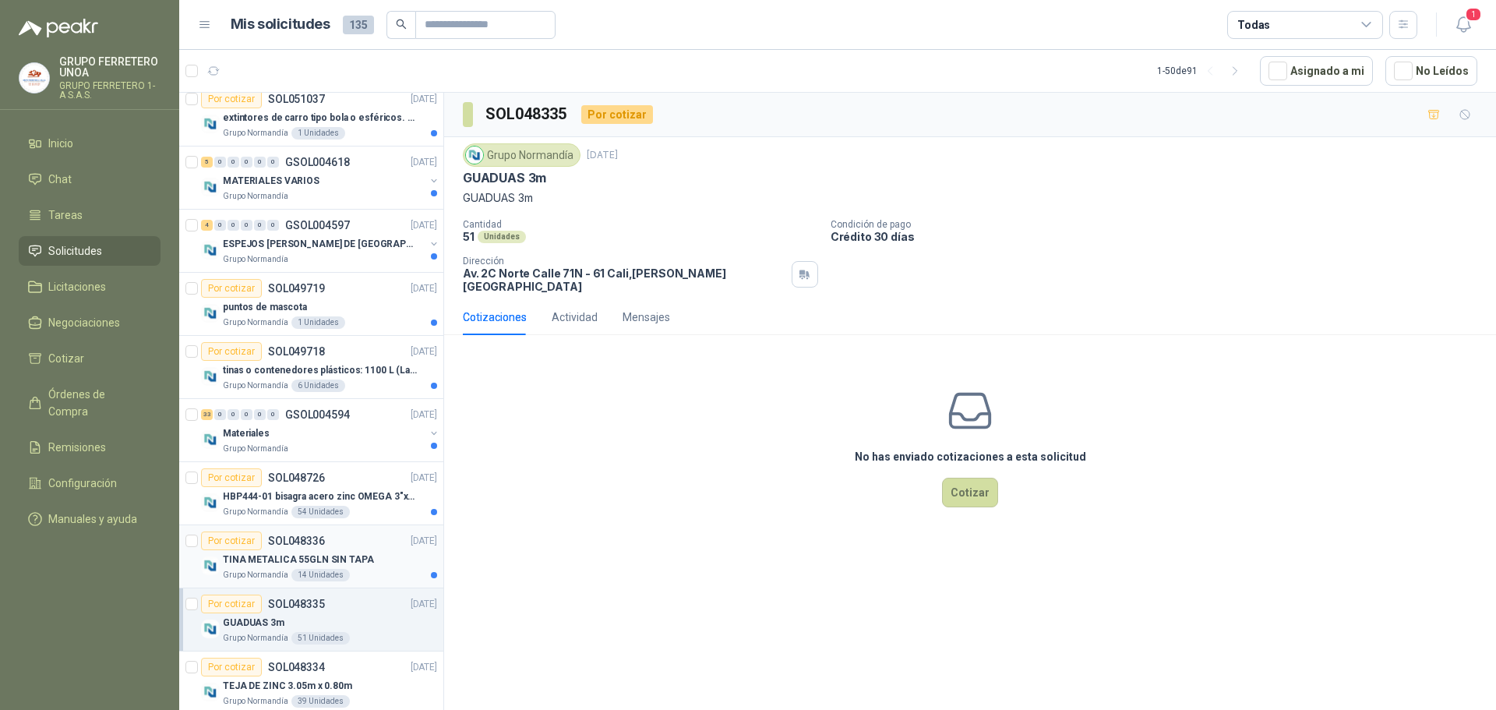
click at [371, 553] on div "TINA METALICA 55GLN SIN TAPA" at bounding box center [330, 559] width 214 height 19
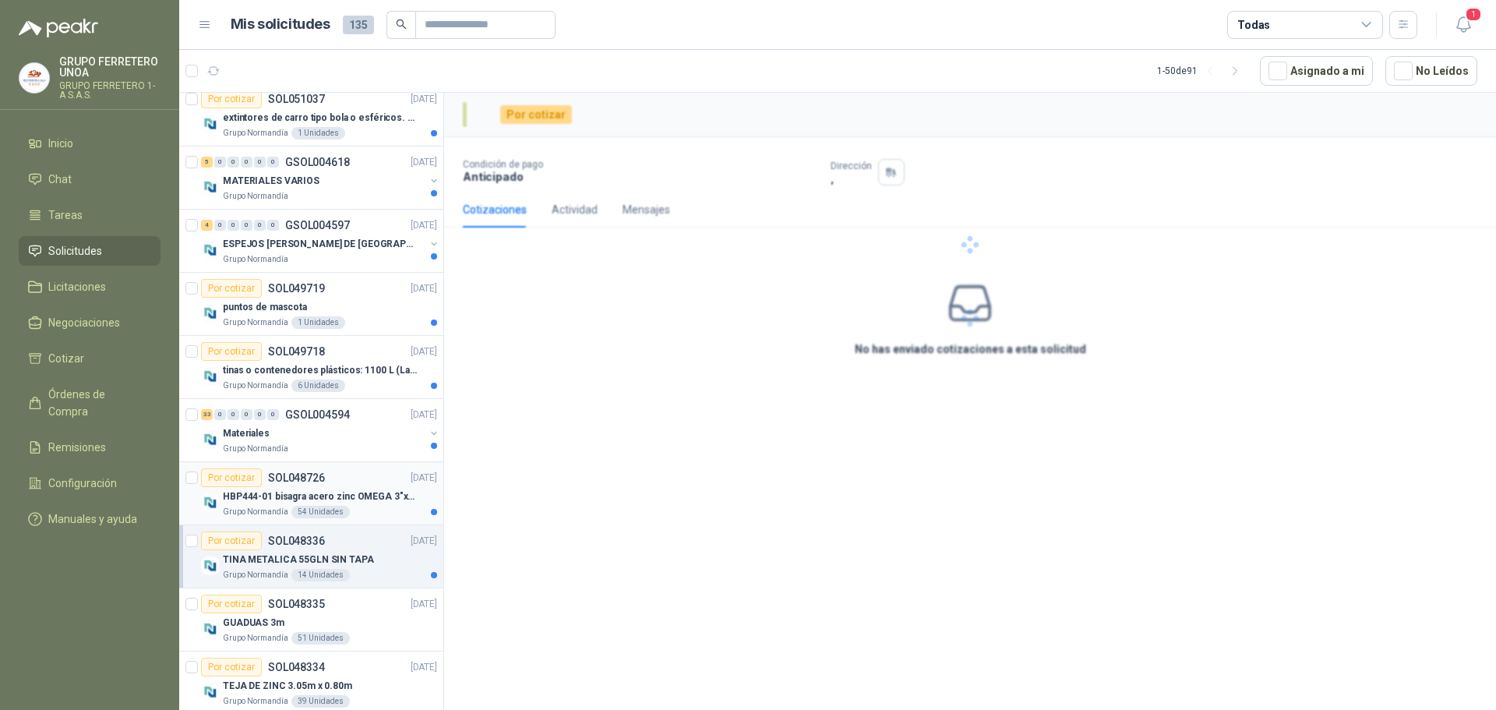
click at [359, 484] on div "Por cotizar SOL048726 [DATE]" at bounding box center [319, 477] width 236 height 19
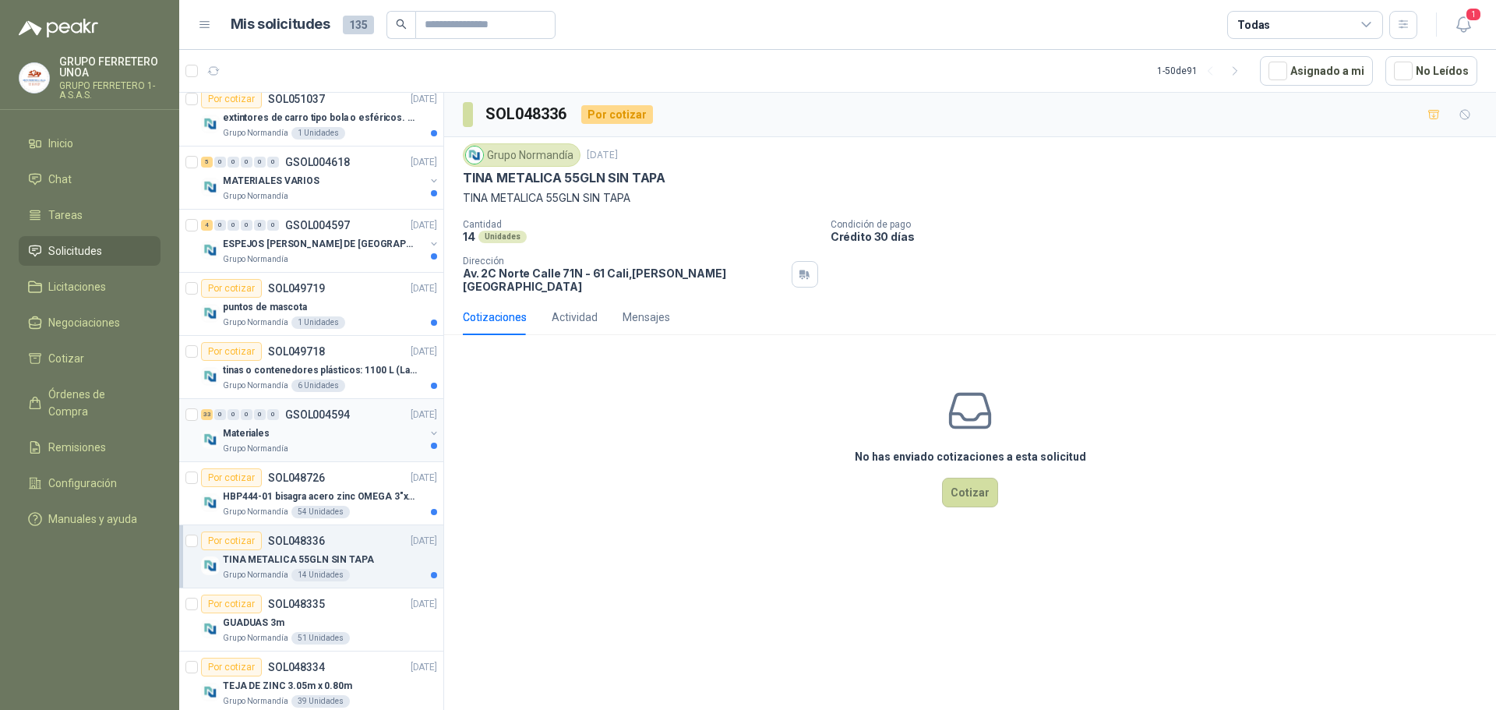
click at [366, 432] on div "Materiales" at bounding box center [324, 433] width 202 height 19
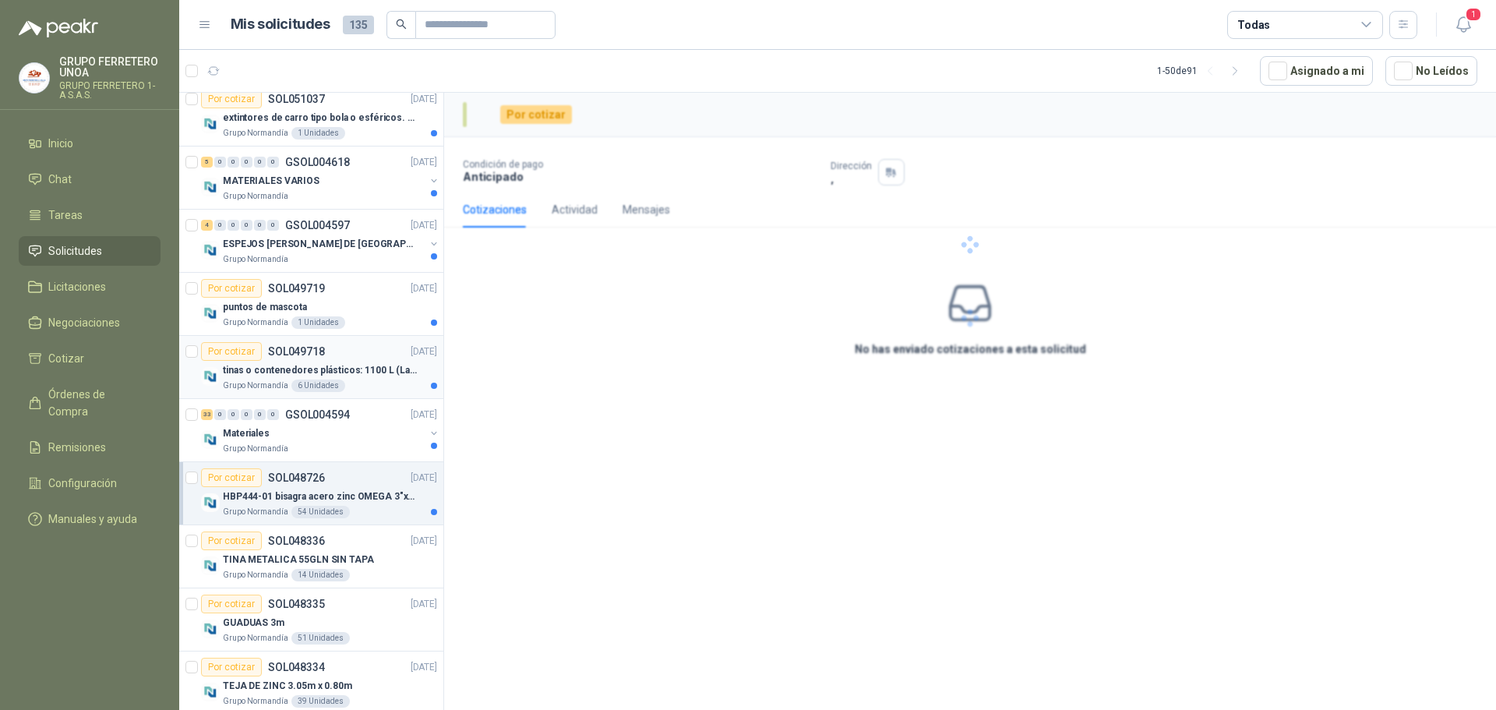
click at [366, 371] on p "tinas o contenedores plásticos: 1100 L (Largo:1,08 m; ancho: 0,89 m; Alto: 1,32…" at bounding box center [320, 370] width 194 height 15
click at [368, 320] on div "Grupo [PERSON_NAME] 1 Unidades" at bounding box center [330, 322] width 214 height 12
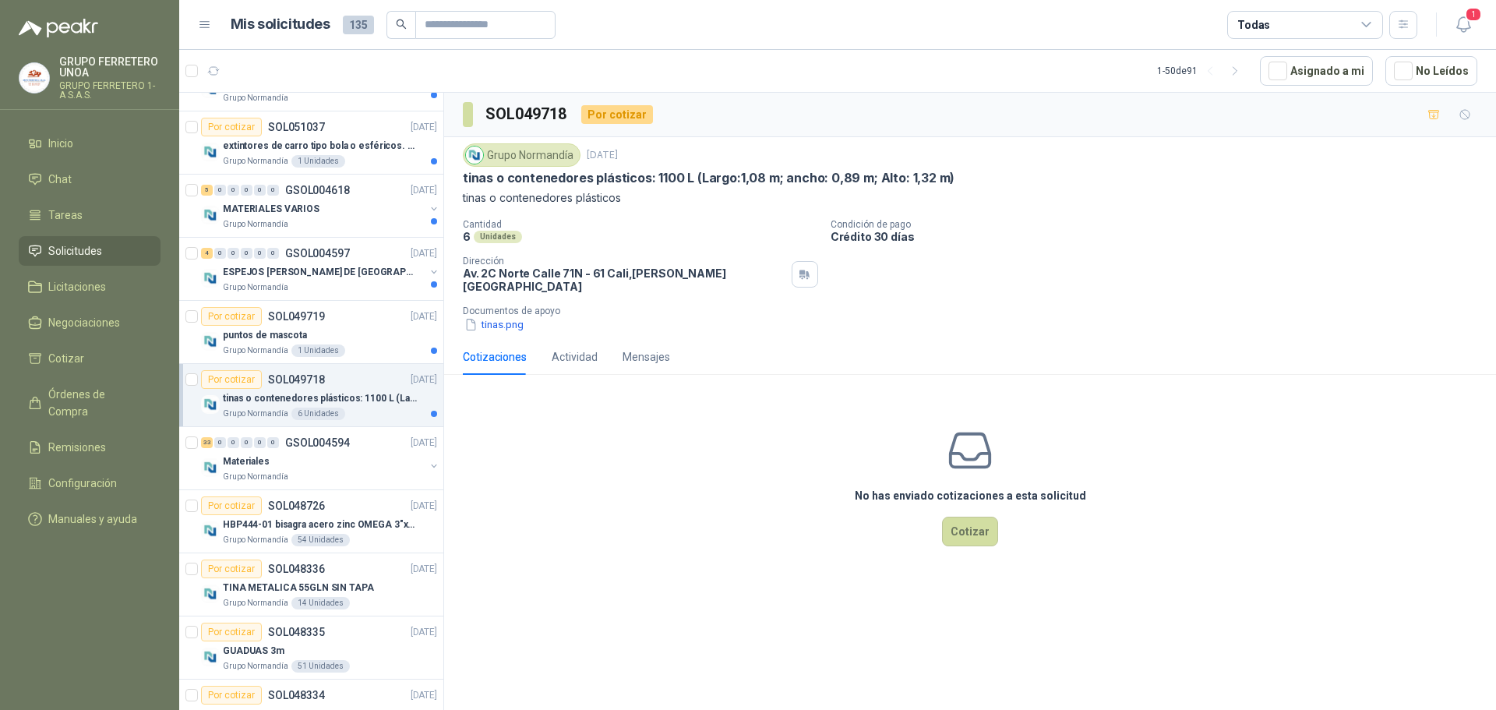
scroll to position [516, 0]
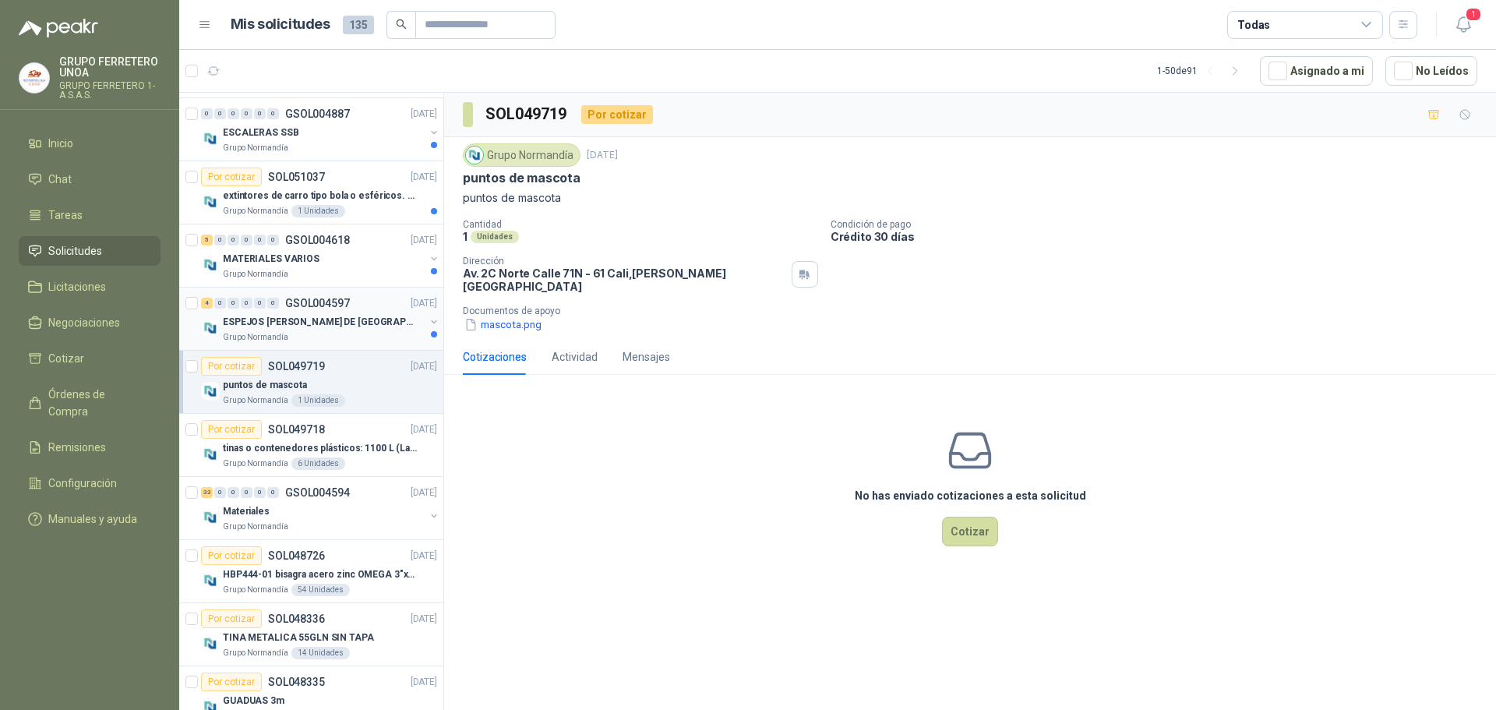
click at [376, 332] on div "Grupo Normandía" at bounding box center [324, 337] width 202 height 12
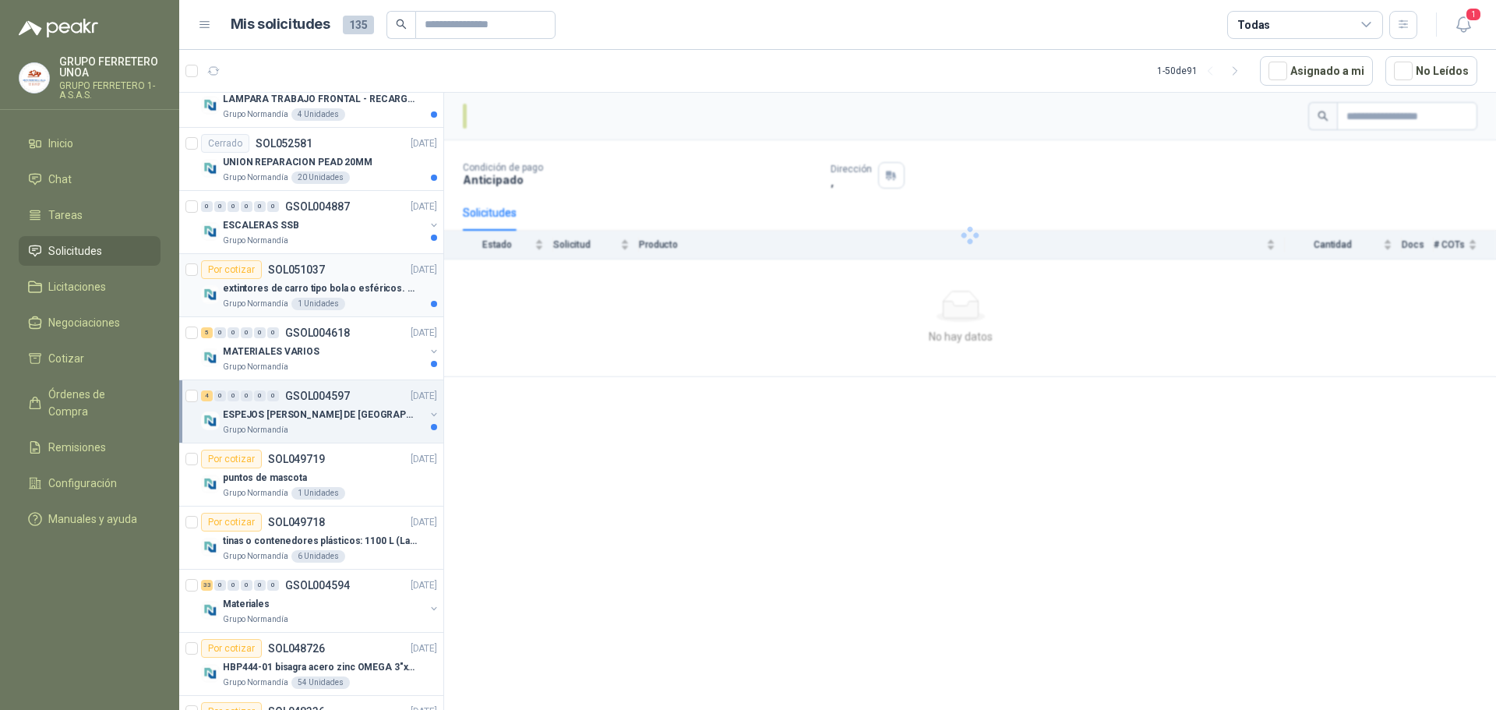
scroll to position [282, 0]
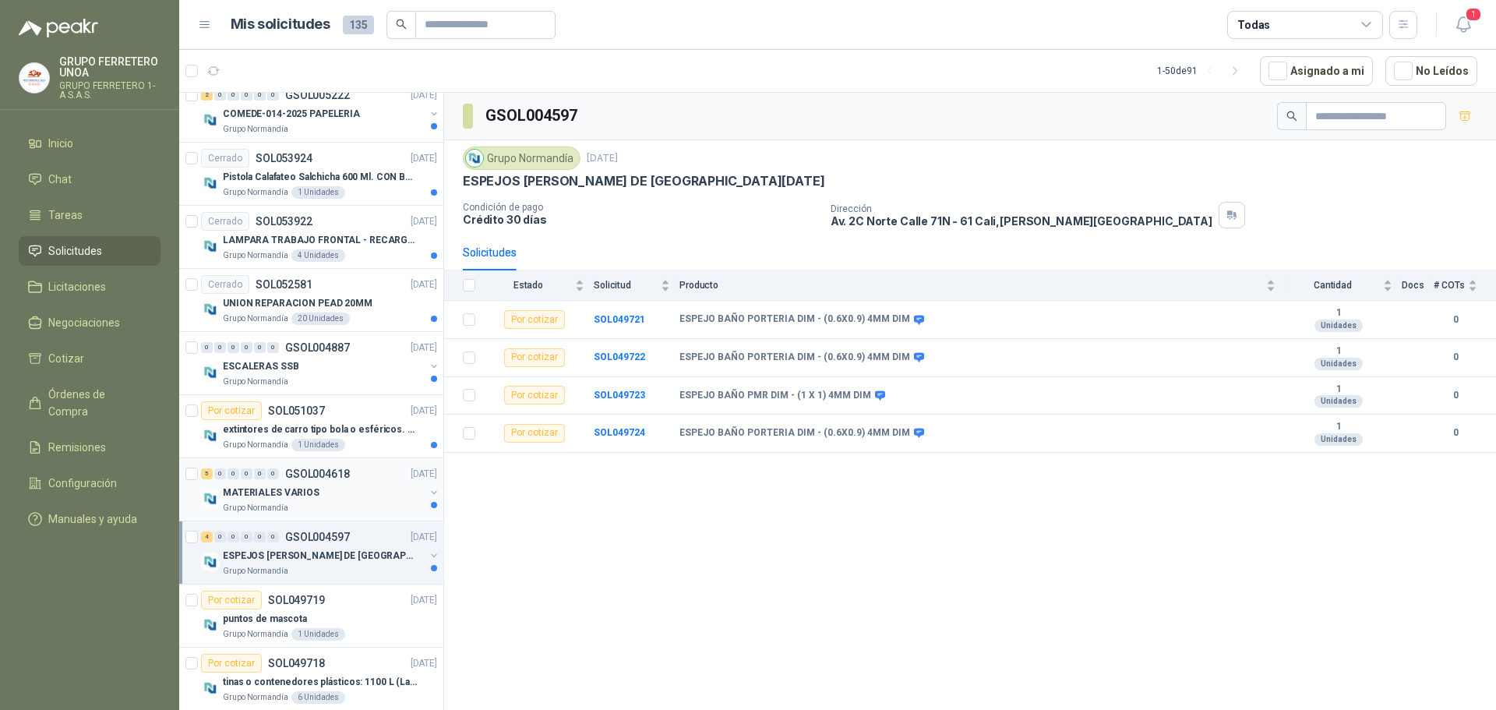
click at [378, 497] on div "MATERIALES VARIOS" at bounding box center [324, 492] width 202 height 19
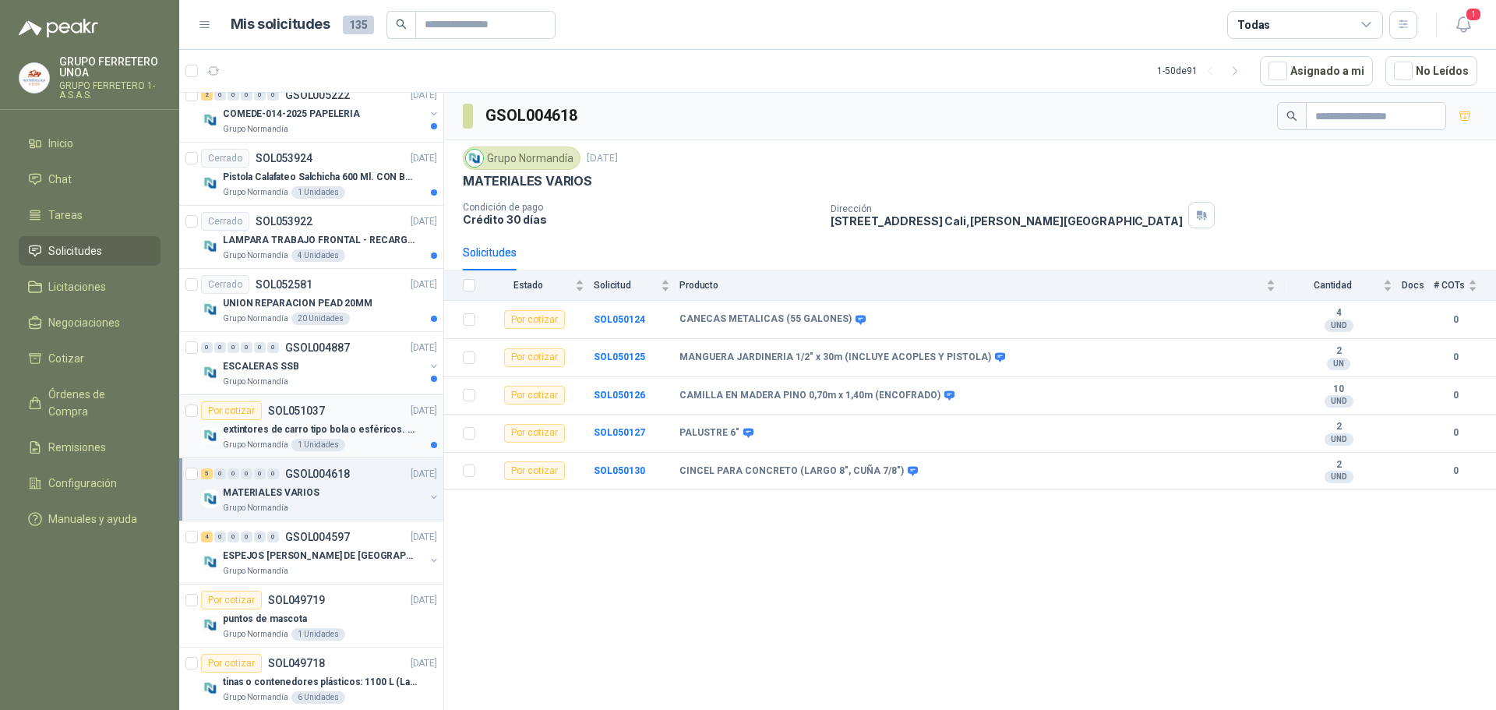
click at [381, 414] on div "Por cotizar SOL051037 [DATE]" at bounding box center [319, 410] width 236 height 19
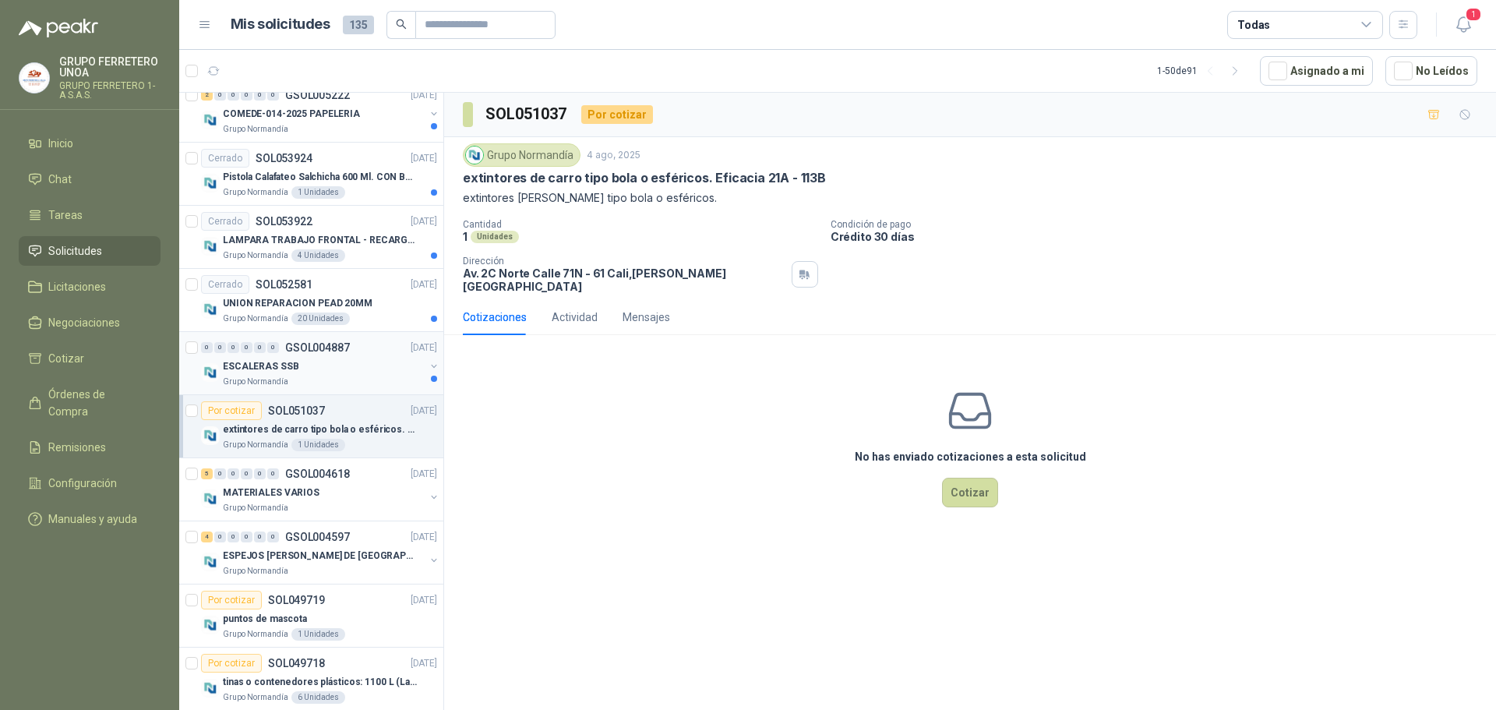
click at [340, 368] on div "ESCALERAS SSB" at bounding box center [324, 366] width 202 height 19
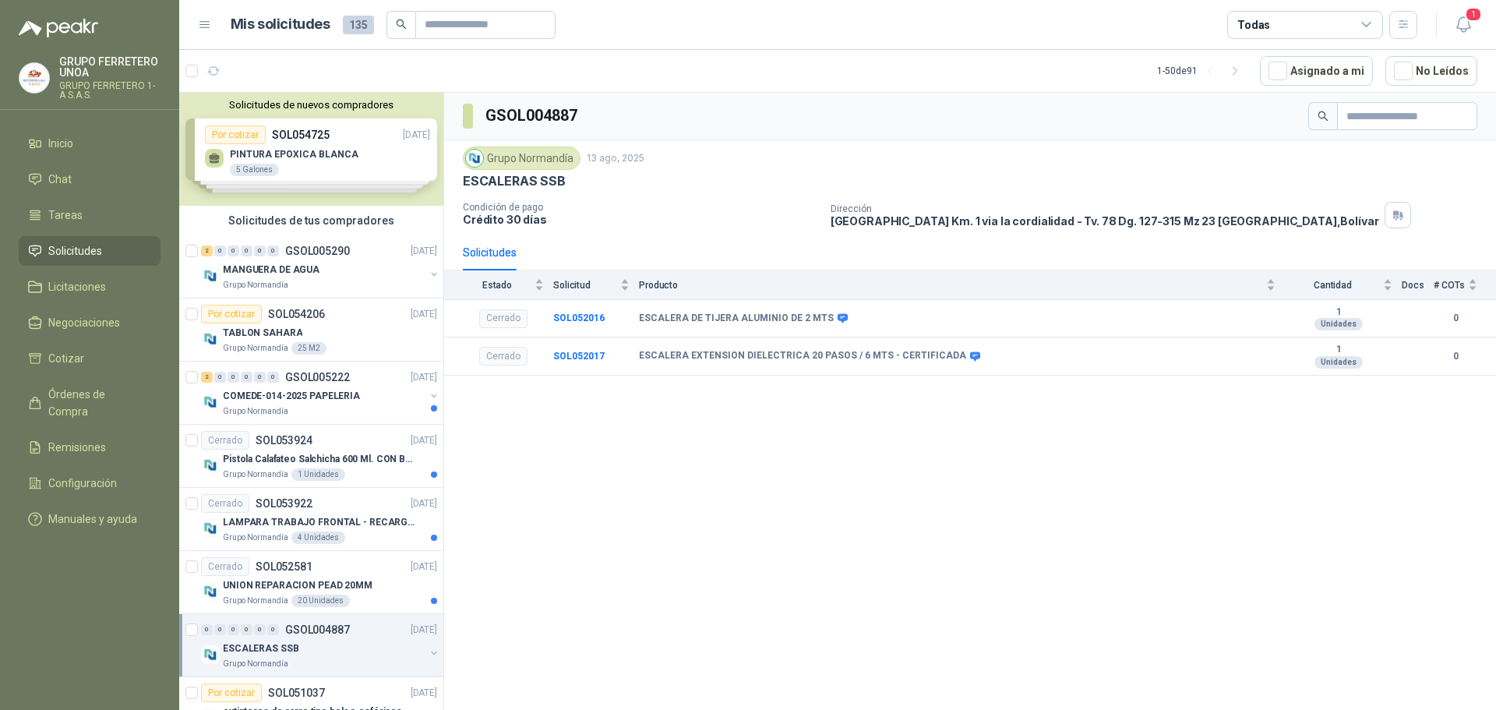
scroll to position [78, 0]
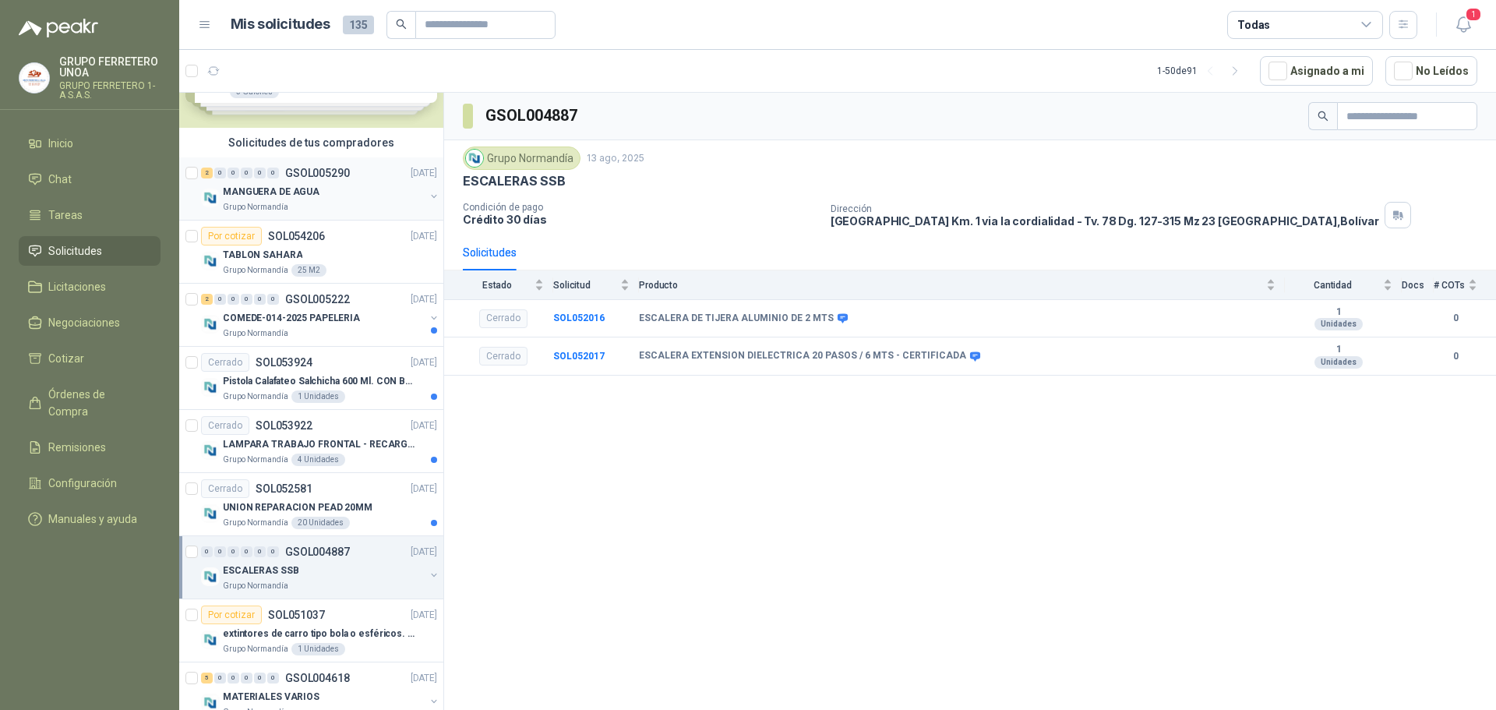
click at [428, 194] on button "button" at bounding box center [434, 196] width 12 height 12
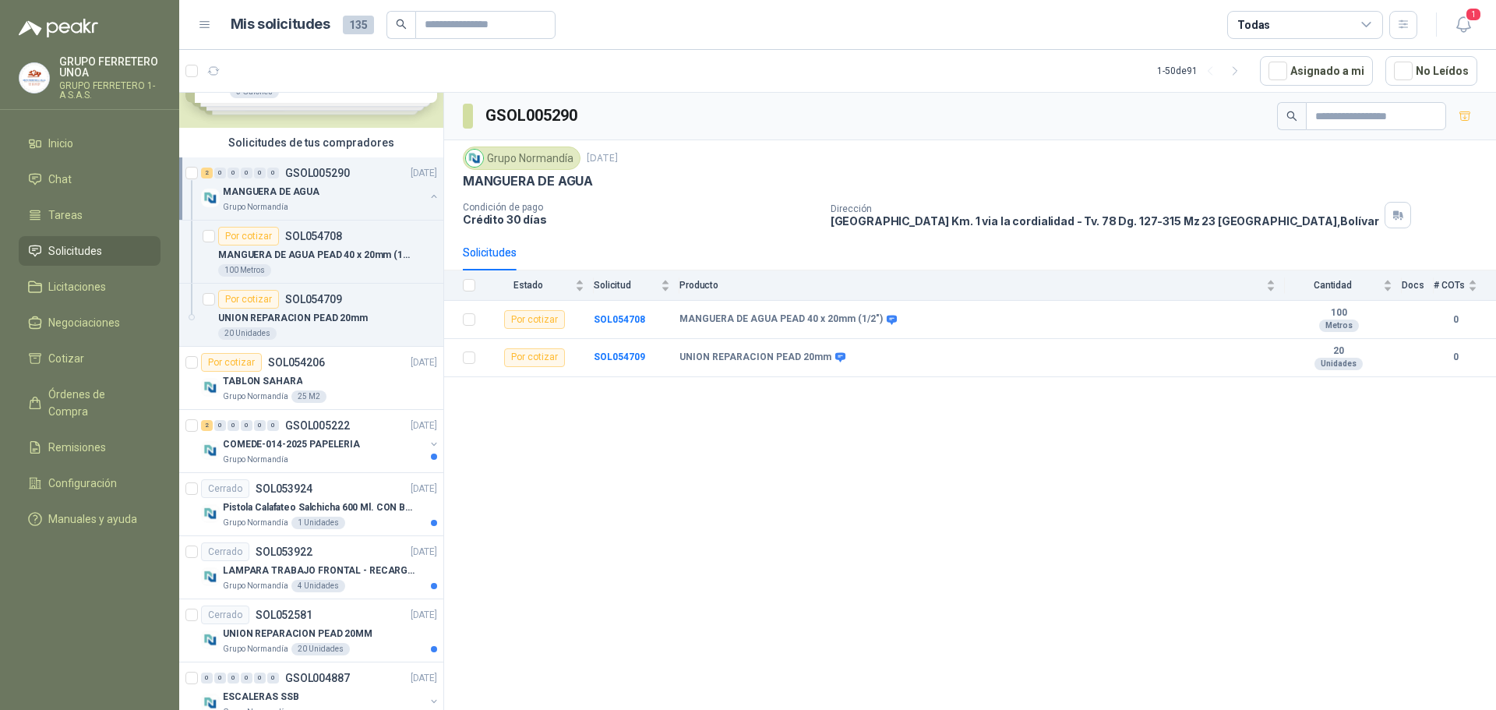
click at [428, 194] on button "button" at bounding box center [434, 196] width 12 height 12
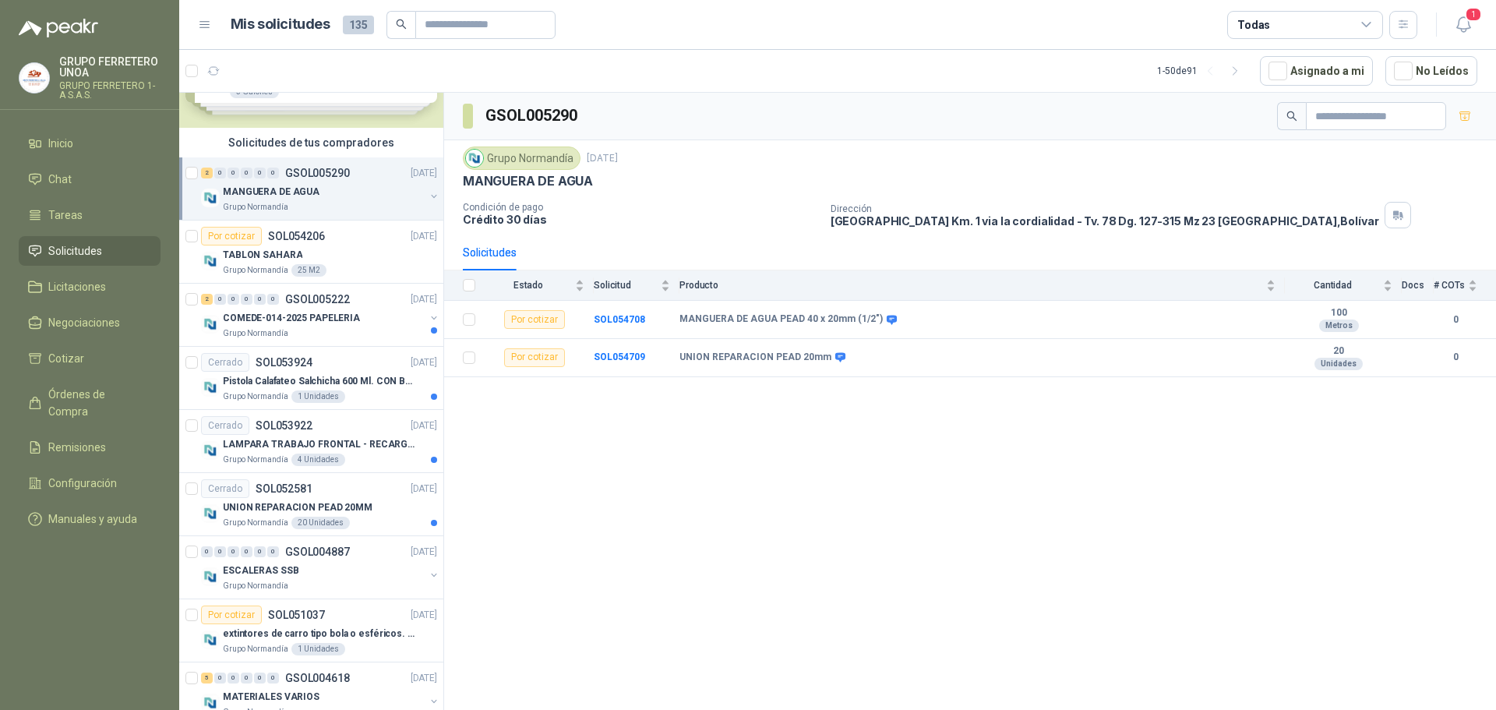
drag, startPoint x: 358, startPoint y: 171, endPoint x: 602, endPoint y: 433, distance: 358.4
click at [636, 452] on div "GSOL005290 Grupo [PERSON_NAME] [DATE] MANGUERA DE AGUA Condición de pago Crédit…" at bounding box center [970, 404] width 1052 height 623
click at [1421, 72] on button "No Leídos" at bounding box center [1432, 71] width 92 height 30
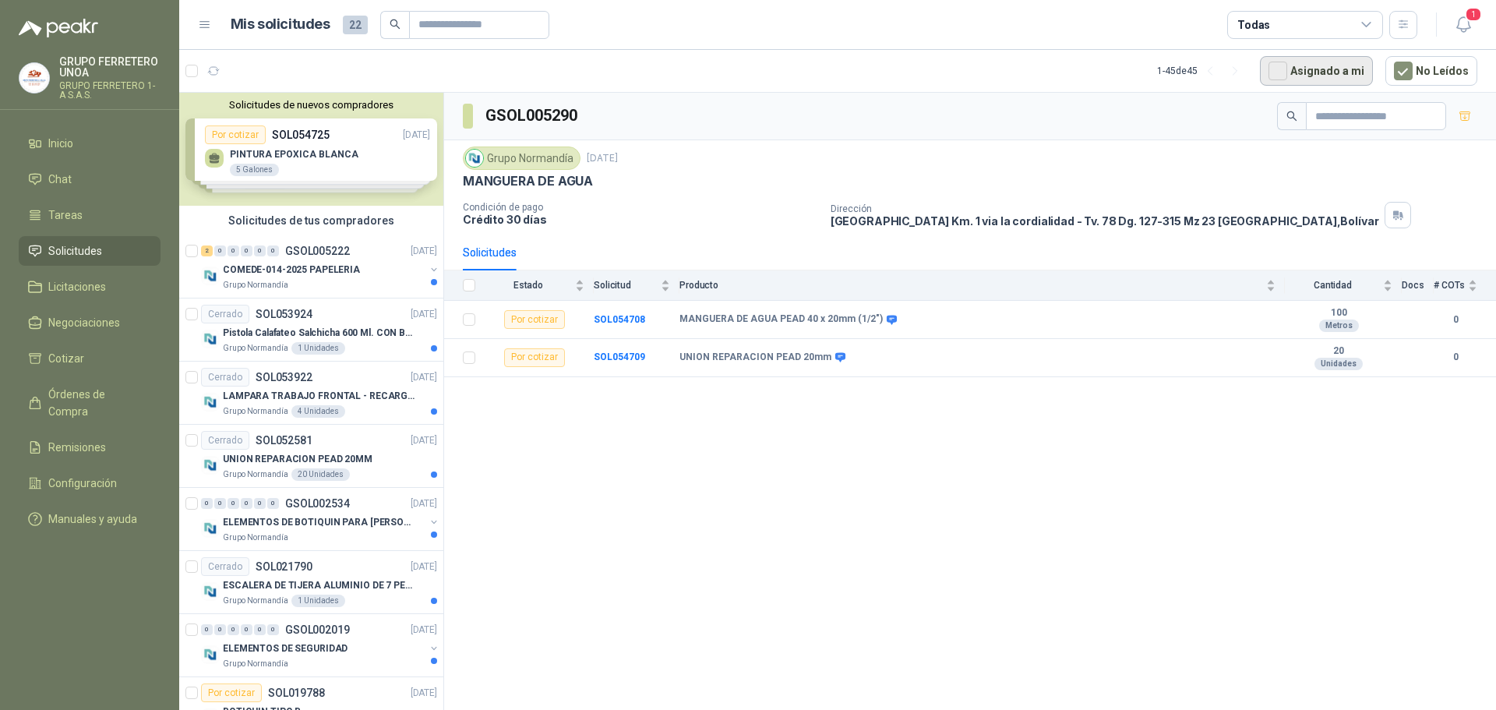
click at [1286, 85] on button "Asignado a mi" at bounding box center [1316, 71] width 113 height 30
click at [1429, 71] on button "No Leídos" at bounding box center [1432, 71] width 92 height 30
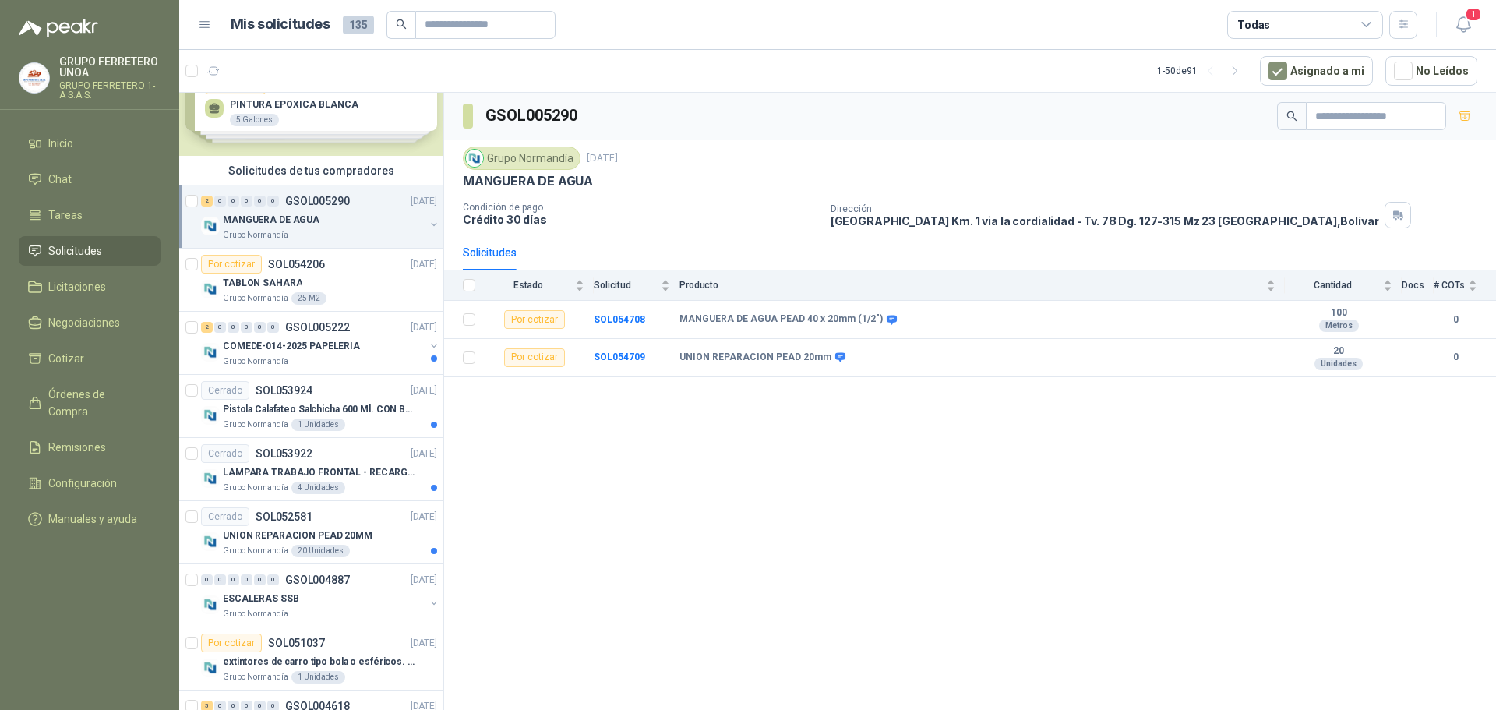
scroll to position [78, 0]
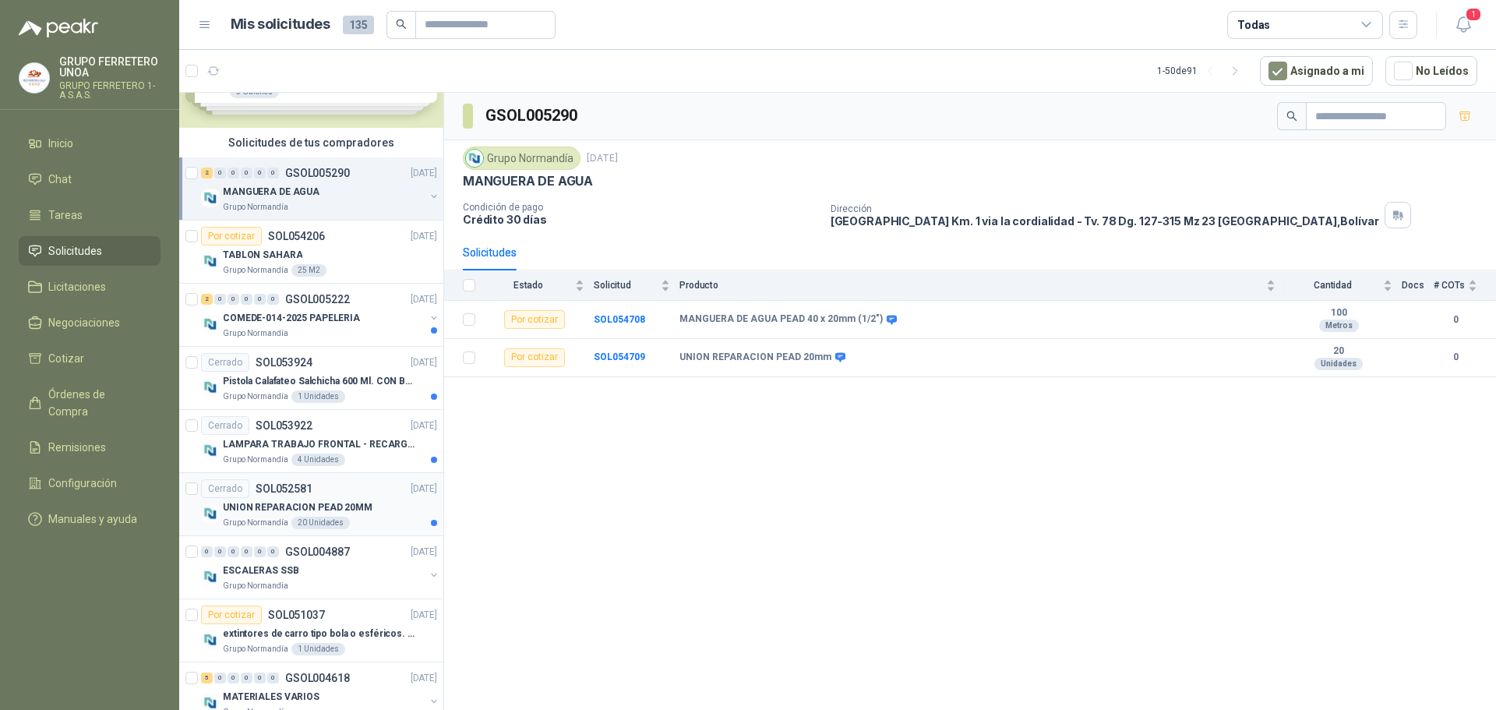
click at [362, 510] on p "UNION REPARACION PEAD 20MM" at bounding box center [298, 507] width 150 height 15
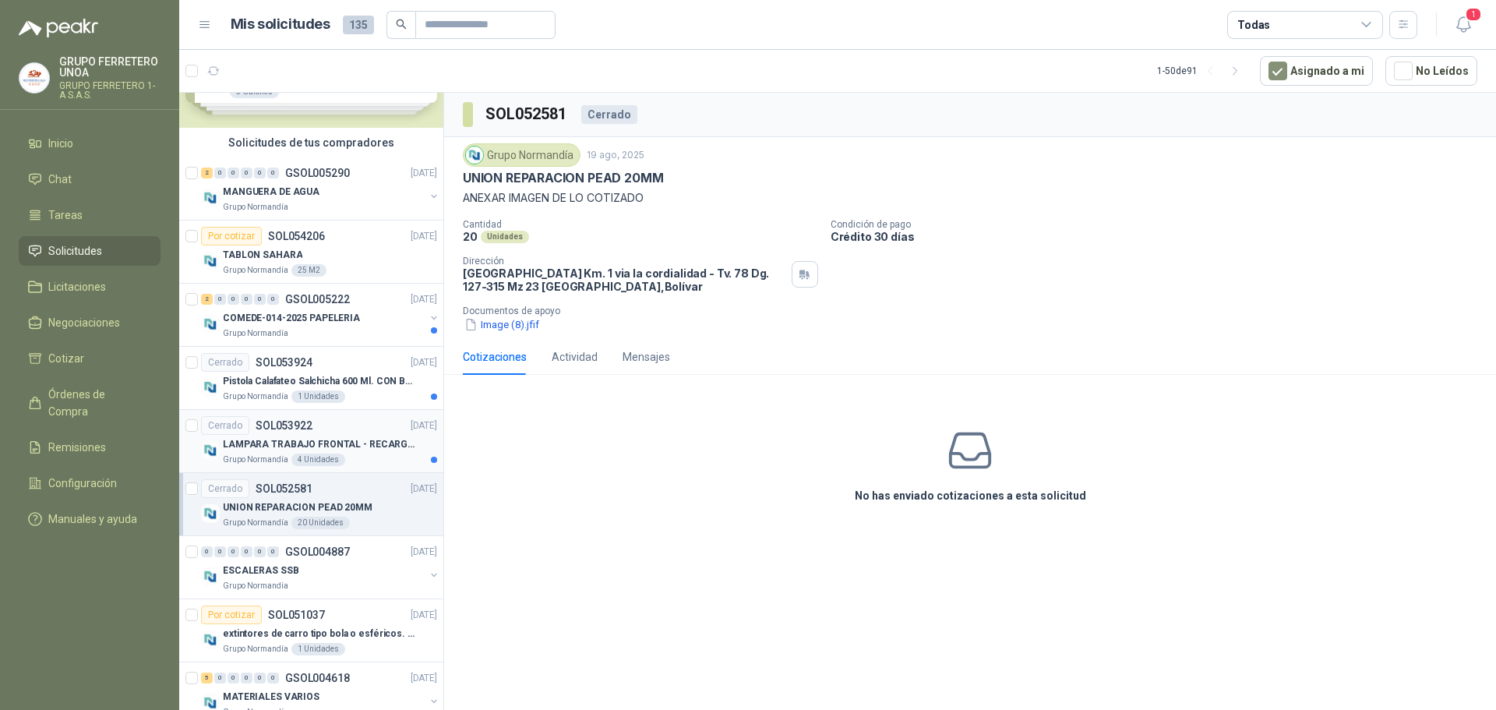
click at [365, 432] on div "Cerrado SOL053922 [DATE]" at bounding box center [319, 425] width 236 height 19
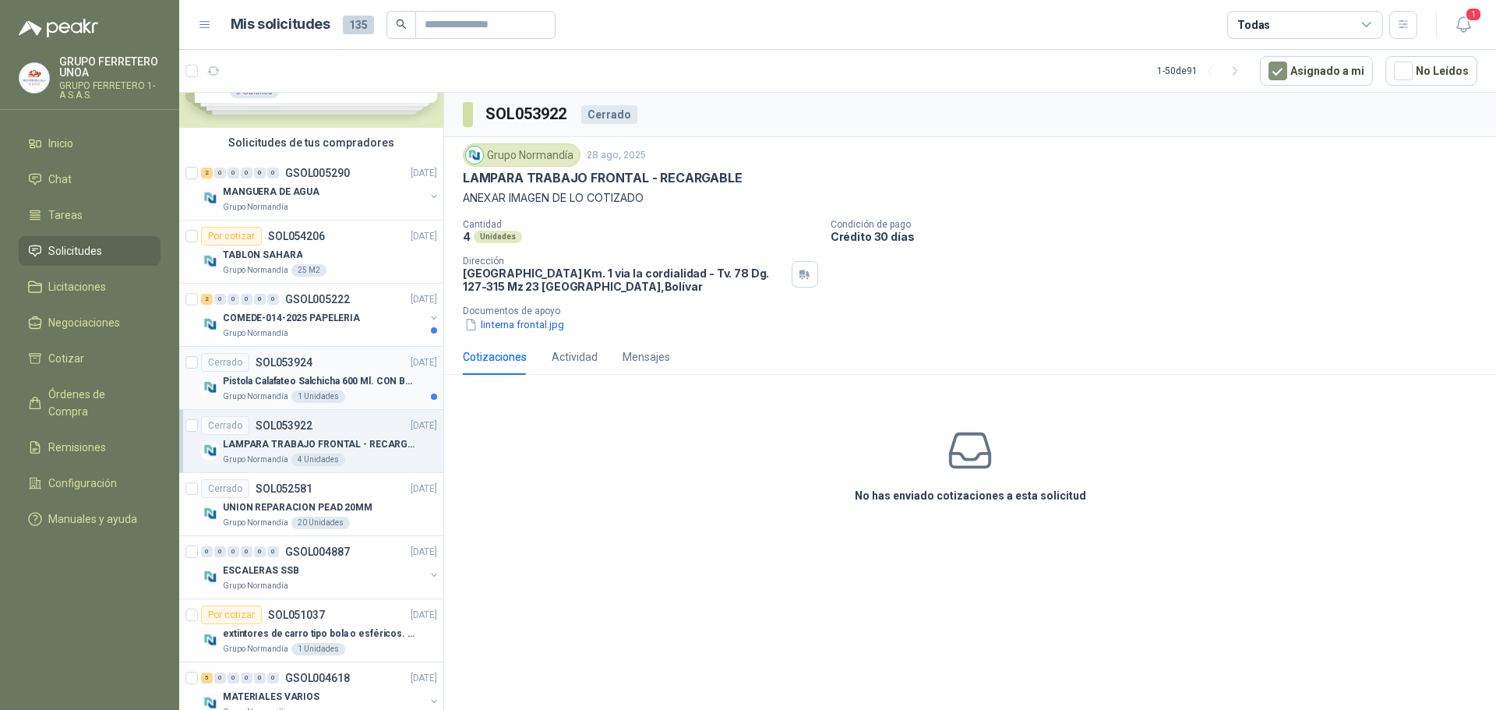
click at [368, 381] on p "Pistola Calafateo Salchicha 600 Ml. CON BOQUILLA" at bounding box center [320, 381] width 194 height 15
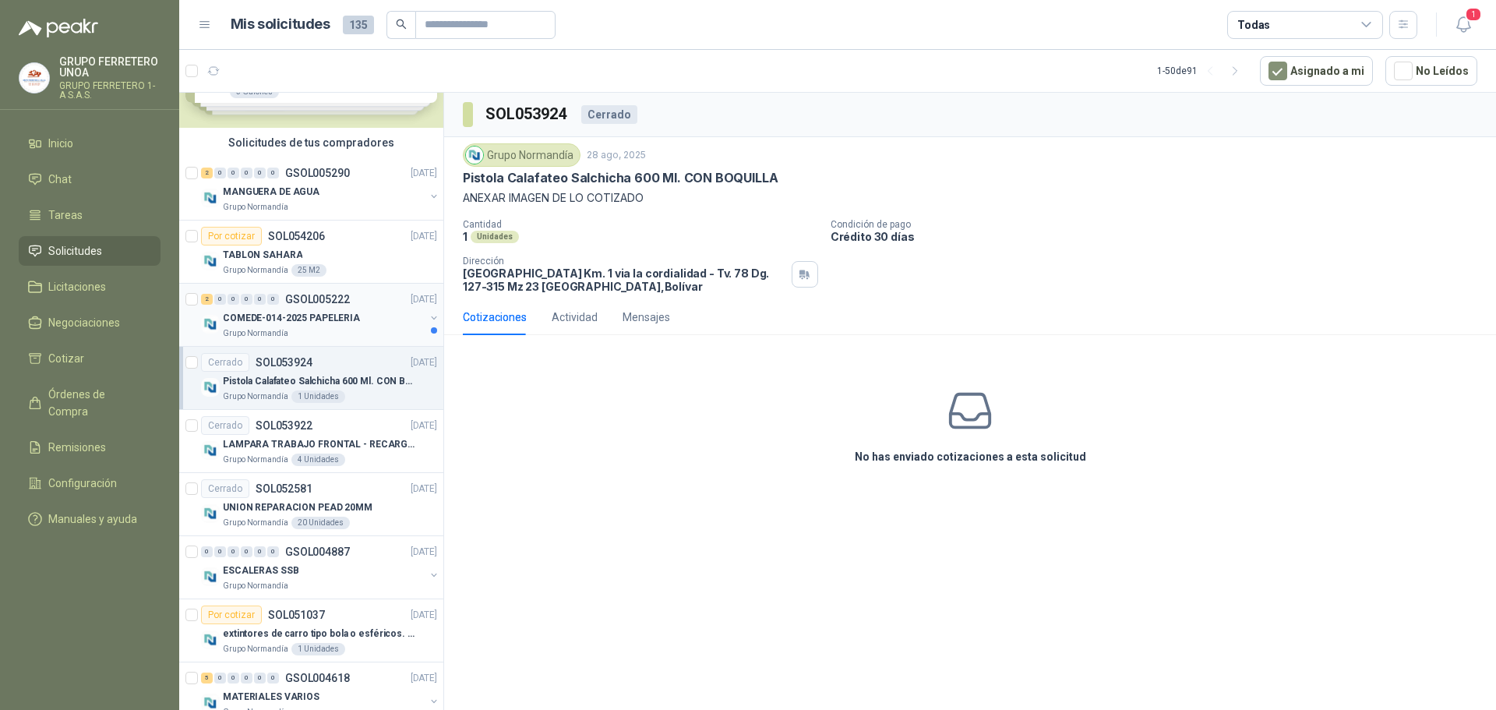
click at [361, 316] on div "COMEDE-014-2025 PAPELERIA" at bounding box center [324, 318] width 202 height 19
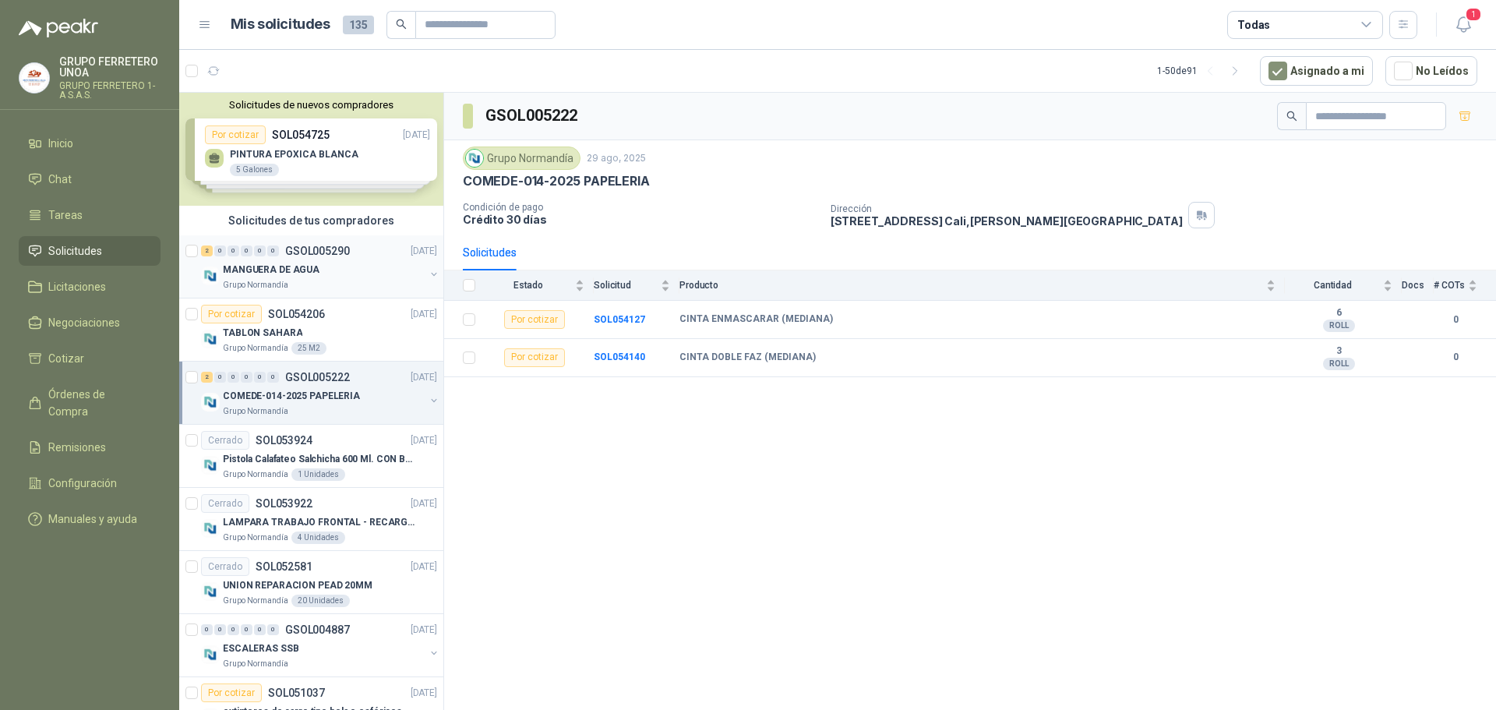
click at [357, 263] on div "MANGUERA DE AGUA" at bounding box center [324, 269] width 202 height 19
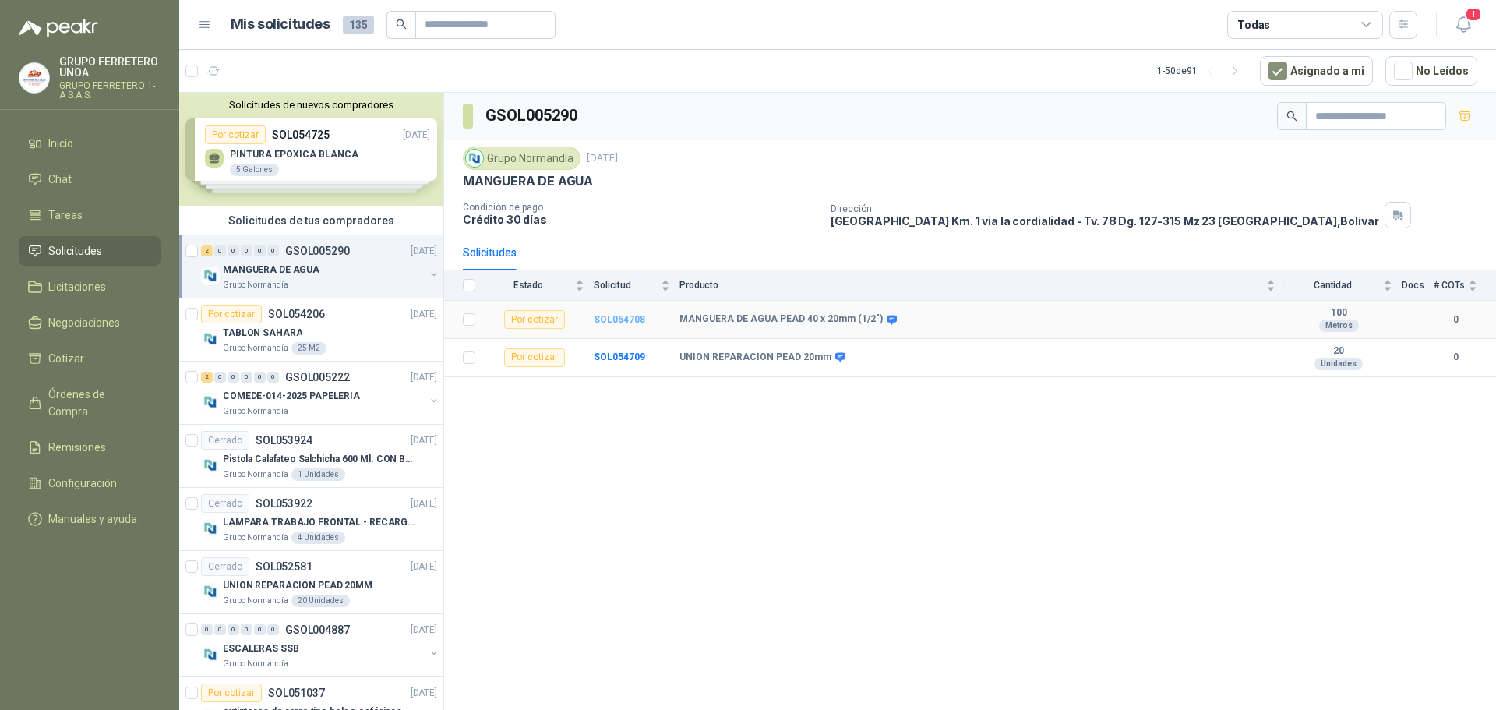
click at [613, 318] on b "SOL054708" at bounding box center [619, 319] width 51 height 11
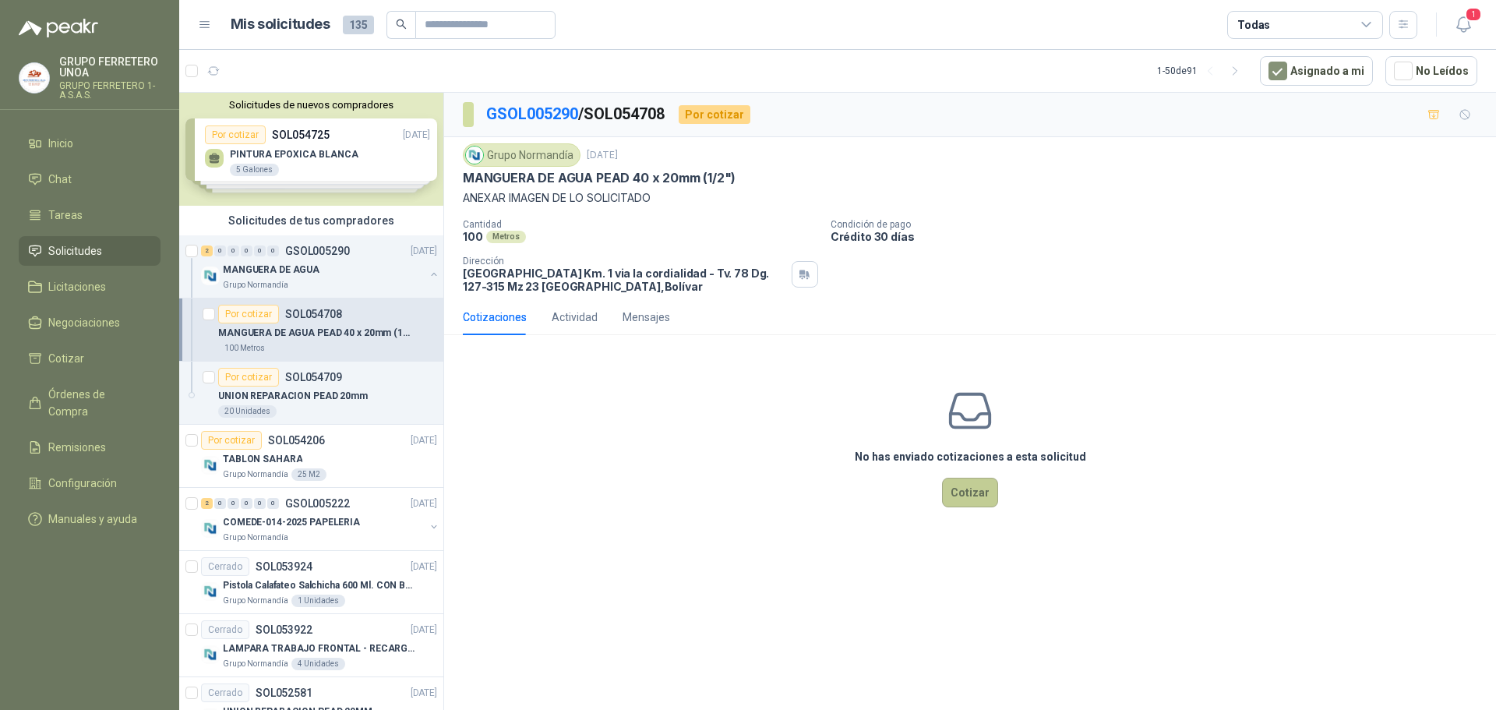
click at [969, 492] on button "Cotizar" at bounding box center [970, 493] width 56 height 30
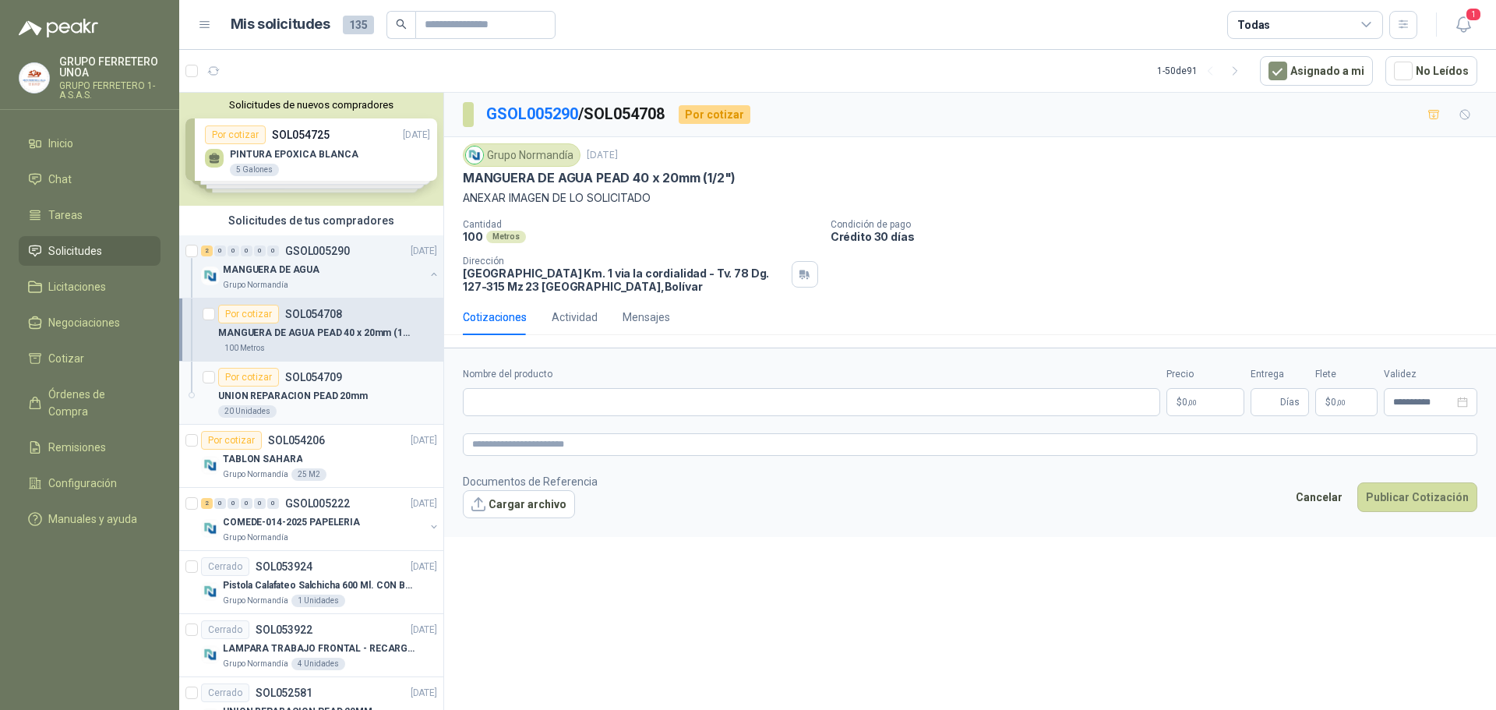
click at [385, 387] on div "UNION REPARACION PEAD 20mm" at bounding box center [327, 396] width 219 height 19
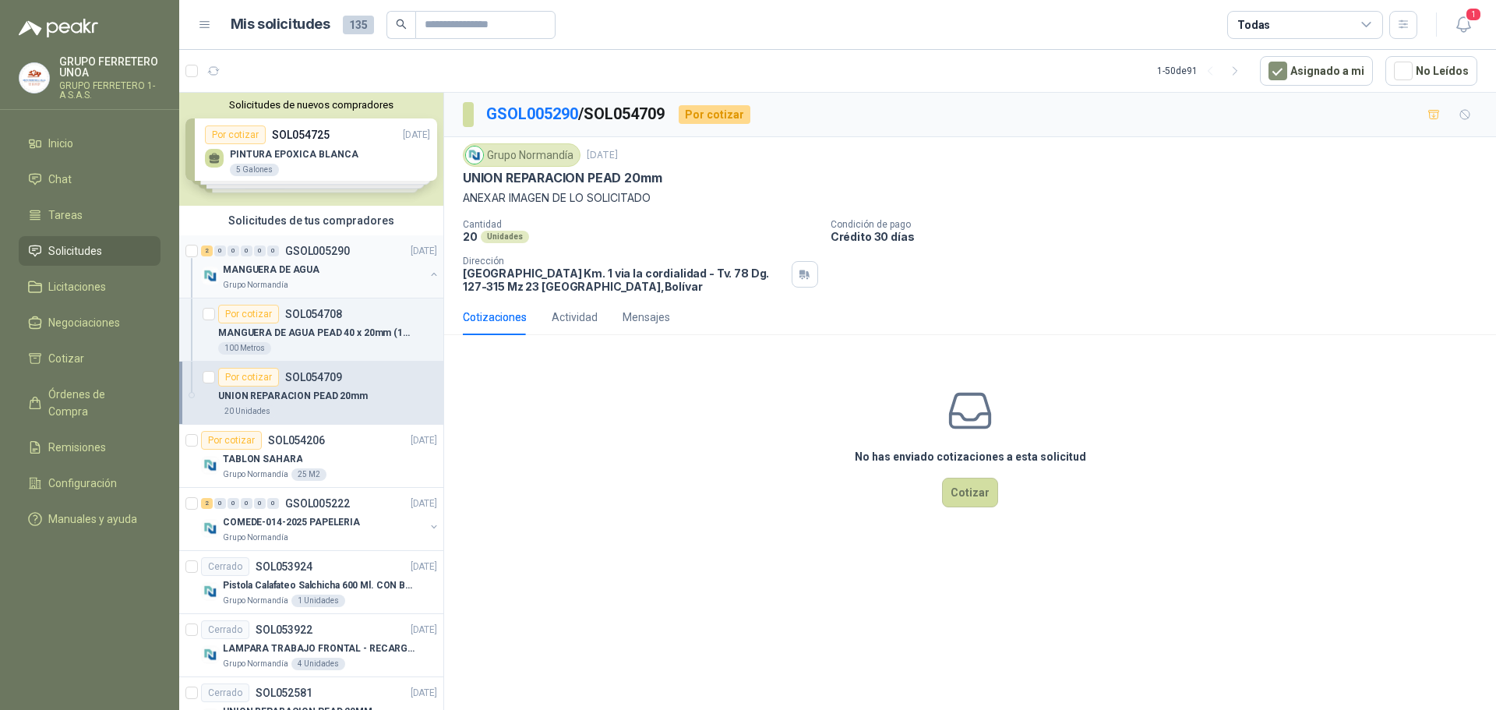
click at [366, 288] on div "Grupo Normandía" at bounding box center [324, 285] width 202 height 12
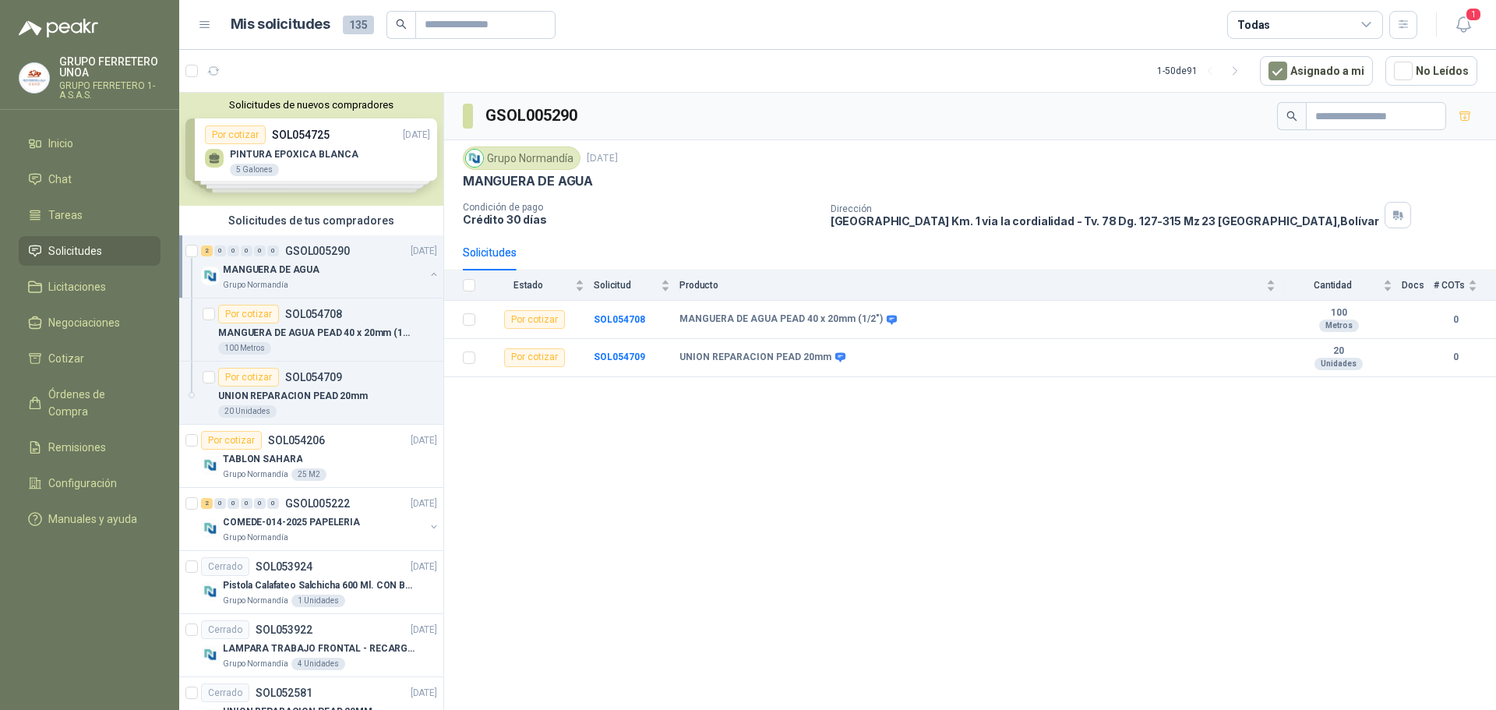
click at [409, 271] on div "MANGUERA DE AGUA" at bounding box center [324, 269] width 202 height 19
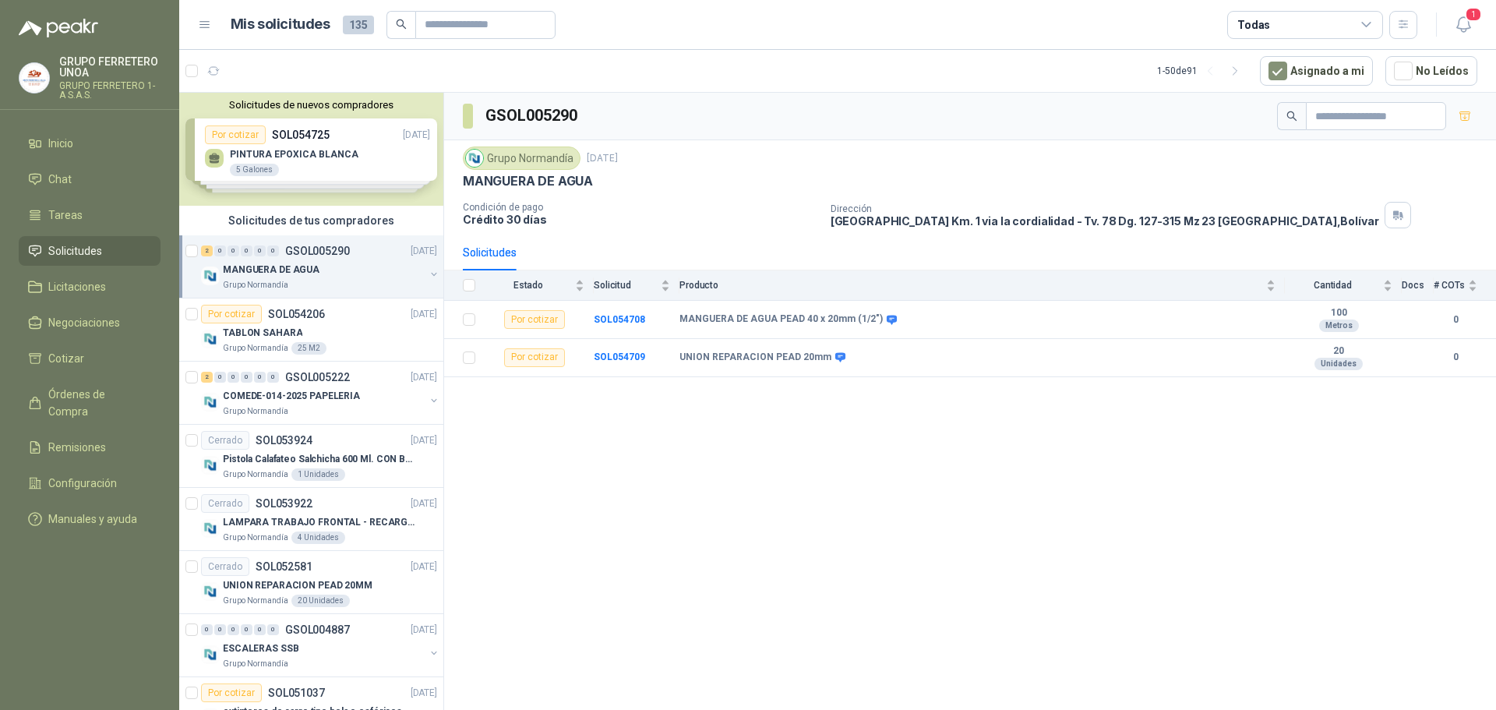
drag, startPoint x: 344, startPoint y: 264, endPoint x: 676, endPoint y: 493, distance: 402.3
click at [676, 493] on div "GSOL005290 Grupo [PERSON_NAME] [DATE] MANGUERA DE AGUA Condición de pago Crédit…" at bounding box center [970, 404] width 1052 height 623
